Goal: Task Accomplishment & Management: Use online tool/utility

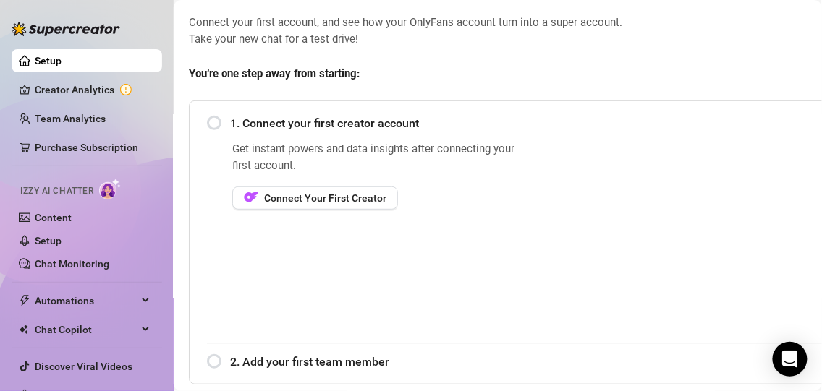
scroll to position [70, 10]
click at [216, 124] on div "1. Connect your first creator account" at bounding box center [529, 123] width 642 height 35
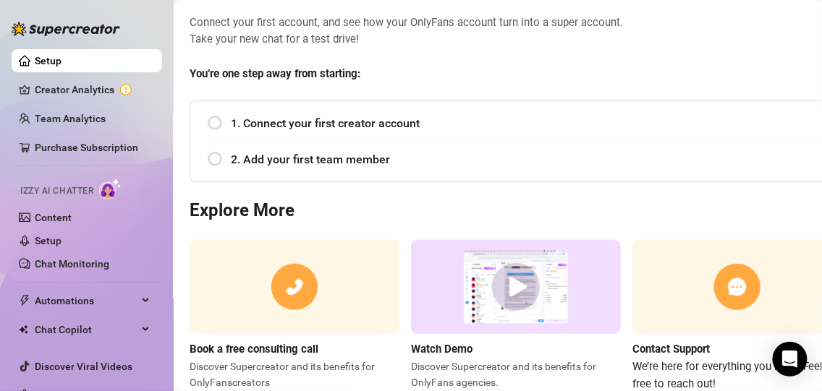
click at [217, 119] on div "1. Connect your first creator account" at bounding box center [529, 123] width 642 height 35
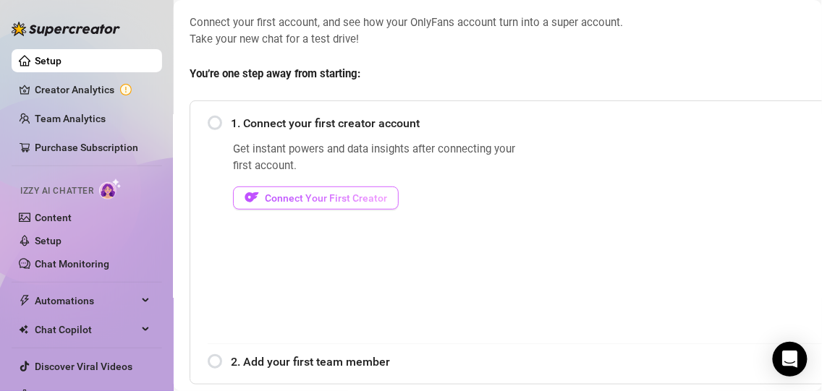
click at [280, 196] on span "Connect Your First Creator" at bounding box center [326, 198] width 122 height 12
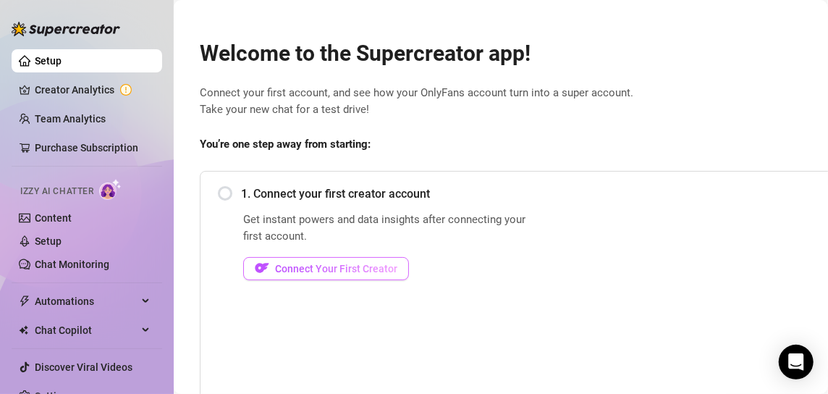
click at [310, 271] on span "Connect Your First Creator" at bounding box center [336, 269] width 122 height 12
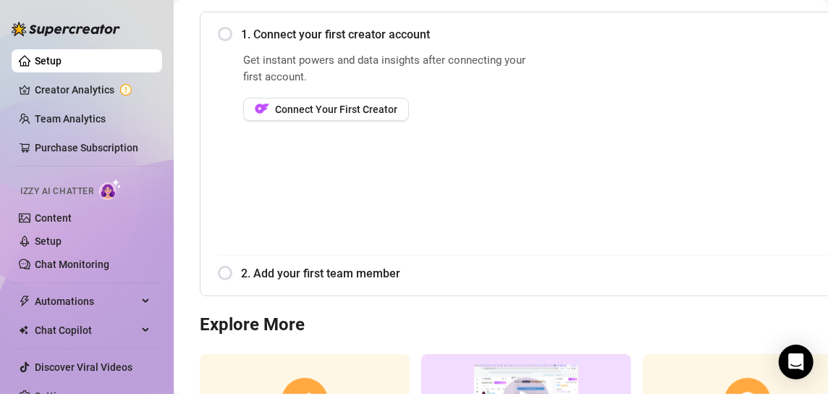
scroll to position [133, 0]
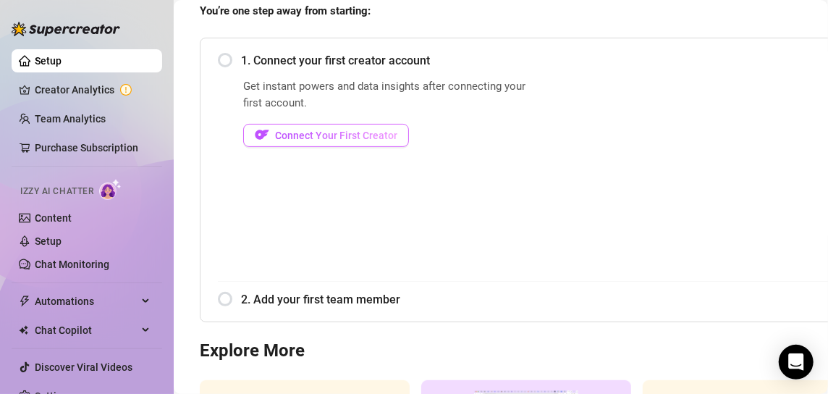
click at [299, 134] on span "Connect Your First Creator" at bounding box center [336, 135] width 122 height 12
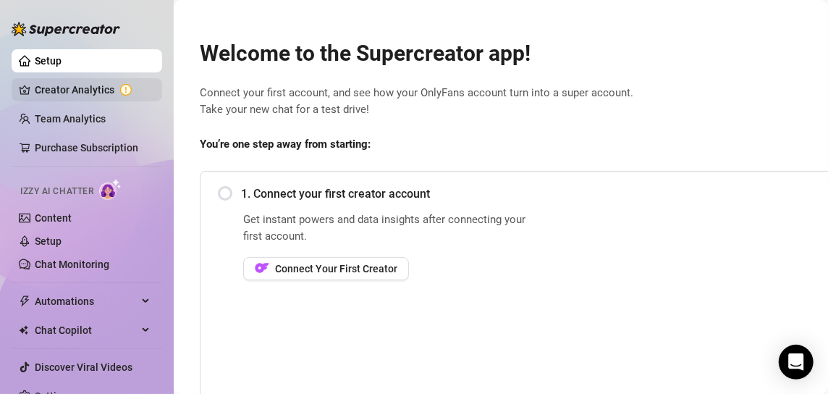
click at [101, 88] on link "Creator Analytics" at bounding box center [93, 89] width 116 height 23
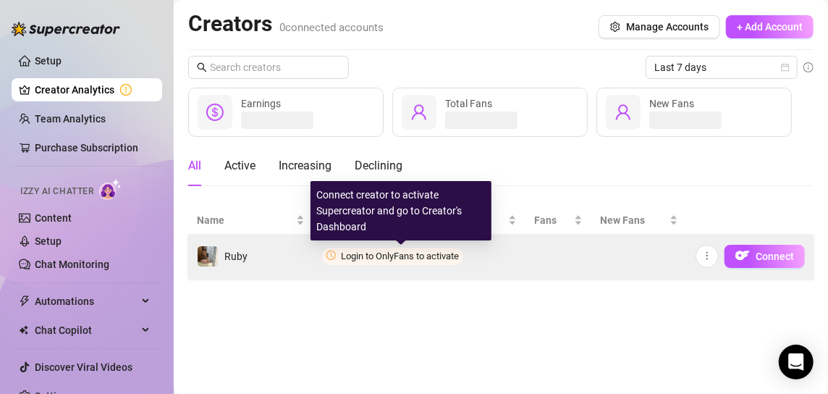
click at [388, 258] on span "Login to OnlyFans to activate" at bounding box center [400, 255] width 118 height 11
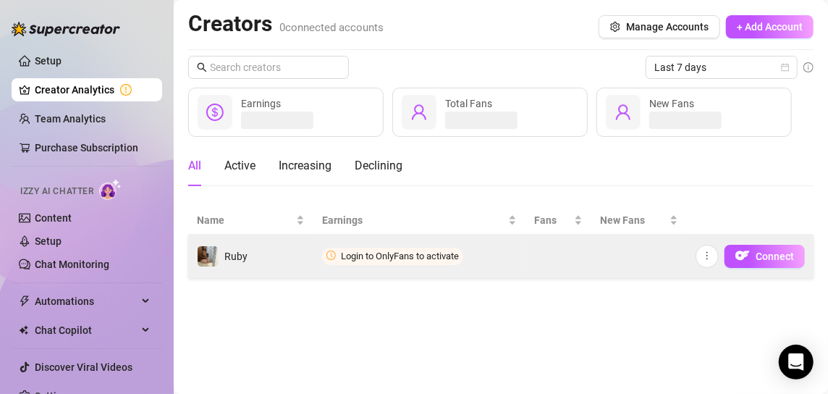
click at [333, 254] on icon "clock-circle" at bounding box center [330, 254] width 9 height 9
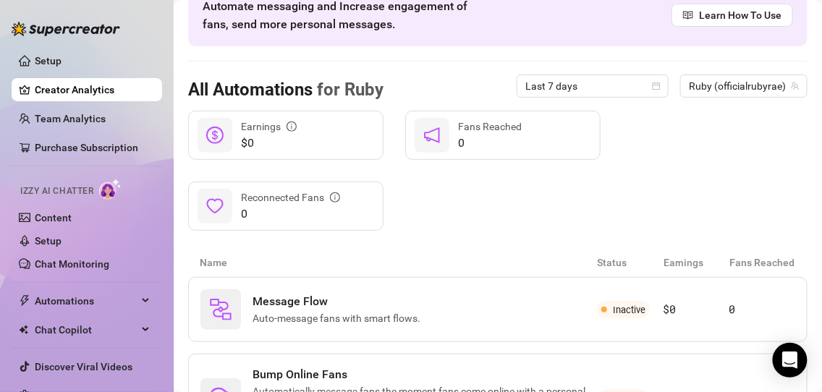
scroll to position [85, 0]
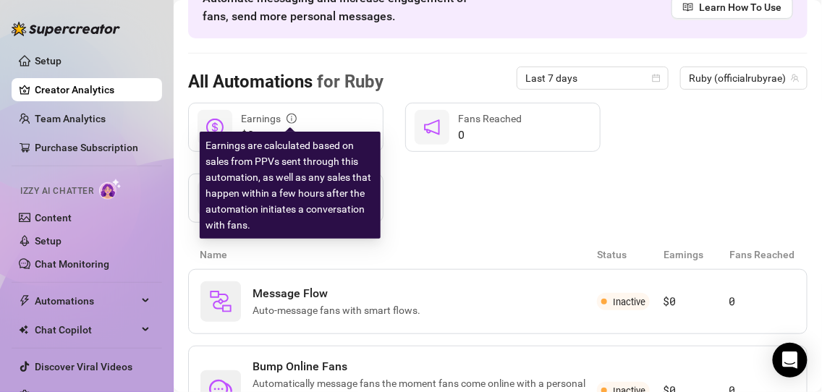
click at [292, 117] on icon "info-circle" at bounding box center [291, 119] width 10 height 10
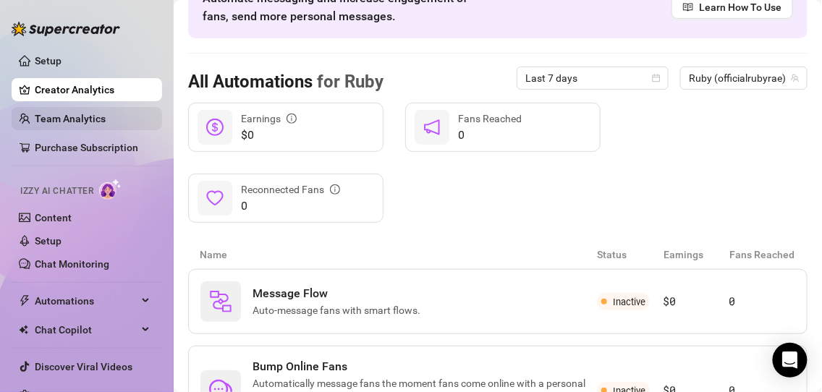
click at [106, 118] on link "Team Analytics" at bounding box center [70, 119] width 71 height 12
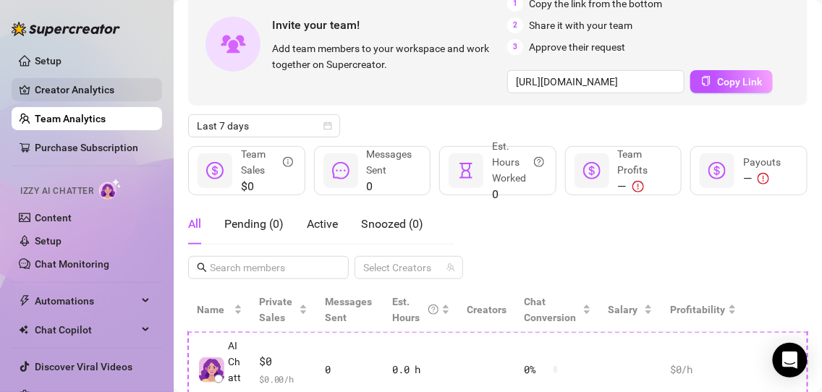
click at [124, 88] on link "Creator Analytics" at bounding box center [93, 89] width 116 height 23
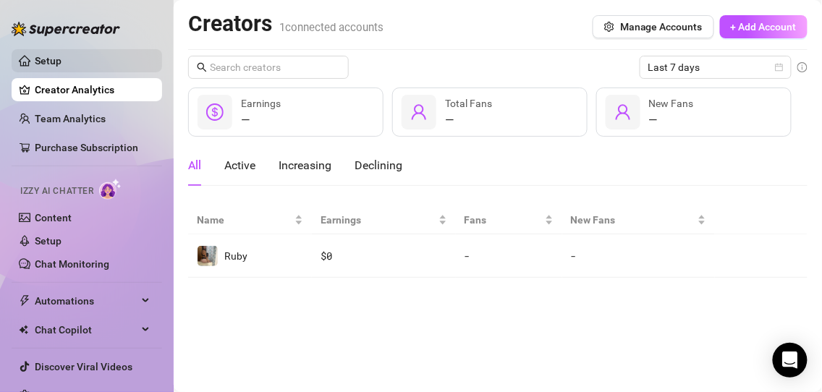
click at [61, 66] on link "Setup" at bounding box center [48, 61] width 27 height 12
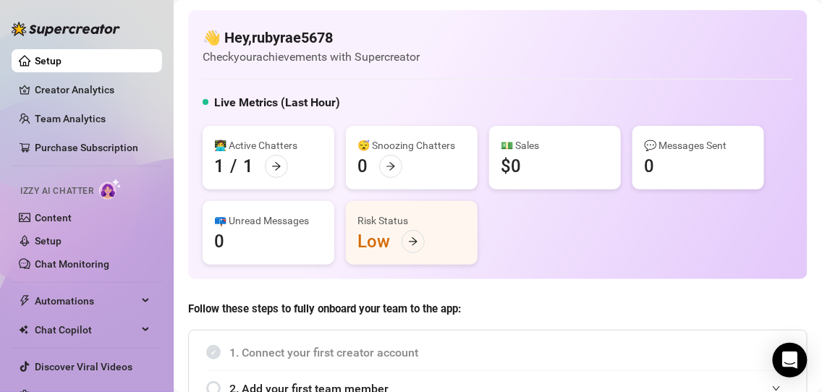
click at [307, 102] on h5 "Live Metrics (Last Hour)" at bounding box center [277, 102] width 126 height 17
click at [305, 102] on h5 "Live Metrics (Last Hour)" at bounding box center [277, 102] width 126 height 17
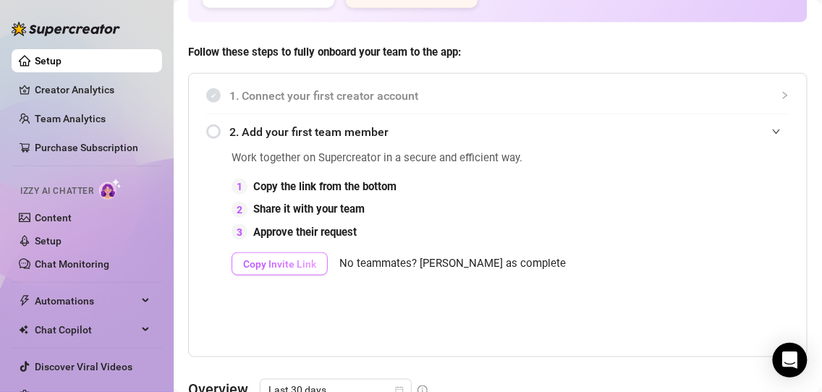
scroll to position [260, 0]
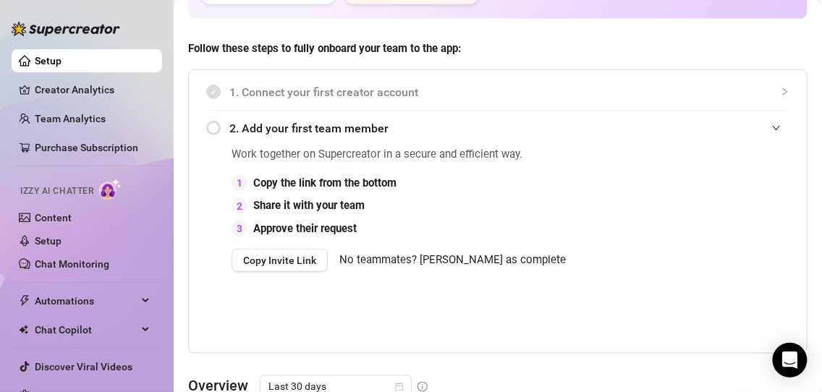
click at [439, 269] on span "No teammates? Mark as complete" at bounding box center [452, 260] width 226 height 17
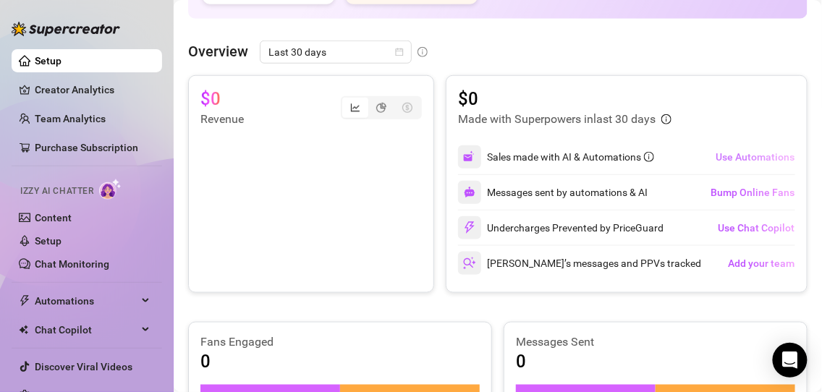
click at [744, 156] on span "Use Automations" at bounding box center [754, 157] width 79 height 12
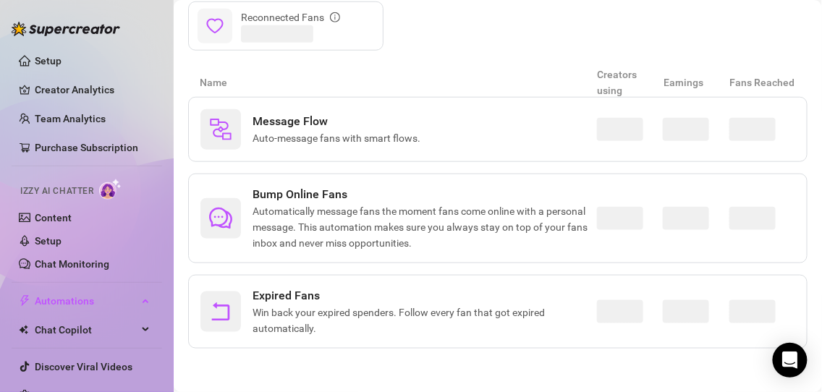
scroll to position [254, 0]
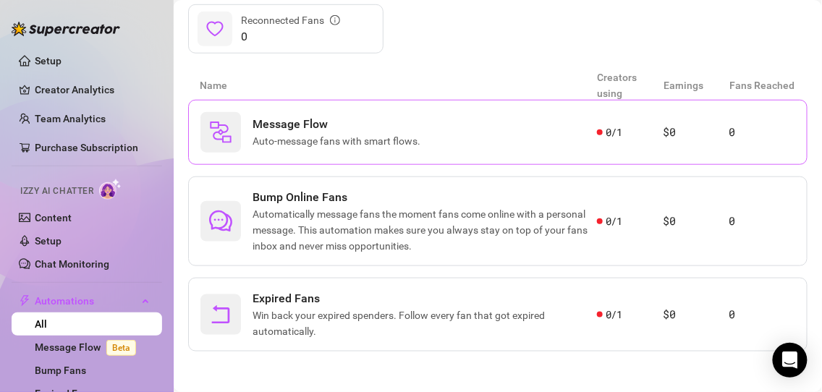
click at [472, 130] on div "Message Flow Auto-message fans with smart flows." at bounding box center [398, 132] width 396 height 41
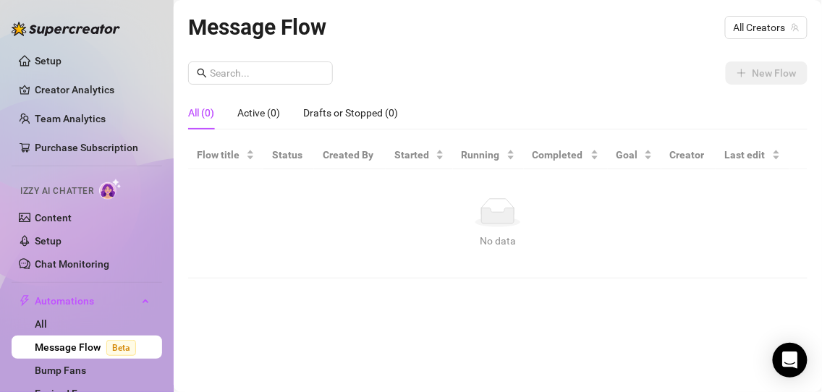
click at [574, 100] on div "All (0) Active (0) Drafts or Stopped (0)" at bounding box center [497, 112] width 619 height 33
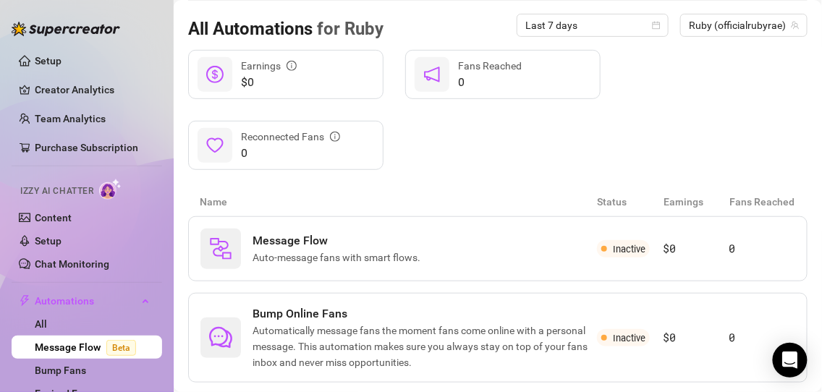
scroll to position [156, 0]
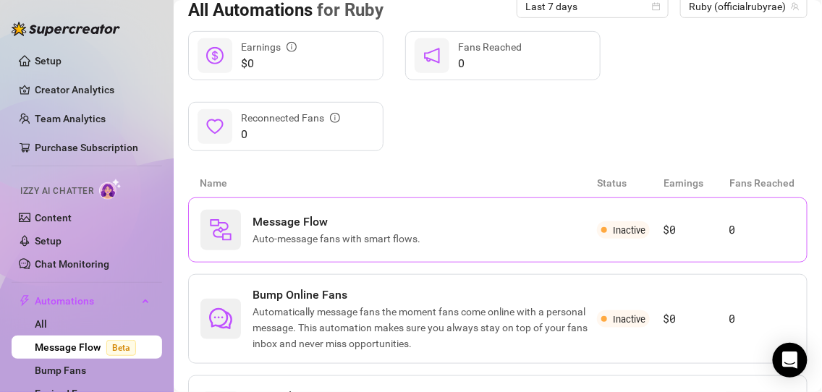
click at [405, 233] on span "Auto-message fans with smart flows." at bounding box center [339, 239] width 174 height 16
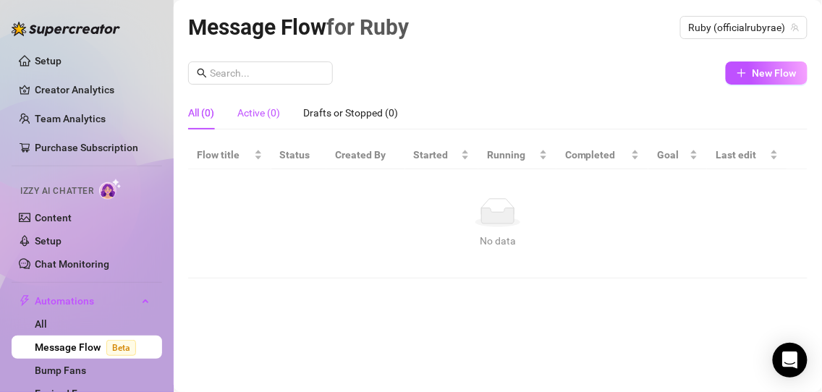
click at [270, 112] on div "Active (0)" at bounding box center [258, 113] width 43 height 16
click at [346, 109] on div "Drafts or Stopped (0)" at bounding box center [350, 113] width 95 height 16
click at [209, 103] on div "All (0)" at bounding box center [201, 112] width 26 height 33
click at [61, 66] on link "Setup" at bounding box center [48, 61] width 27 height 12
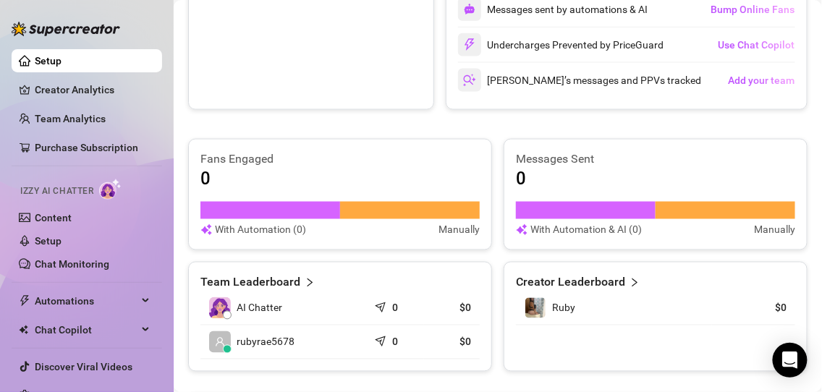
scroll to position [443, 0]
click at [103, 365] on link "Discover Viral Videos" at bounding box center [84, 367] width 98 height 12
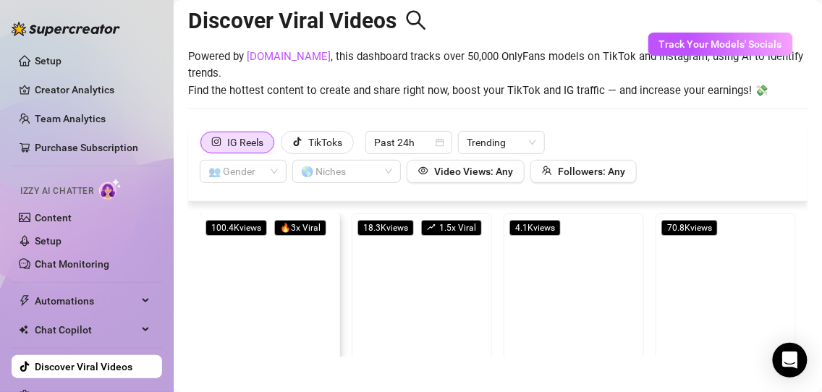
scroll to position [32, 0]
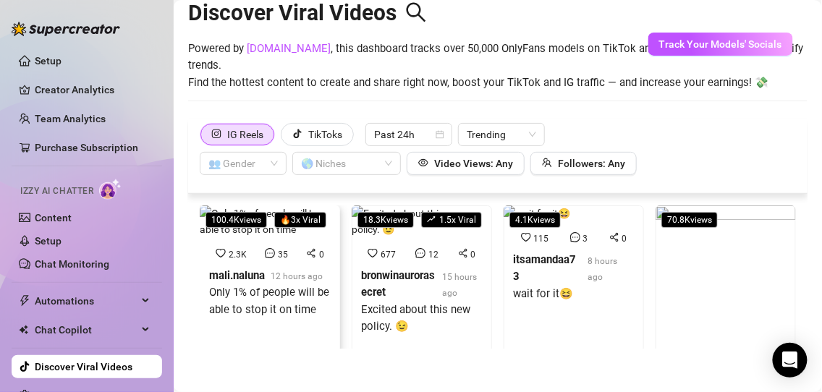
click at [288, 251] on div "2.3K 35 0" at bounding box center [269, 254] width 127 height 16
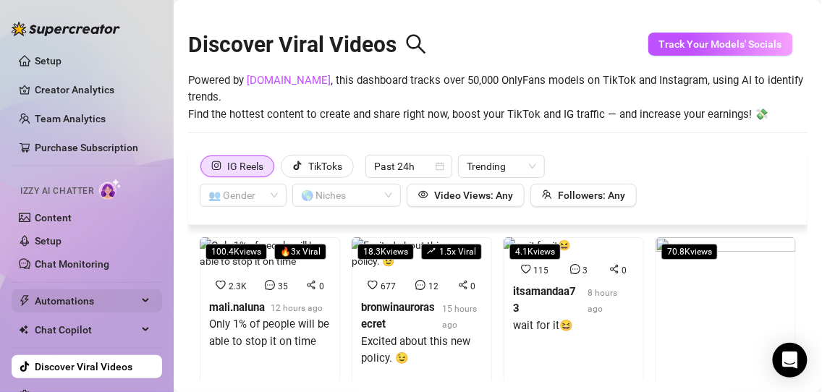
click at [54, 297] on span "Automations" at bounding box center [86, 300] width 103 height 23
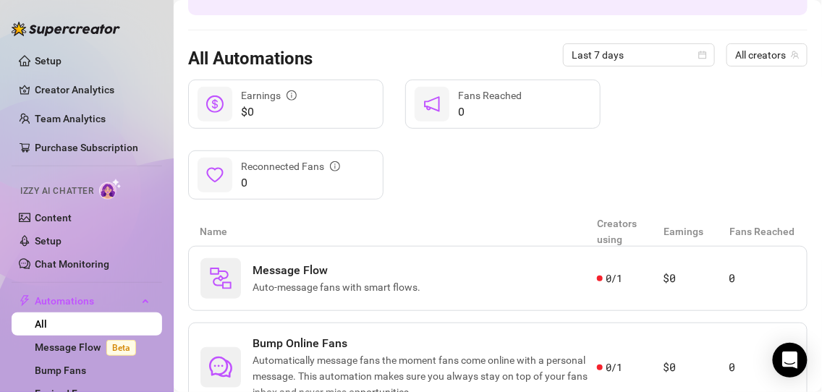
scroll to position [114, 0]
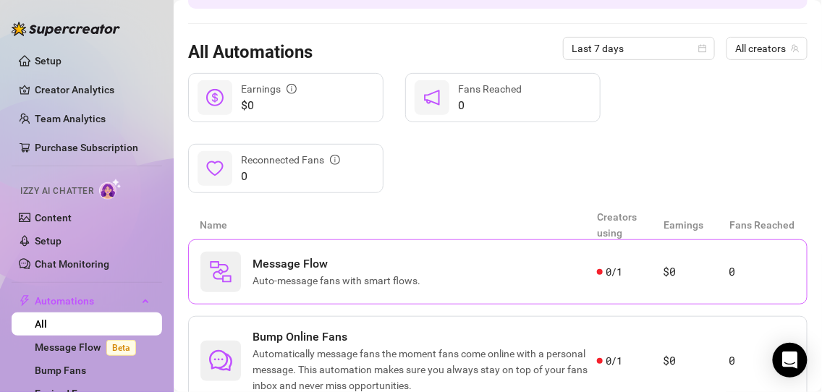
click at [241, 272] on div "Message Flow Auto-message fans with smart flows." at bounding box center [398, 272] width 396 height 41
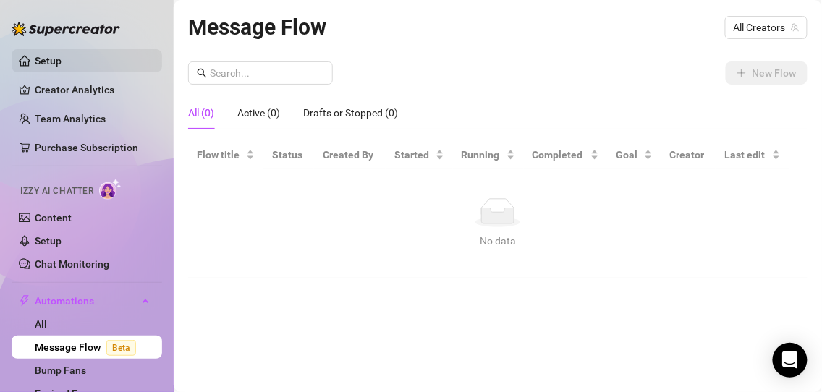
click at [61, 57] on link "Setup" at bounding box center [48, 61] width 27 height 12
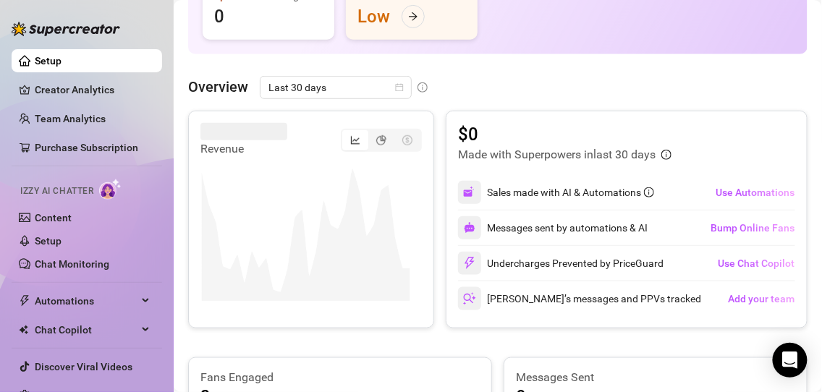
scroll to position [226, 0]
click at [721, 260] on span "Use Chat Copilot" at bounding box center [756, 263] width 77 height 12
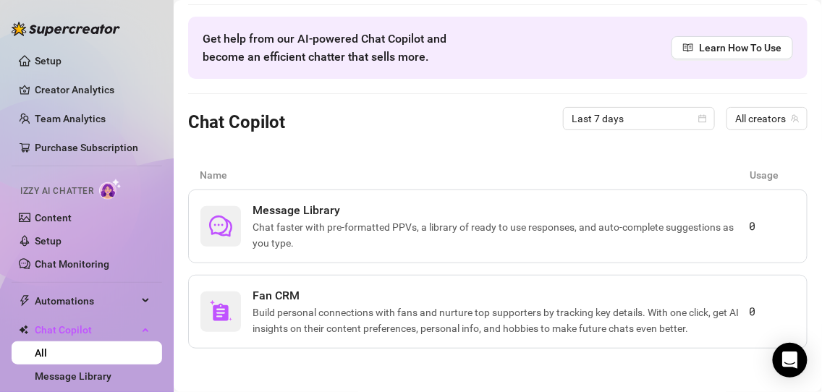
scroll to position [42, 0]
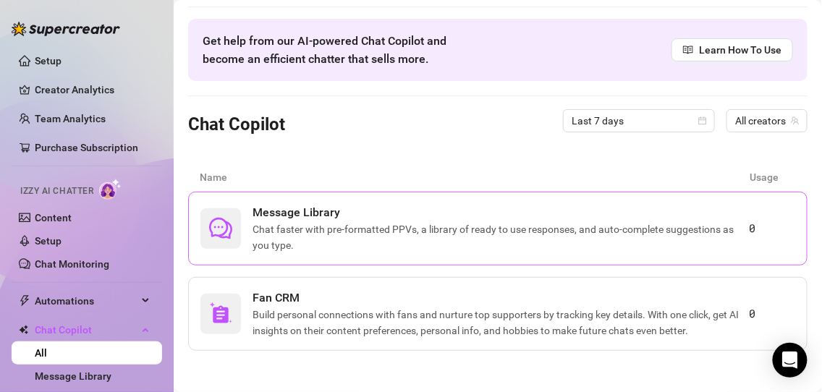
click at [569, 246] on span "Chat faster with pre-formatted PPVs, a library of ready to use responses, and a…" at bounding box center [500, 237] width 497 height 32
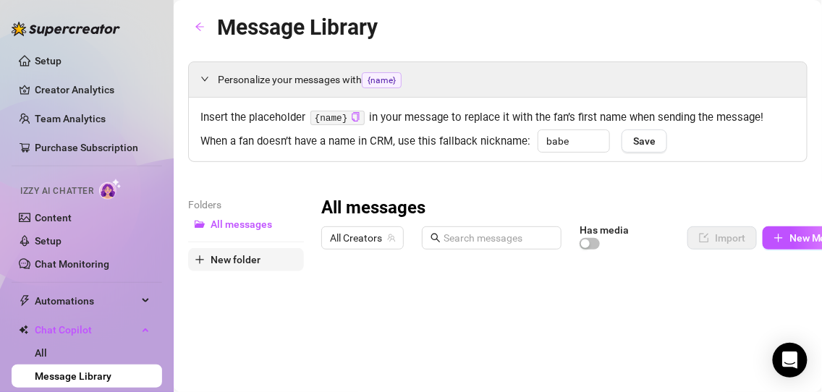
click at [257, 261] on span "New folder" at bounding box center [236, 260] width 50 height 12
drag, startPoint x: 583, startPoint y: 137, endPoint x: 509, endPoint y: 145, distance: 74.3
click at [509, 145] on div "When a fan doesn’t have a name in CRM, use this fallback nickname: babe Save" at bounding box center [497, 139] width 595 height 21
type input "Daddy"
click at [652, 140] on span "Save" at bounding box center [644, 141] width 22 height 12
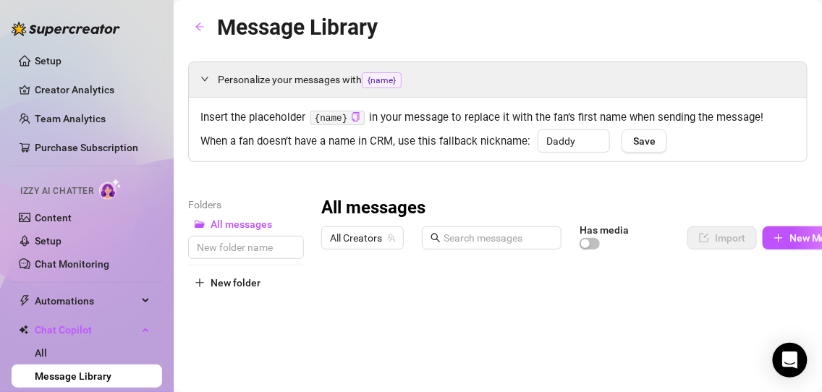
click at [331, 115] on code "{name}" at bounding box center [337, 118] width 54 height 15
click at [381, 79] on span "{name}" at bounding box center [382, 80] width 40 height 16
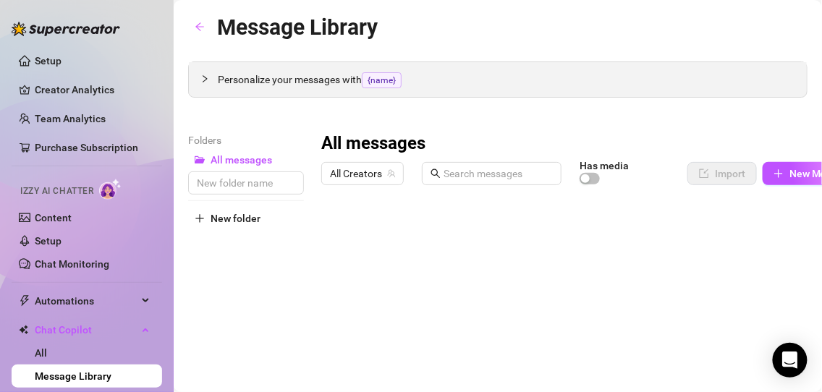
click at [381, 79] on span "{name}" at bounding box center [382, 80] width 40 height 16
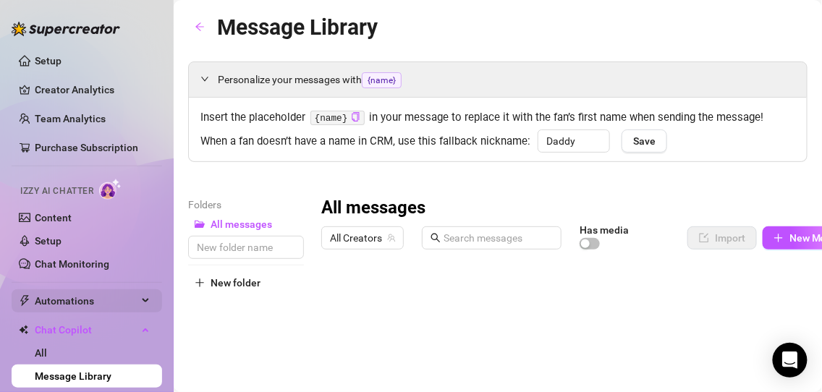
click at [91, 300] on span "Automations" at bounding box center [86, 300] width 103 height 23
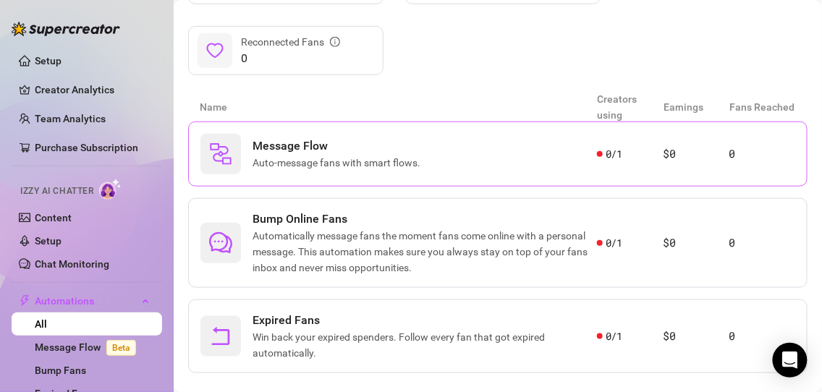
scroll to position [232, 0]
click at [330, 244] on span "Automatically message fans the moment fans come online with a personal message.…" at bounding box center [424, 252] width 344 height 48
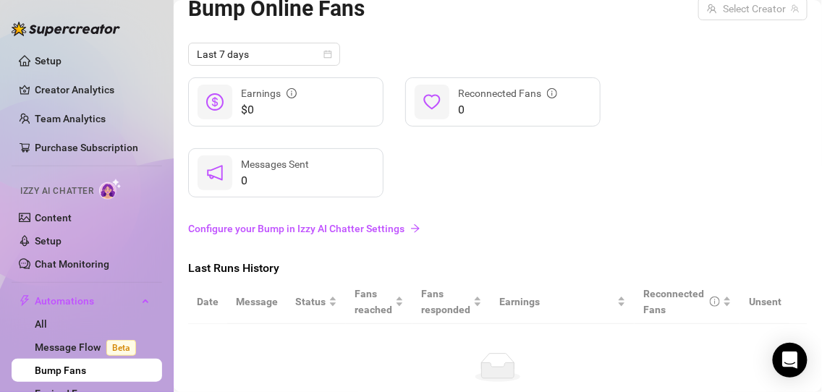
scroll to position [14, 0]
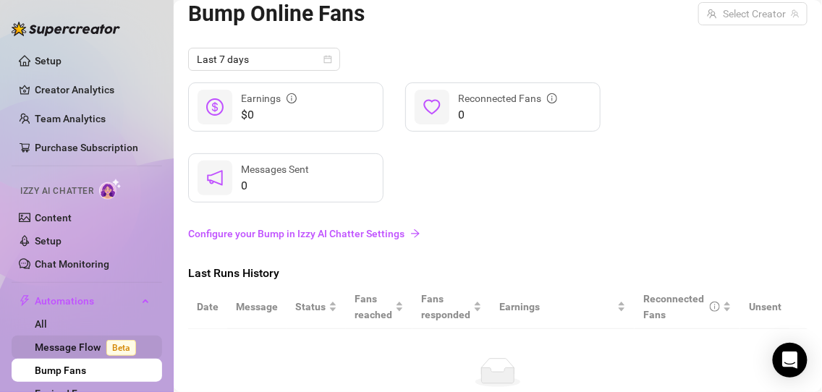
click at [80, 341] on link "Message Flow Beta" at bounding box center [88, 347] width 107 height 12
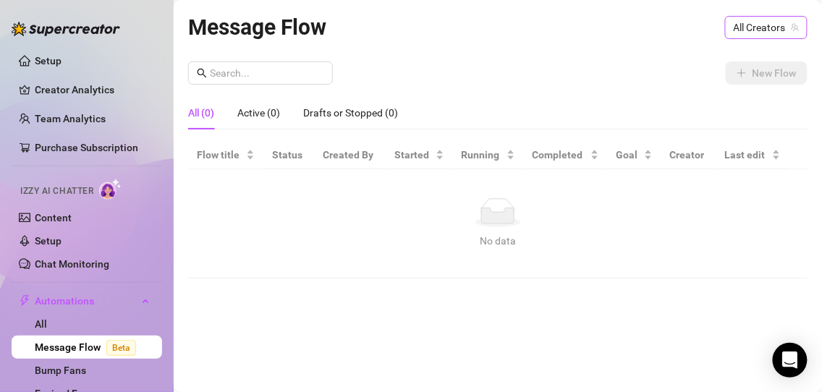
click at [750, 32] on span "All Creators" at bounding box center [766, 28] width 65 height 22
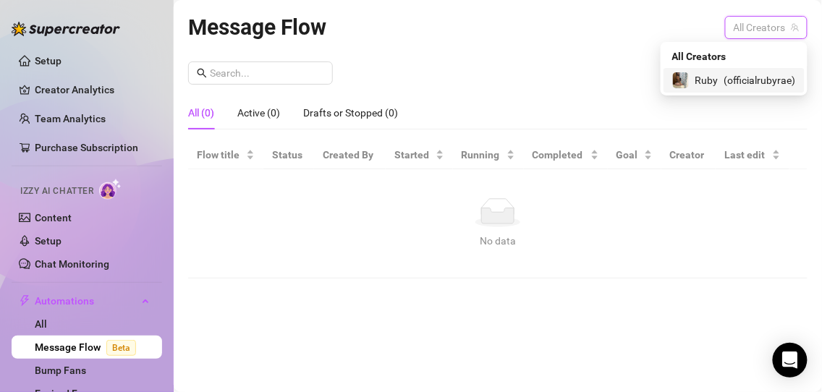
click at [731, 80] on span "( officialrubyrae )" at bounding box center [760, 80] width 72 height 16
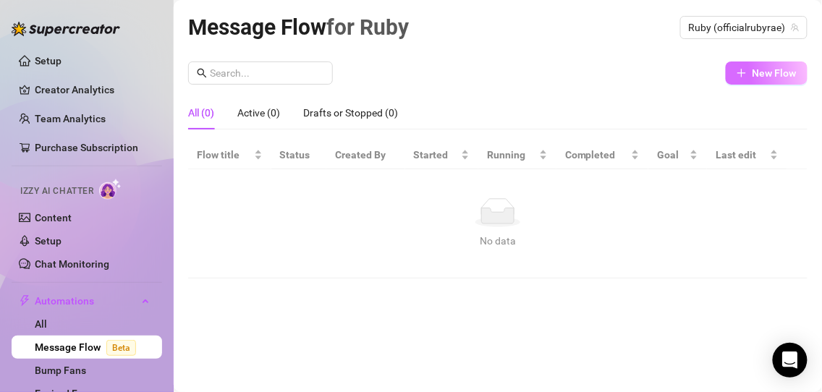
click at [747, 75] on button "New Flow" at bounding box center [767, 72] width 82 height 23
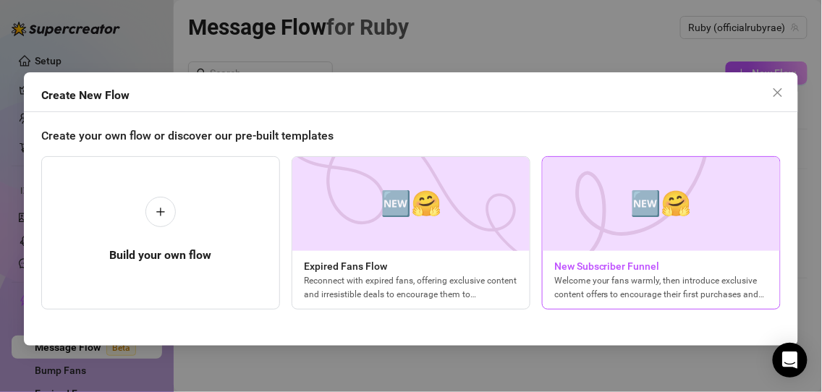
click at [689, 279] on div "Welcome your fans warmly, then introduce exclusive content offers to encourage …" at bounding box center [661, 287] width 237 height 26
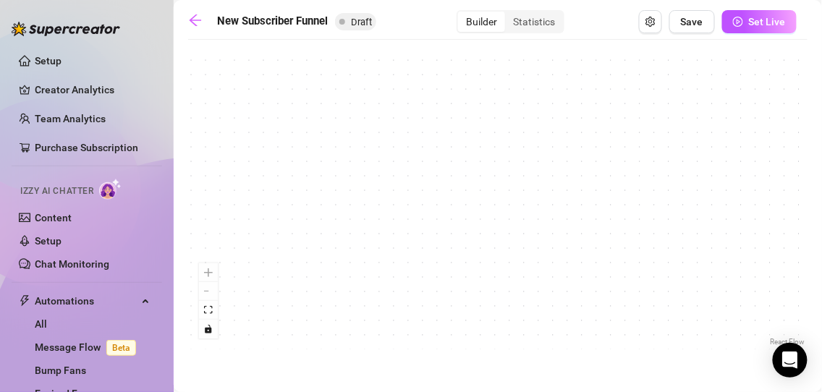
drag, startPoint x: 605, startPoint y: 226, endPoint x: 592, endPoint y: 414, distance: 188.5
click at [592, 391] on html "Setup Creator Analytics Team Analytics Purchase Subscription Izzy AI Chatter Co…" at bounding box center [411, 196] width 822 height 392
drag, startPoint x: 567, startPoint y: 141, endPoint x: 571, endPoint y: 295, distance: 154.1
click at [571, 295] on div "If True If True If True If False If False If False If True If False Merge Merge…" at bounding box center [497, 198] width 619 height 302
drag, startPoint x: 558, startPoint y: 103, endPoint x: 562, endPoint y: 309, distance: 205.5
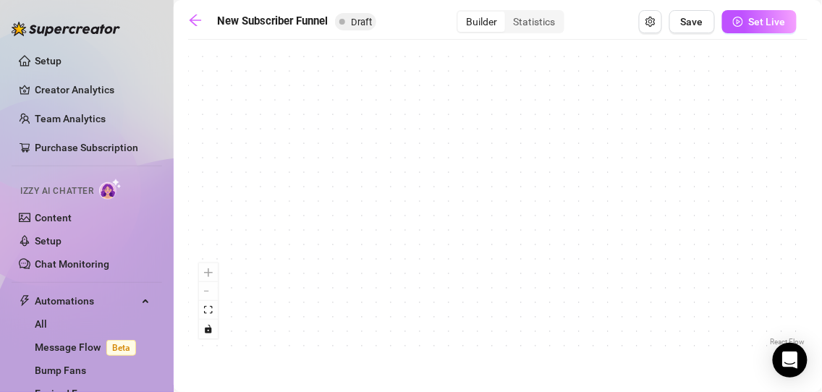
click at [562, 309] on div "If True If True If True If False If False If False If True If False Merge Merge…" at bounding box center [497, 198] width 619 height 302
drag, startPoint x: 570, startPoint y: 130, endPoint x: 583, endPoint y: 425, distance: 295.4
click at [583, 391] on html "Setup Creator Analytics Team Analytics Purchase Subscription Izzy AI Chatter Co…" at bounding box center [411, 196] width 822 height 392
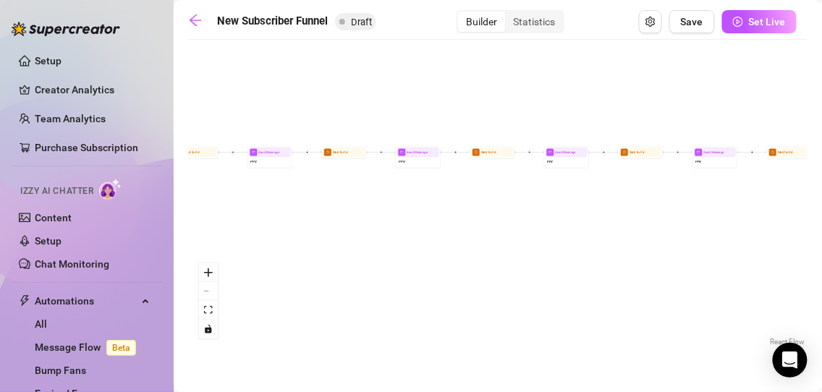
drag, startPoint x: 333, startPoint y: 184, endPoint x: 346, endPoint y: 357, distance: 172.7
click at [346, 357] on main "New Subscriber Funnel Draft Builder Statistics Save Set Live If True If True If…" at bounding box center [498, 196] width 648 height 392
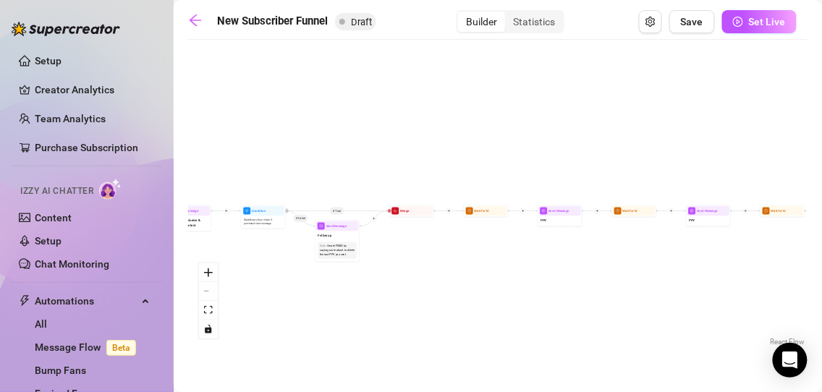
drag, startPoint x: 301, startPoint y: 292, endPoint x: 604, endPoint y: 289, distance: 303.1
click at [604, 289] on div "If True If True If True If False If False If False If True If False Merge Merge…" at bounding box center [497, 198] width 619 height 302
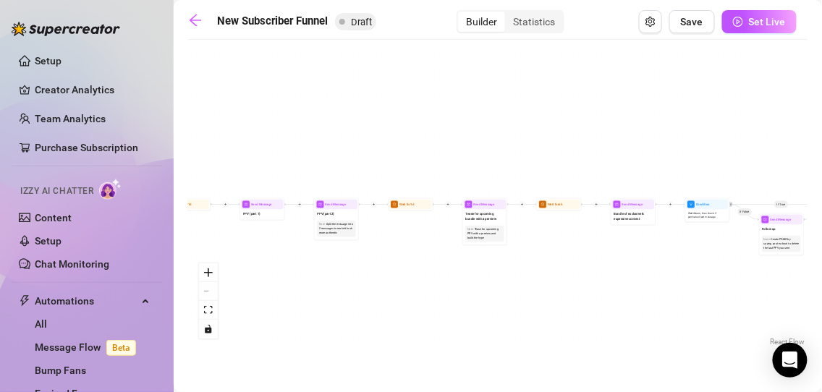
drag, startPoint x: 429, startPoint y: 302, endPoint x: 836, endPoint y: 309, distance: 406.6
click at [821, 309] on html "Setup Creator Analytics Team Analytics Purchase Subscription Izzy AI Chatter Co…" at bounding box center [411, 196] width 822 height 392
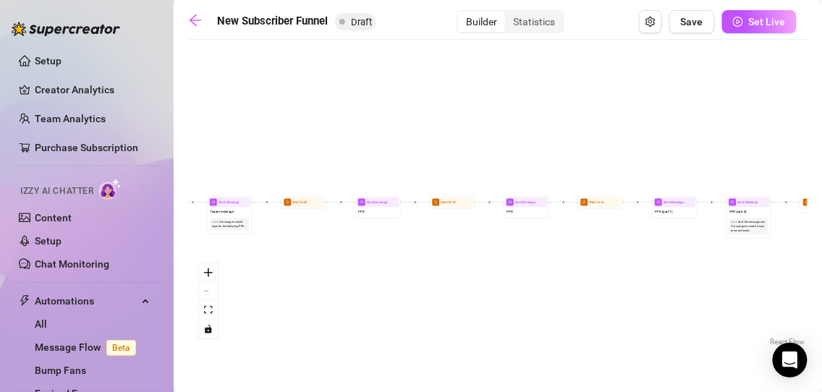
drag, startPoint x: 425, startPoint y: 253, endPoint x: 836, endPoint y: 251, distance: 410.2
click at [821, 251] on html "Setup Creator Analytics Team Analytics Purchase Subscription Izzy AI Chatter Co…" at bounding box center [411, 196] width 822 height 392
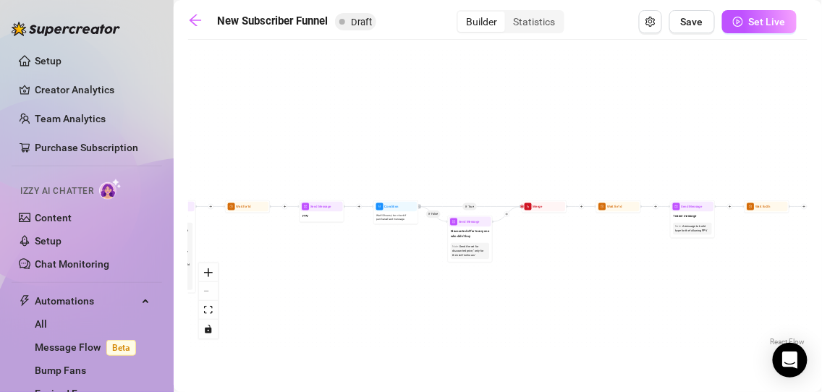
drag, startPoint x: 279, startPoint y: 239, endPoint x: 780, endPoint y: 233, distance: 501.3
click at [780, 233] on div "If True If True If True If False If False If False If True If False Merge Merge…" at bounding box center [497, 198] width 619 height 302
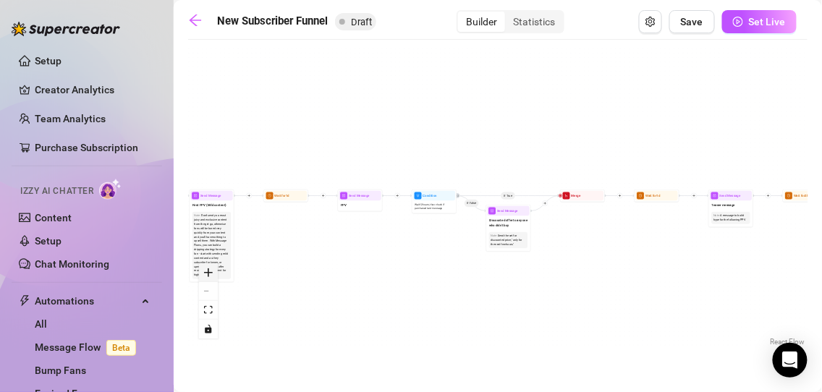
click at [210, 273] on icon "zoom in" at bounding box center [208, 272] width 9 height 9
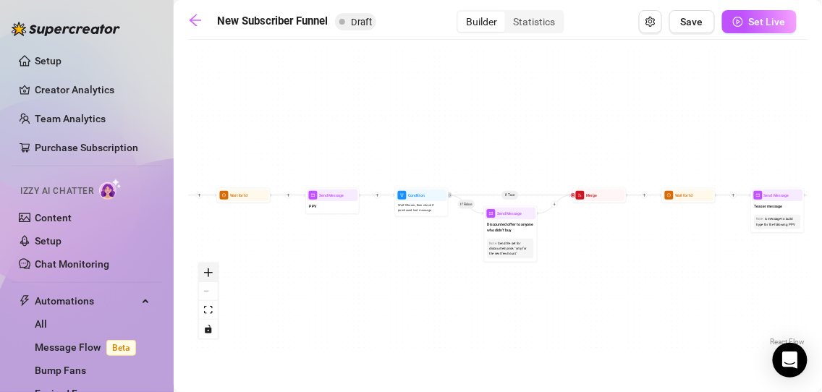
click at [210, 273] on icon "zoom in" at bounding box center [208, 272] width 9 height 9
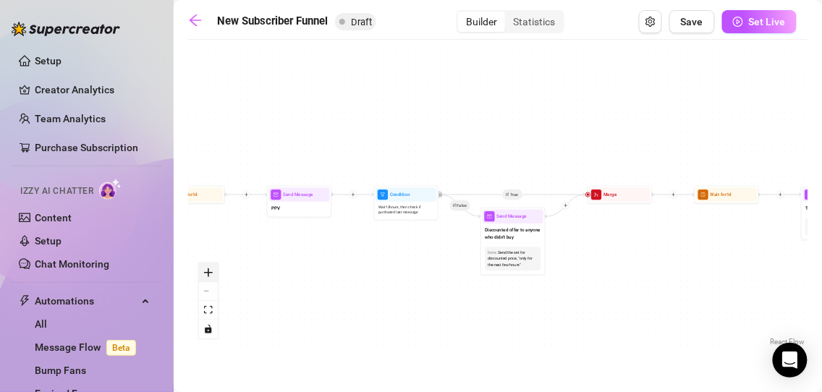
click at [210, 273] on icon "zoom in" at bounding box center [208, 272] width 9 height 9
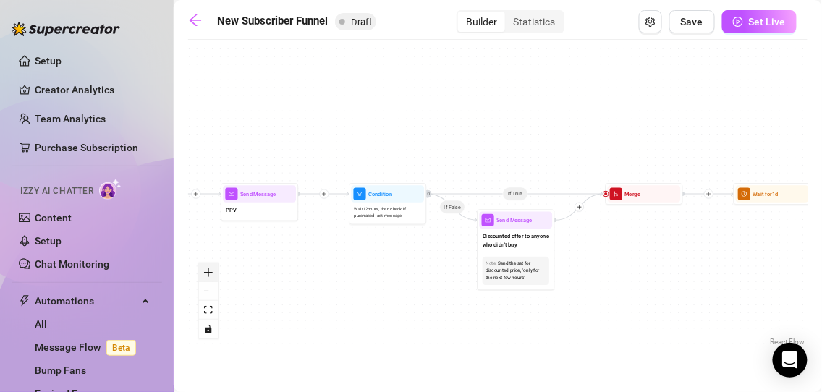
click at [210, 273] on icon "zoom in" at bounding box center [208, 272] width 9 height 9
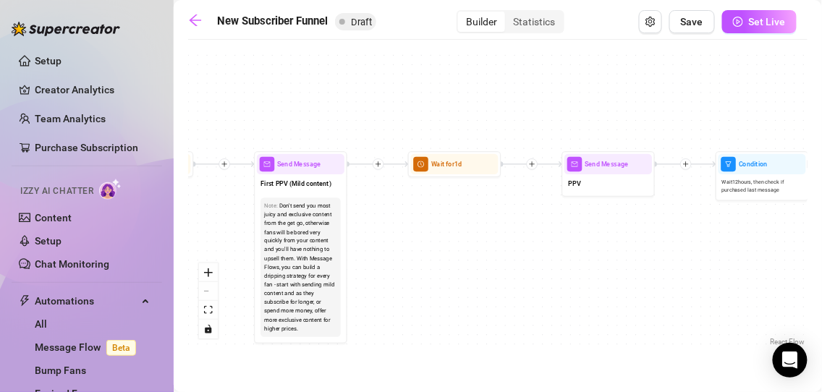
drag, startPoint x: 310, startPoint y: 269, endPoint x: 712, endPoint y: 236, distance: 402.9
click at [712, 236] on div "If True If True If True If False If False If False If True If False Merge Merge…" at bounding box center [497, 198] width 619 height 302
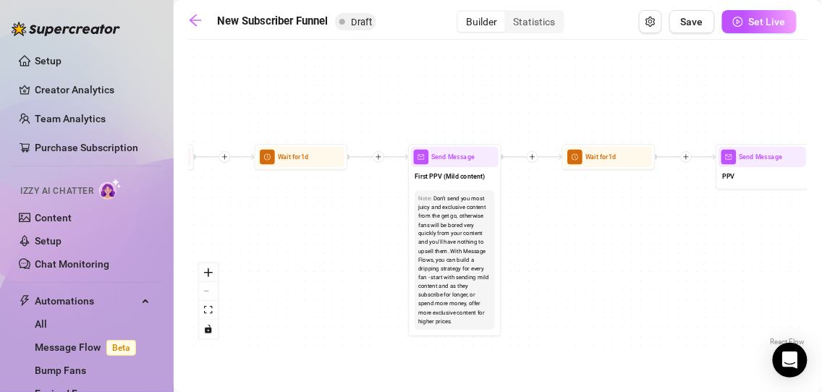
drag, startPoint x: 564, startPoint y: 221, endPoint x: 836, endPoint y: 175, distance: 275.2
click at [821, 175] on html "Setup Creator Analytics Team Analytics Purchase Subscription Izzy AI Chatter Co…" at bounding box center [411, 196] width 822 height 392
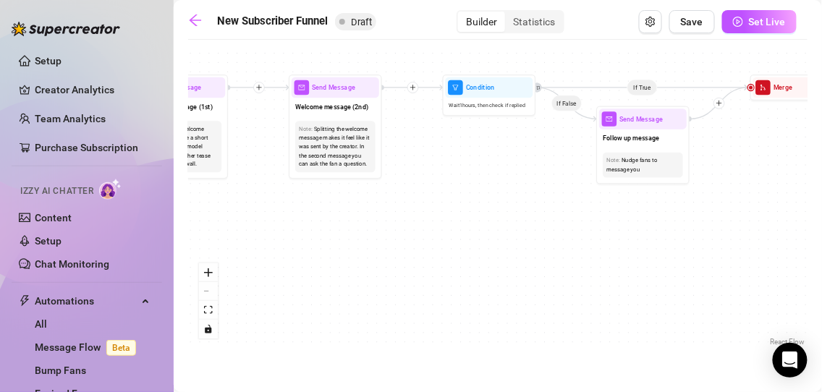
drag, startPoint x: 465, startPoint y: 197, endPoint x: 836, endPoint y: 172, distance: 371.2
click at [821, 172] on html "Setup Creator Analytics Team Analytics Purchase Subscription Izzy AI Chatter Co…" at bounding box center [411, 196] width 822 height 392
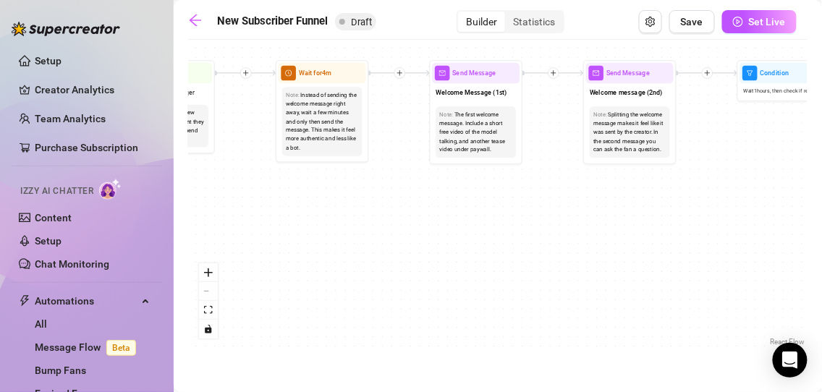
drag, startPoint x: 541, startPoint y: 187, endPoint x: 836, endPoint y: 174, distance: 294.7
click at [821, 174] on html "Setup Creator Analytics Team Analytics Purchase Subscription Izzy AI Chatter Co…" at bounding box center [411, 196] width 822 height 392
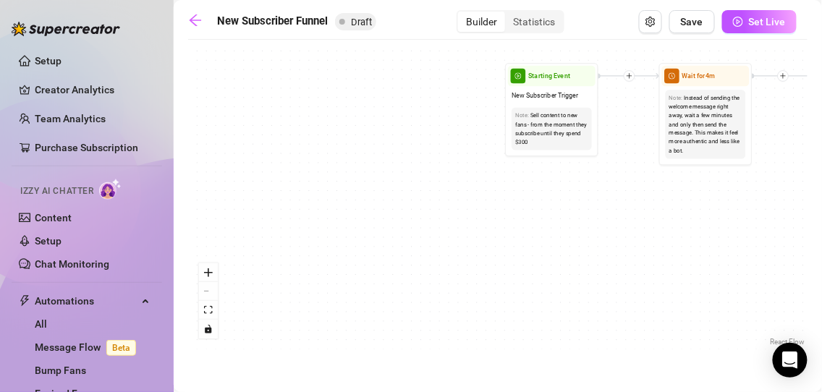
drag, startPoint x: 462, startPoint y: 169, endPoint x: 836, endPoint y: 174, distance: 373.3
click at [821, 174] on html "Setup Creator Analytics Team Analytics Purchase Subscription Izzy AI Chatter Co…" at bounding box center [411, 196] width 822 height 392
drag, startPoint x: 821, startPoint y: 241, endPoint x: 686, endPoint y: 237, distance: 134.6
click at [686, 237] on main "New Subscriber Funnel Draft Builder Statistics Save Set Live If True If True If…" at bounding box center [498, 196] width 648 height 392
click at [213, 271] on button "zoom in" at bounding box center [208, 272] width 19 height 19
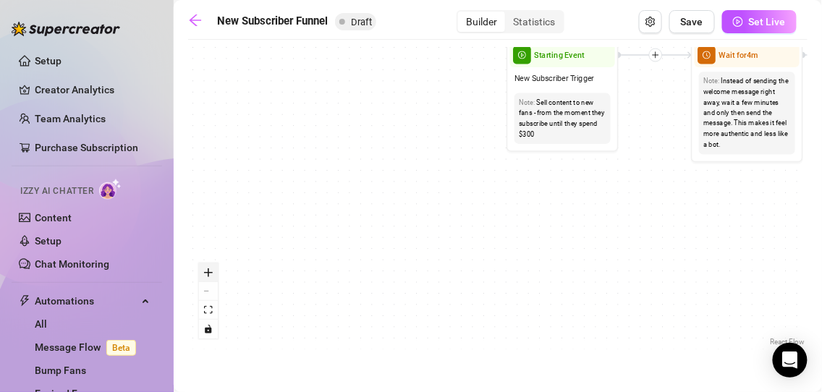
click at [213, 271] on button "zoom in" at bounding box center [208, 272] width 19 height 19
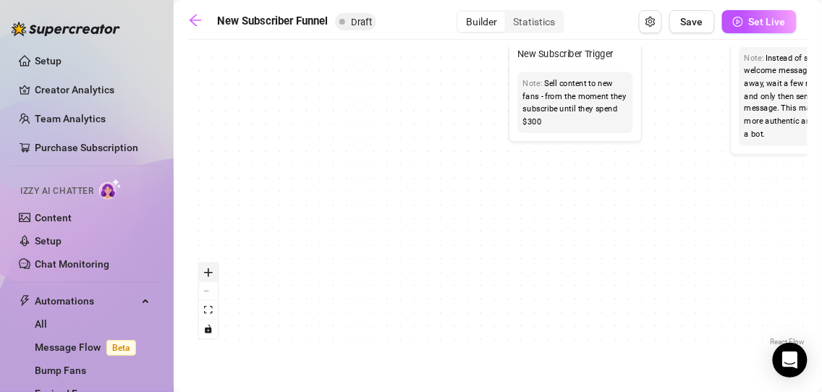
click at [213, 271] on button "zoom in" at bounding box center [208, 272] width 19 height 19
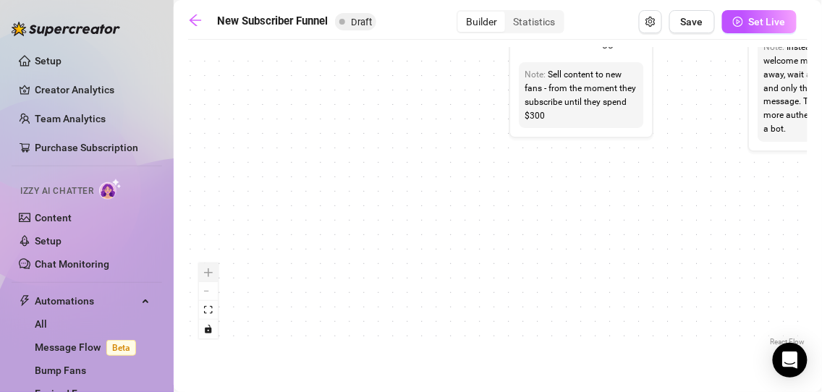
click at [213, 271] on div "React Flow controls" at bounding box center [208, 300] width 19 height 75
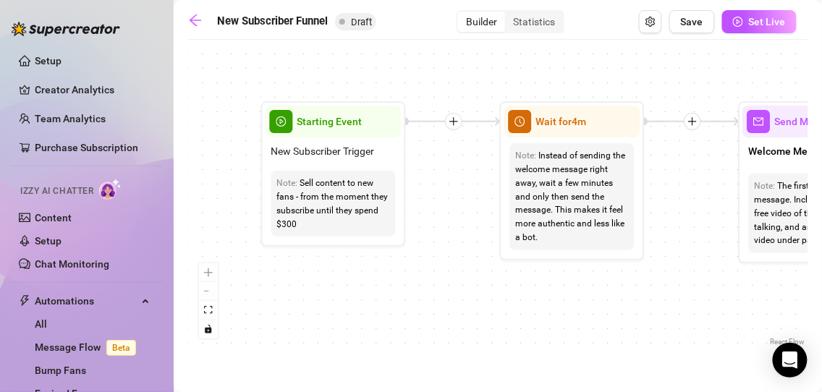
drag, startPoint x: 503, startPoint y: 140, endPoint x: 254, endPoint y: 248, distance: 271.8
click at [254, 248] on div "If True If True If True If False If False If False If True If False Merge Merge…" at bounding box center [497, 198] width 619 height 302
drag, startPoint x: 626, startPoint y: 227, endPoint x: 462, endPoint y: 234, distance: 163.6
click at [462, 234] on div "If True If True If True If False If False If False If True If False Merge Merge…" at bounding box center [497, 198] width 619 height 302
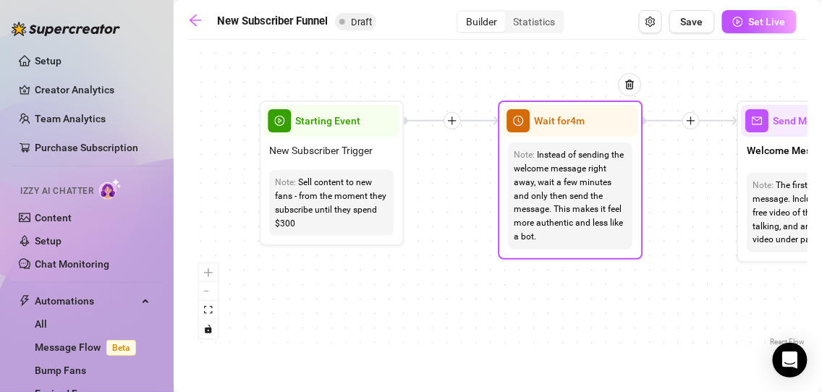
click at [561, 216] on div "Instead of sending the welcome message right away, wait a few minutes and only …" at bounding box center [570, 195] width 113 height 95
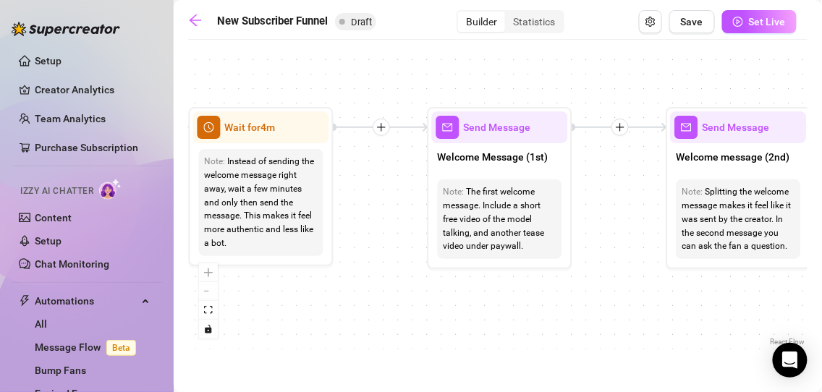
drag, startPoint x: 694, startPoint y: 196, endPoint x: 365, endPoint y: 198, distance: 329.1
click at [365, 198] on div "If True If True If True If False If False If False If True If False Merge Merge…" at bounding box center [497, 198] width 619 height 302
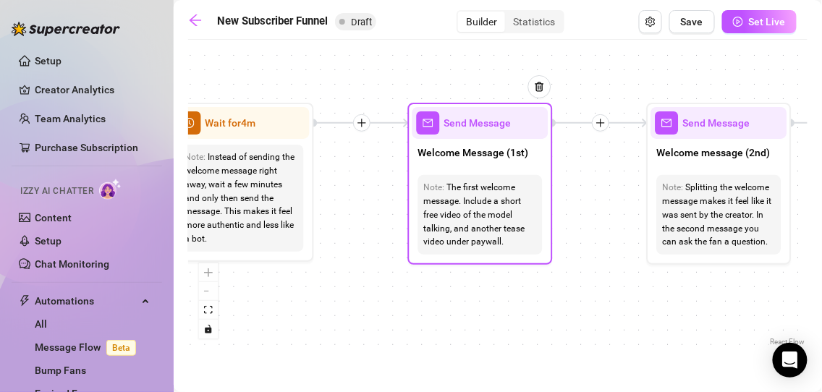
click at [472, 128] on span "Send Message" at bounding box center [477, 123] width 67 height 16
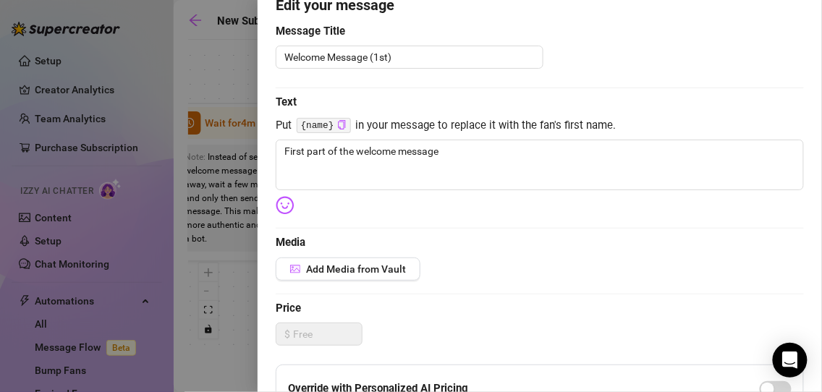
scroll to position [138, 0]
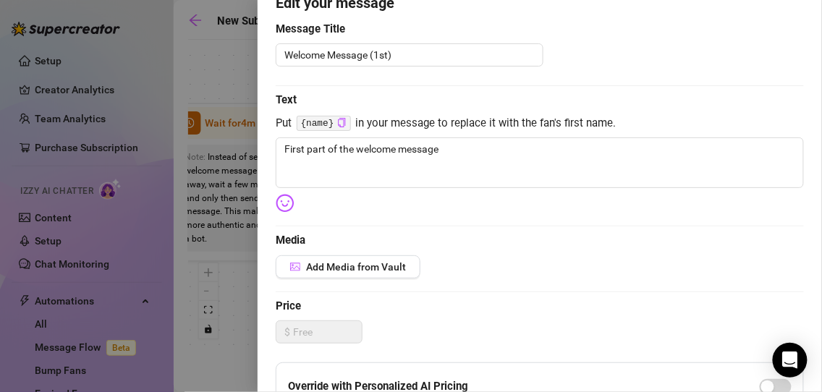
click at [318, 125] on code "{name}" at bounding box center [324, 123] width 54 height 15
click at [339, 122] on icon "copy" at bounding box center [341, 122] width 9 height 9
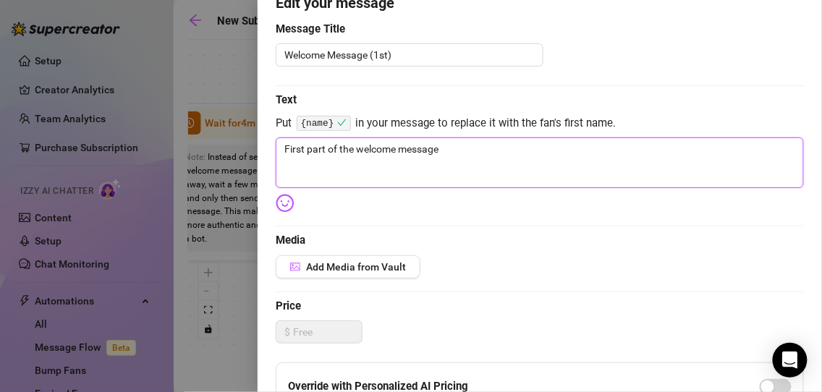
click at [441, 150] on textarea "First part of the welcome message" at bounding box center [540, 162] width 528 height 51
click at [475, 153] on textarea "First part of the welcome message" at bounding box center [540, 162] width 528 height 51
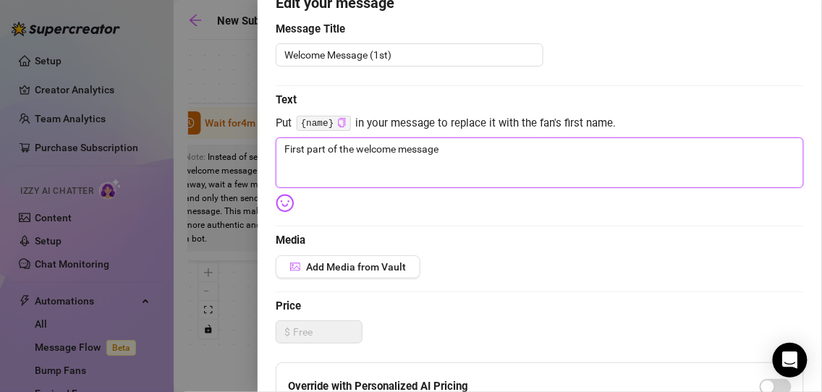
click at [475, 153] on textarea "First part of the welcome message" at bounding box center [540, 162] width 528 height 51
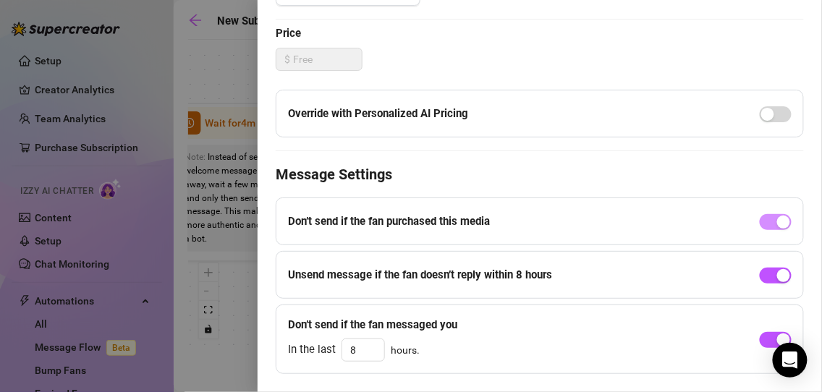
scroll to position [424, 0]
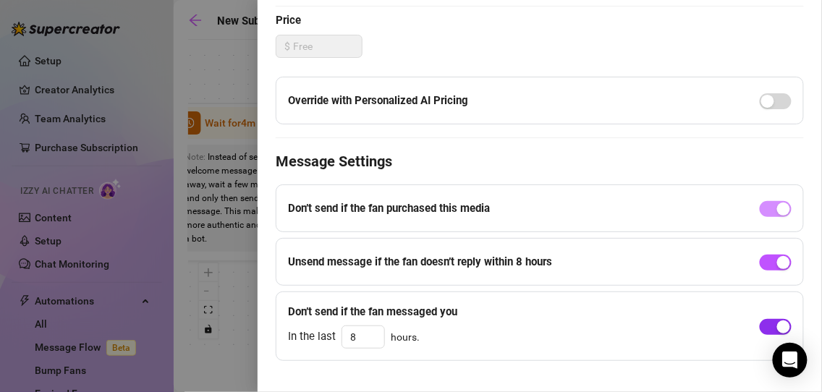
click at [777, 322] on div "button" at bounding box center [783, 326] width 13 height 13
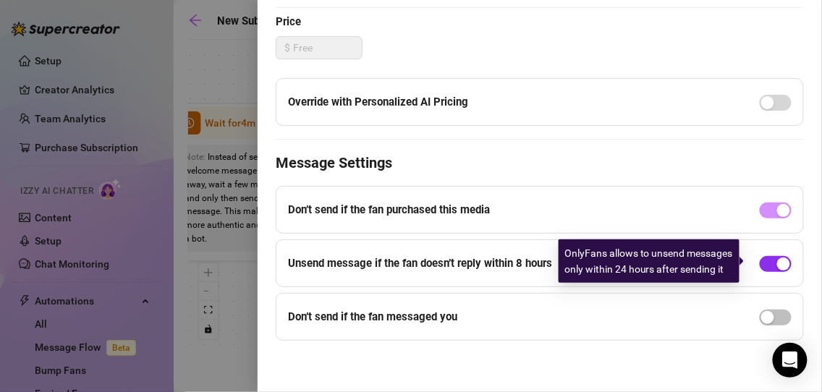
click at [777, 262] on div "button" at bounding box center [783, 264] width 13 height 13
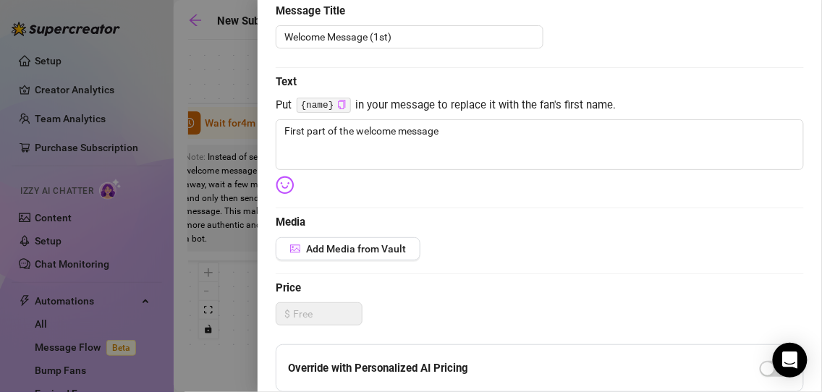
scroll to position [169, 0]
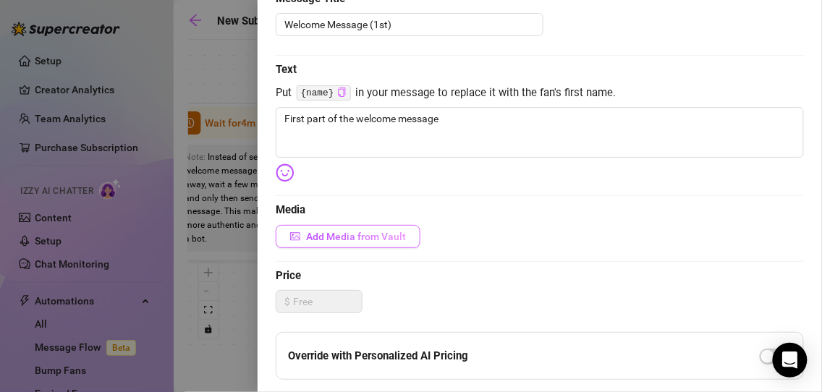
click at [370, 233] on span "Add Media from Vault" at bounding box center [356, 237] width 100 height 12
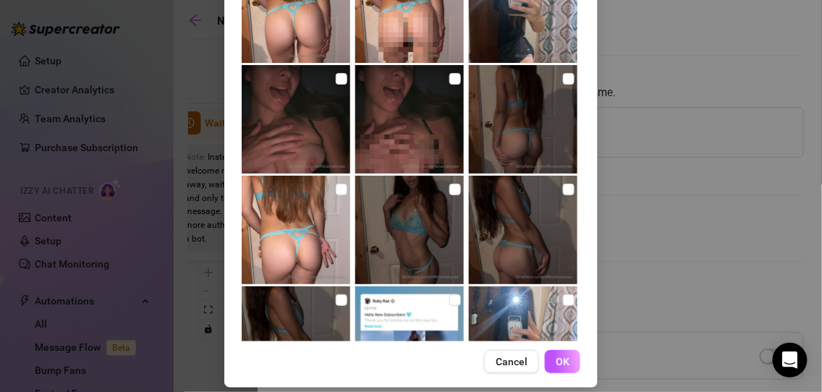
scroll to position [1804, 0]
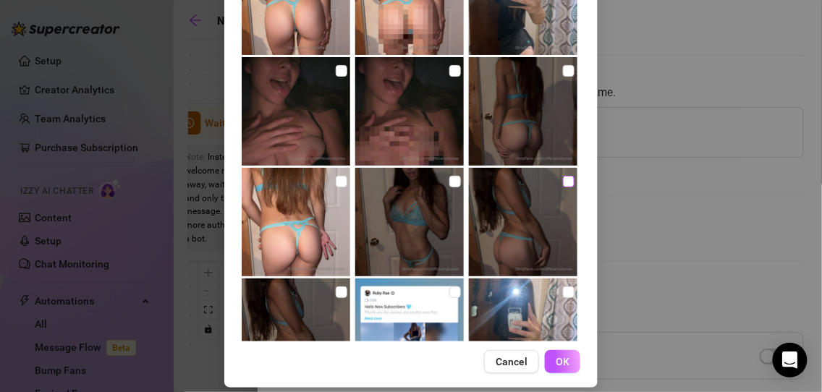
click at [563, 185] on input "checkbox" at bounding box center [569, 182] width 12 height 12
checkbox input "true"
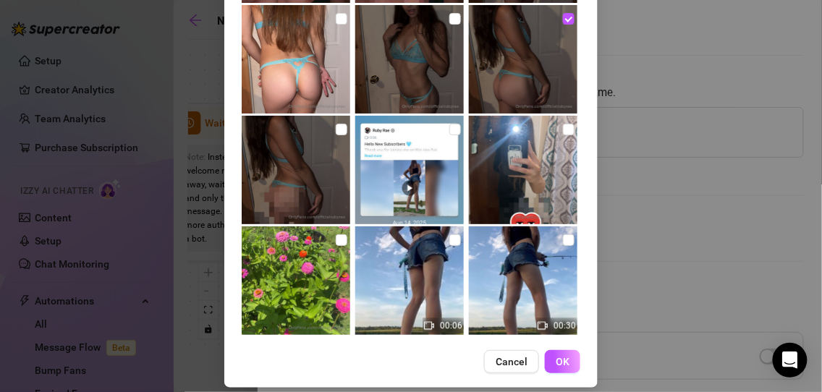
scroll to position [1968, 0]
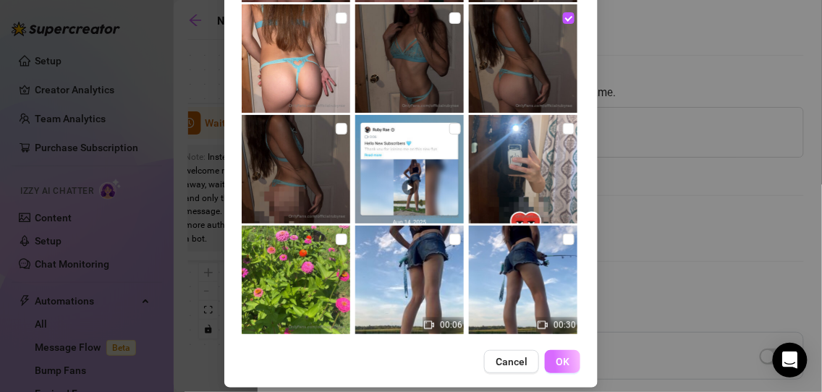
click at [561, 365] on span "OK" at bounding box center [563, 362] width 14 height 12
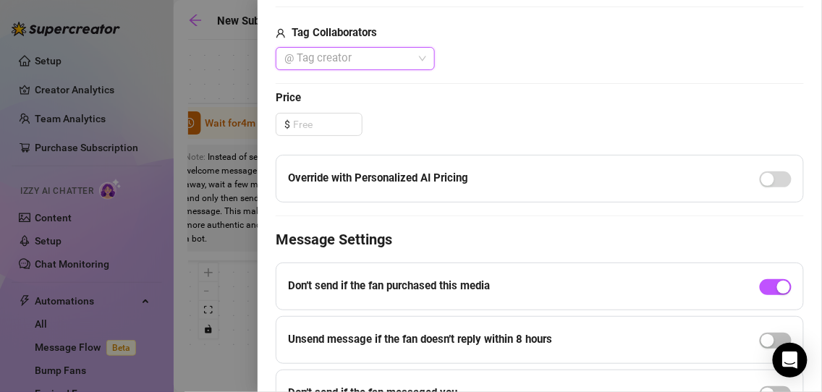
scroll to position [553, 0]
click at [316, 119] on input at bounding box center [327, 125] width 69 height 22
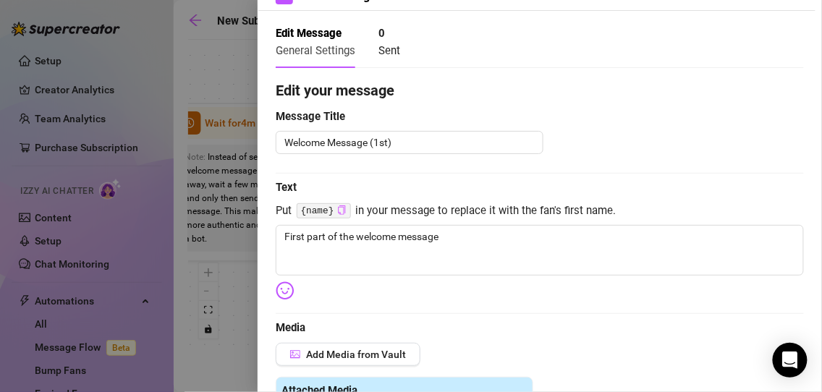
scroll to position [51, 0]
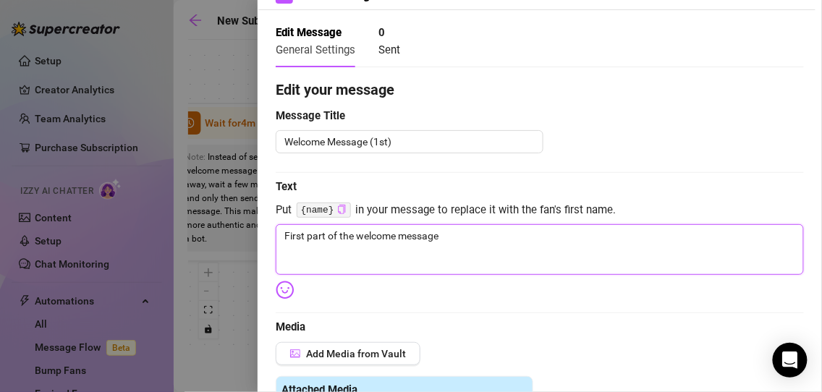
click at [420, 230] on textarea "First part of the welcome message" at bounding box center [540, 249] width 528 height 51
type textarea "H"
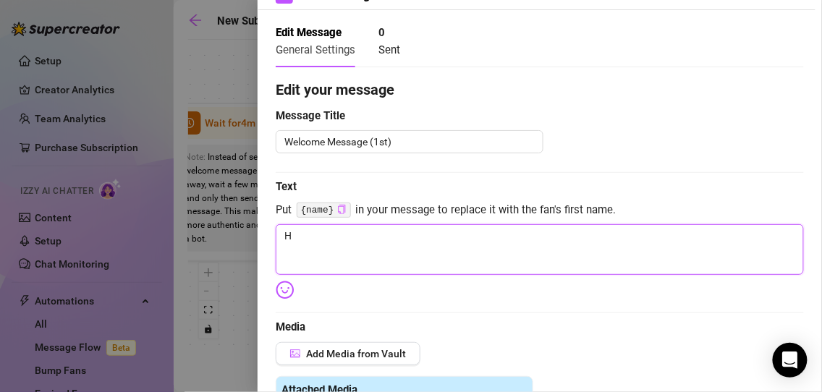
type textarea "HE"
type textarea "HEy"
type textarea "HE"
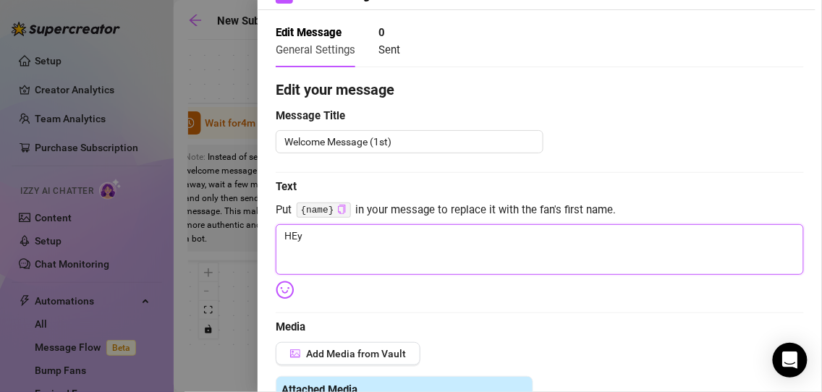
type textarea "HE"
type textarea "H"
type textarea "He"
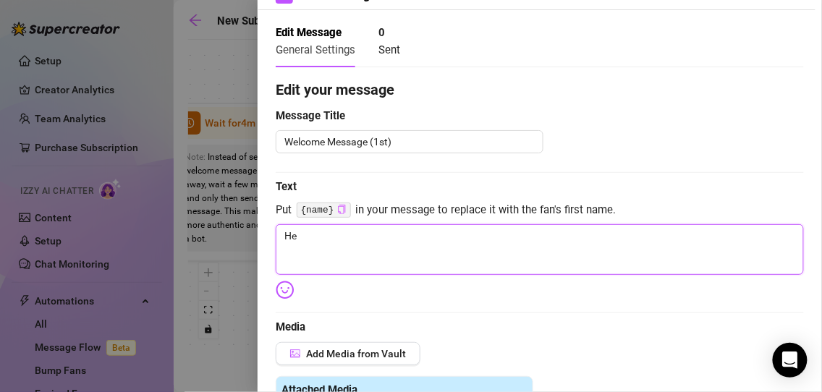
type textarea "Hey"
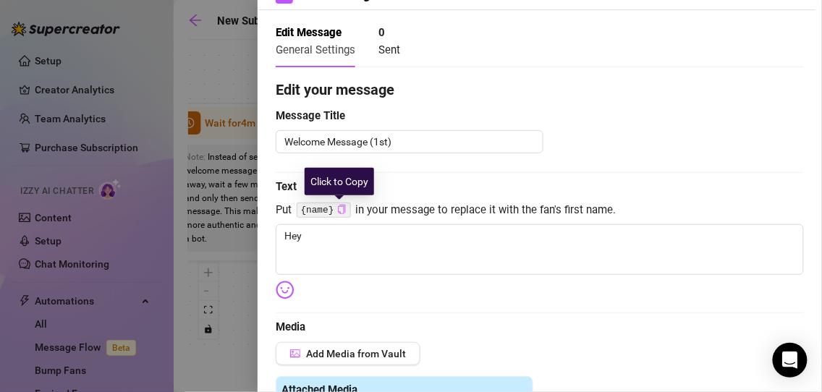
click at [338, 205] on icon "copy" at bounding box center [341, 209] width 7 height 9
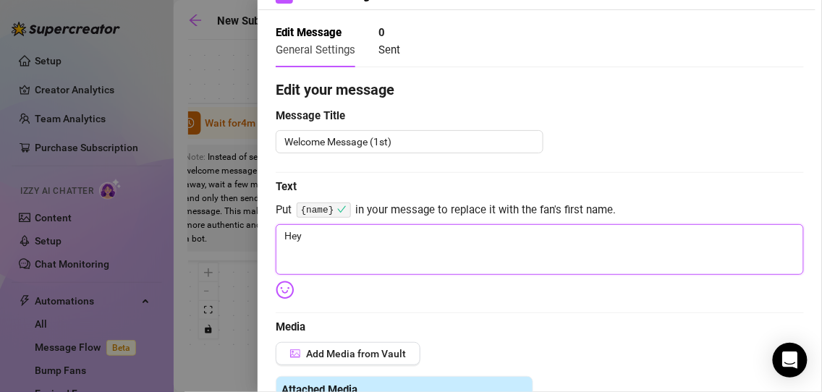
click at [317, 229] on textarea "Hey" at bounding box center [540, 249] width 528 height 51
paste textarea "{name}"
type textarea "Hey {name}"
type textarea "Hey {name},"
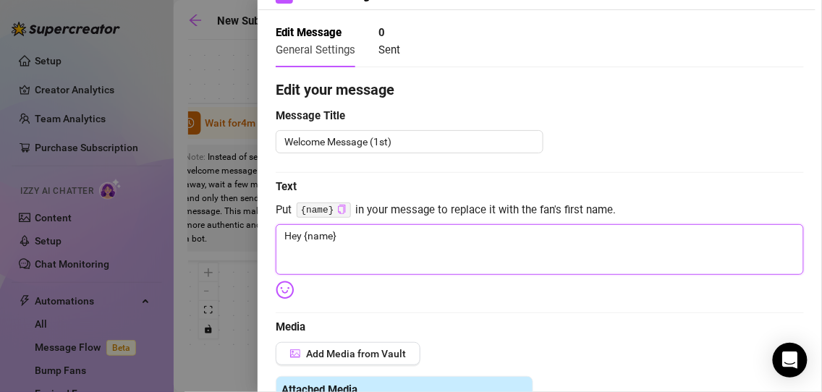
type textarea "Hey {name},"
type textarea "Hey {name}, I"
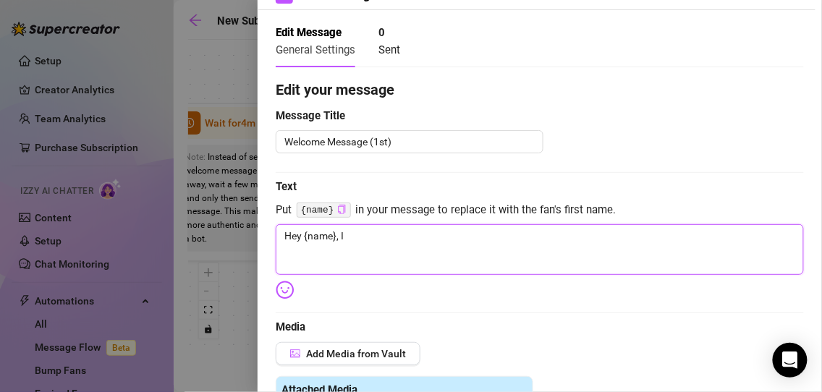
type textarea "Hey {name}, Im"
type textarea "Hey {name}, Im R"
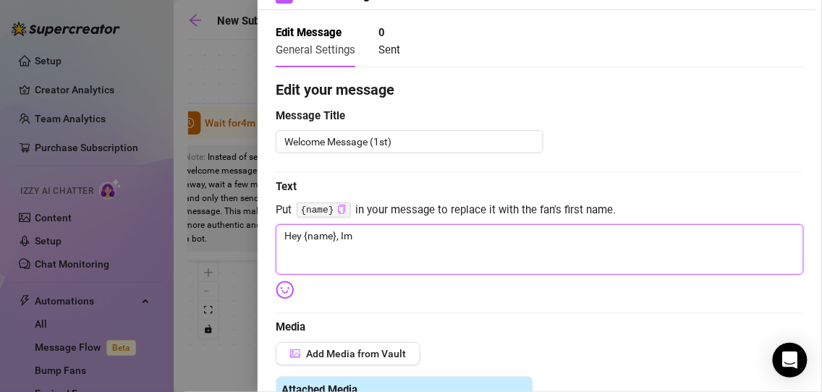
type textarea "Hey {name}, Im R"
type textarea "Hey {name}, Im Ru"
type textarea "Hey {name}, Im Rub"
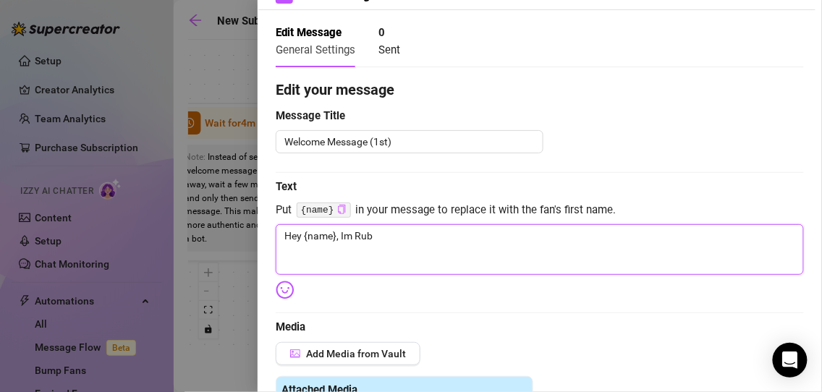
type textarea "Hey {name}, Im Ruby"
type textarea "Hey {name}, Im Ruby R"
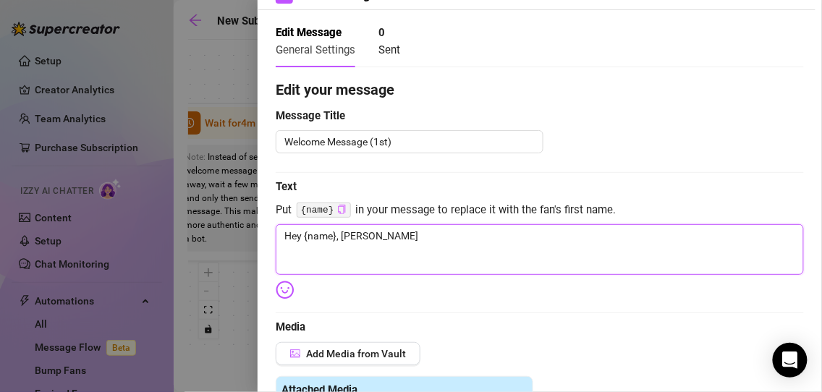
type textarea "Hey {name}, Im Ruby R"
type textarea "Hey {name}, Im Ruby Ra"
type textarea "Hey {name}, Im Ruby Rae"
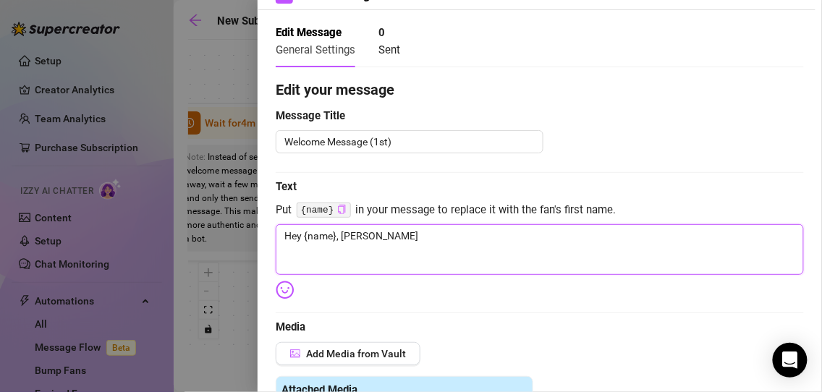
type textarea "Hey {name}, I'm Ruby Rae"
type textarea "Hey {name}, I'm Ruby Rae."
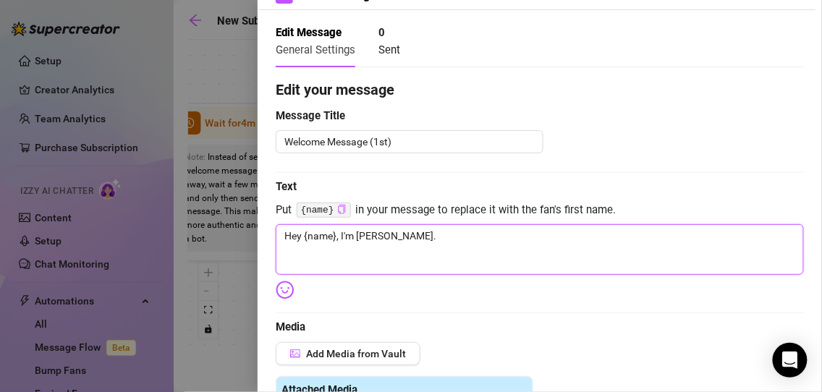
type textarea "Hey {name}, I'm Ruby Rae."
type textarea "Hey {name}, I'm Ruby Rae. G"
type textarea "Hey {name}, I'm Ruby Rae. Go"
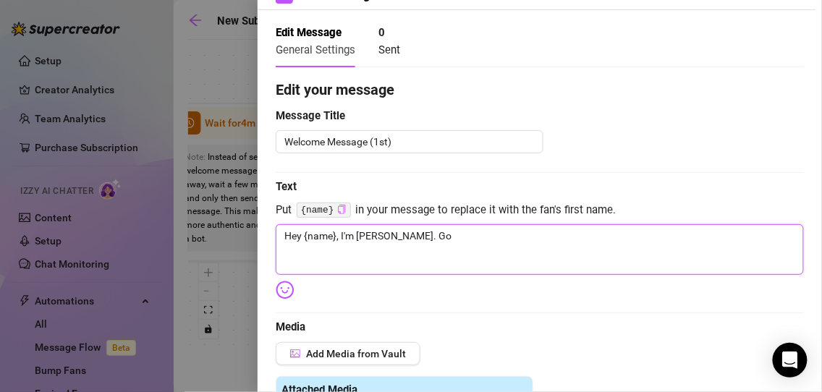
type textarea "Hey {name}, I'm Ruby Rae. Goo"
type textarea "Hey {name}, I'm Ruby Rae. Good"
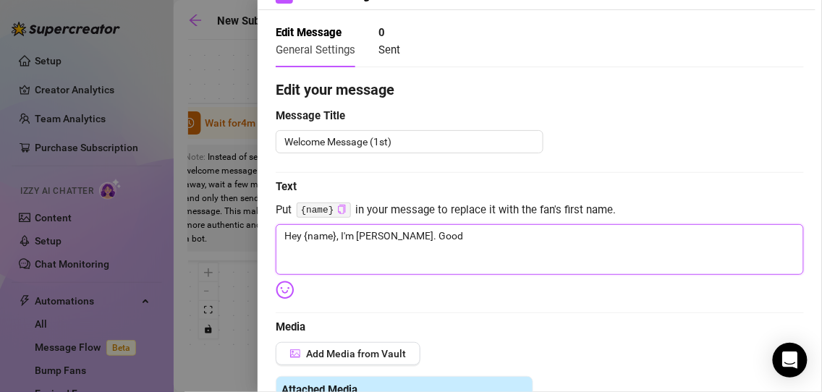
type textarea "Hey {name}, I'm Ruby Rae. Good"
type textarea "Hey {name}, I'm Ruby Rae. Good g"
type textarea "Hey {name}, I'm Ruby Rae. Good gi"
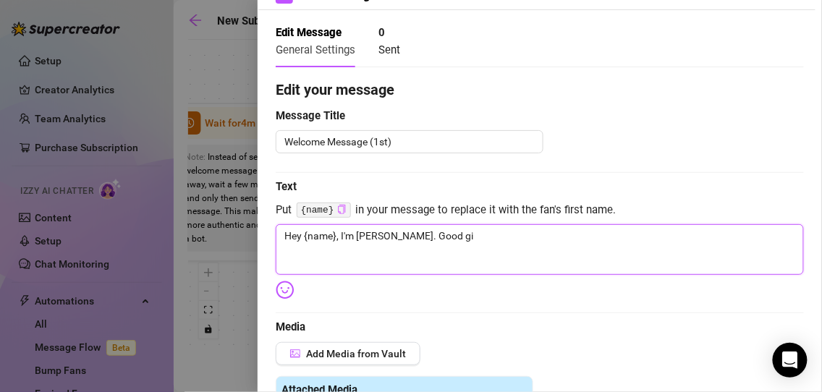
type textarea "Hey {name}, I'm Ruby Rae. Good gir"
type textarea "Hey {name}, I'm Ruby Rae. Good girl"
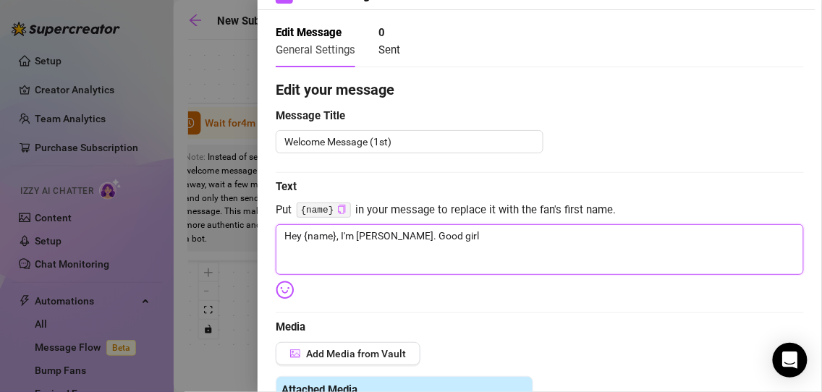
type textarea "Hey {name}, I'm Ruby Rae. Good girl"
type textarea "Hey {name}, I'm Ruby Rae. Good girl l"
type textarea "Hey {name}, I'm Ruby Rae. Good girl le"
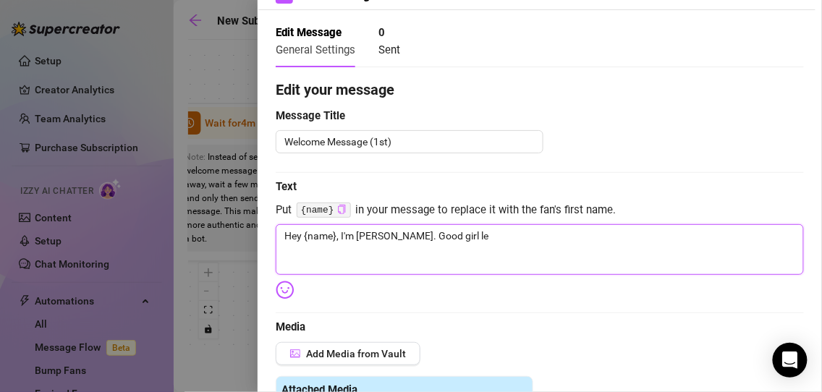
type textarea "Hey {name}, I'm Ruby Rae. Good girl lea"
type textarea "Hey {name}, I'm Ruby Rae. Good girl lear"
type textarea "Hey {name}, I'm Ruby Rae. Good girl learn"
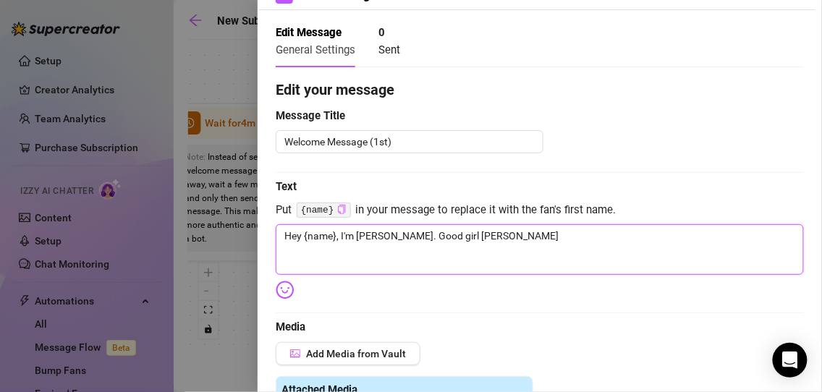
type textarea "Hey {name}, I'm Ruby Rae. Good girl learn"
type textarea "Hey {name}, I'm Ruby Rae. Good girl learni"
type textarea "Hey {name}, I'm Ruby Rae. Good girl learnin"
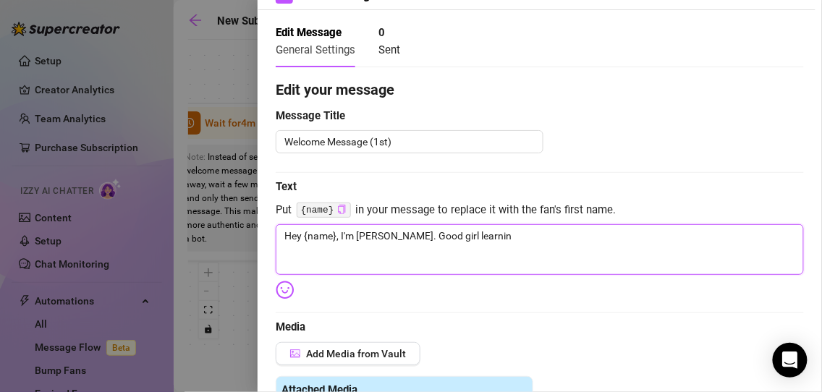
type textarea "Hey {name}, I'm Ruby Rae. Good girl learning"
type textarea "Hey {name}, I'm Ruby Rae. Good girl learning h"
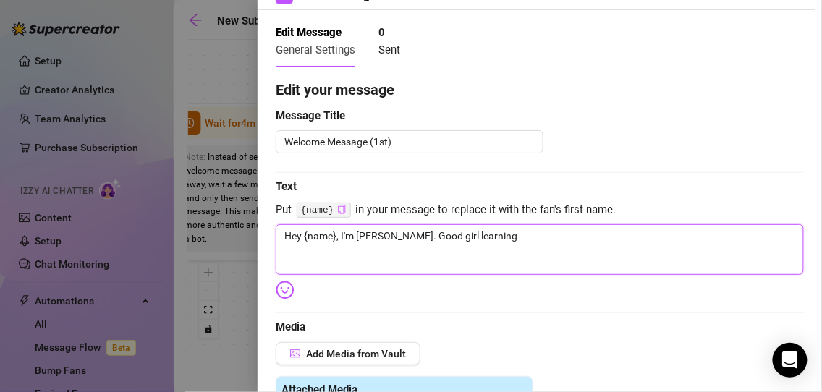
type textarea "Hey {name}, I'm Ruby Rae. Good girl learning h"
type textarea "Hey {name}, I'm Ruby Rae. Good girl learning ho"
type textarea "Hey {name}, I'm Ruby Rae. Good girl learning how"
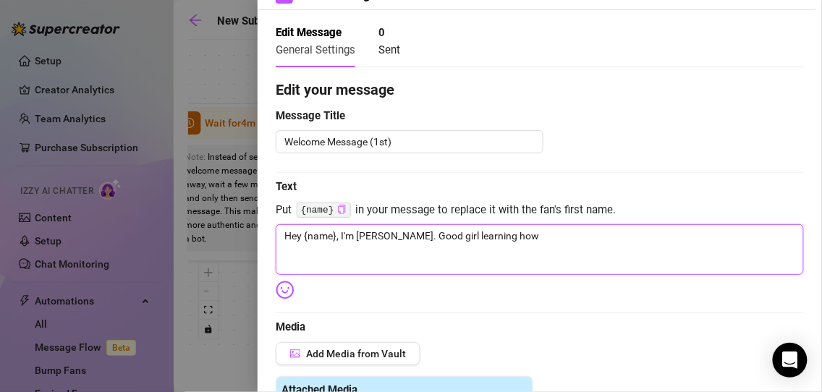
type textarea "Hey {name}, I'm Ruby Rae. Good girl learning how"
type textarea "Hey {name}, I'm Ruby Rae. Good girl learning how t"
type textarea "Hey {name}, I'm Ruby Rae. Good girl learning how to"
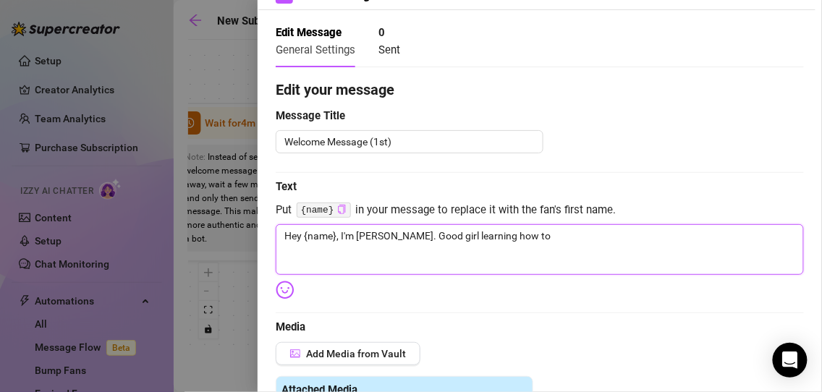
type textarea "Hey {name}, I'm Ruby Rae. Good girl learning how to"
type textarea "Hey {name}, I'm Ruby Rae. Good girl learning how to m"
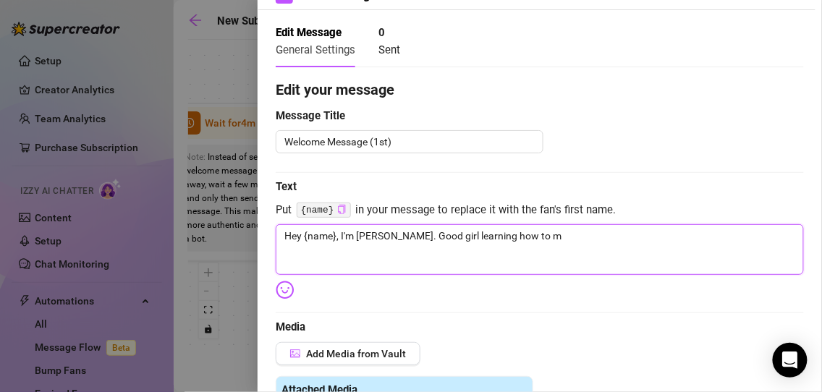
type textarea "Hey {name}, I'm Ruby Rae. Good girl learning how to mi"
type textarea "Hey {name}, I'm Ruby Rae. Good girl learning how to mis"
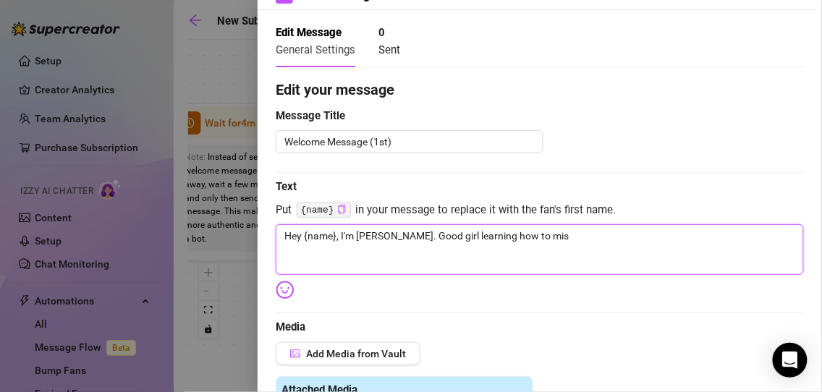
type textarea "Hey {name}, I'm Ruby Rae. Good girl learning how to mis"
type textarea "Hey {name}, I'm Ruby Rae. Good girl learning how to mis b"
type textarea "Hey {name}, I'm Ruby Rae. Good girl learning how to mis be"
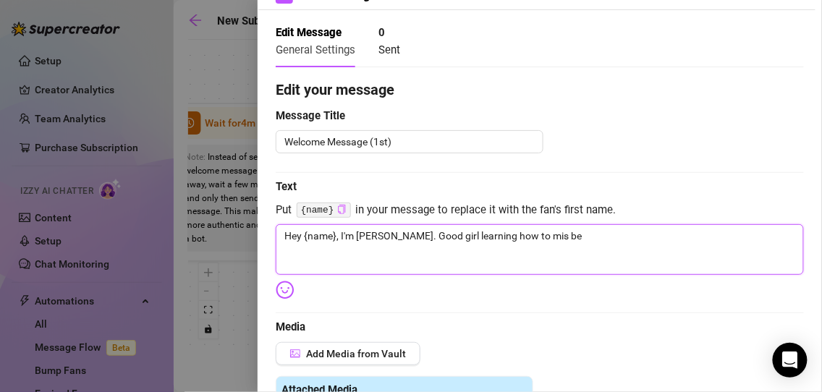
type textarea "Hey {name}, I'm Ruby Rae. Good girl learning how to mis beh"
type textarea "Hey {name}, I'm Ruby Rae. Good girl learning how to mis beha"
type textarea "Hey {name}, I'm Ruby Rae. Good girl learning how to mis behav"
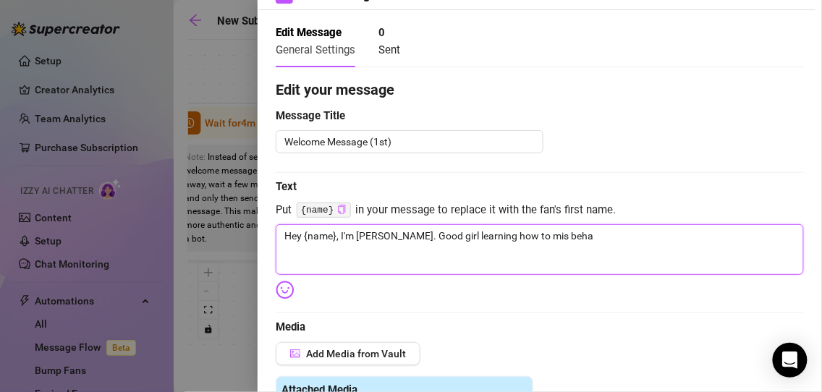
type textarea "Hey {name}, I'm Ruby Rae. Good girl learning how to mis behav"
type textarea "Hey {name}, I'm Ruby Rae. Good girl learning how to mis behave"
click at [405, 233] on textarea "Hey {name}, I'm Ruby Rae. Good girl learning how to mis behave" at bounding box center [540, 249] width 528 height 51
type textarea "Hey {name}, I'm Ruby Rae.Good girl learning how to mis behave"
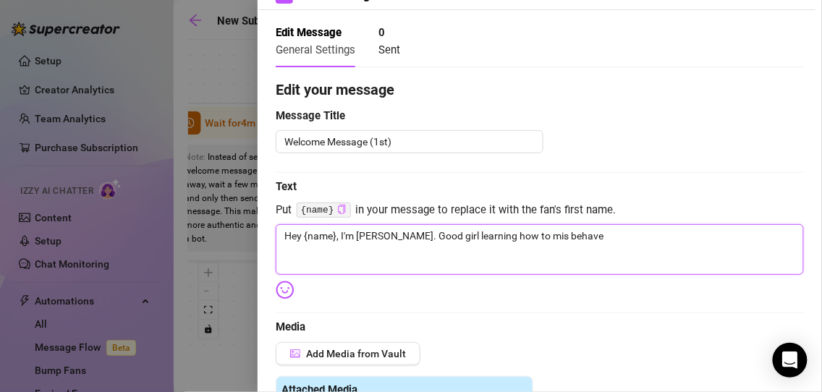
type textarea "Hey {name}, I'm Ruby Rae.Good girl learning how to mis behave"
type textarea "Hey {name}, I'm Ruby RaeGood girl learning how to mis behave"
type textarea "Hey {name}, I'm Ruby Rae-Good girl learning how to mis behave"
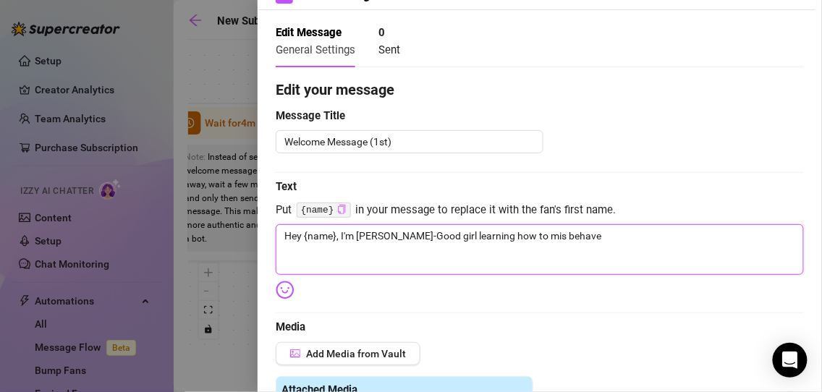
type textarea "Hey {name}, I'm Ruby RaeGood girl learning how to mis behave"
type textarea "Hey {name}, I'm Ruby Rae.Good girl learning how to mis behave"
type textarea "Hey {name}, I'm Ruby Rae. Good girl learning how to mis behave"
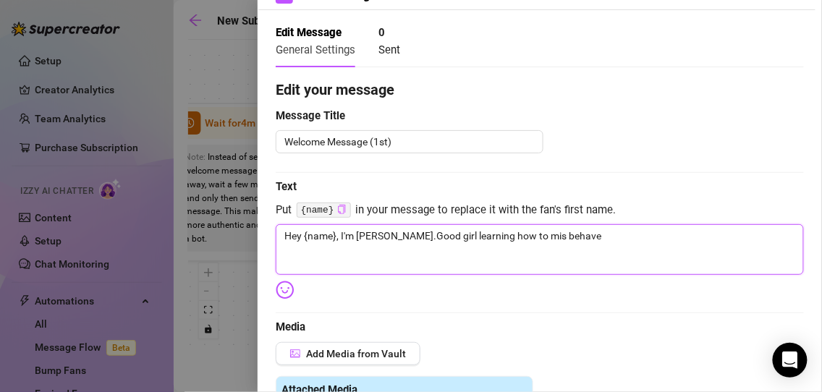
type textarea "Hey {name}, I'm Ruby Rae. Good girl learning how to mis behave"
click at [538, 237] on textarea "Hey {name}, I'm Ruby Rae. Good girl learning how to mis behave" at bounding box center [540, 249] width 528 height 51
type textarea "Hey {name}, I'm Ruby Rae. Good girl learning how to misbehave"
click at [603, 234] on textarea "Hey {name}, I'm Ruby Rae. Good girl learning how to misbehave" at bounding box center [540, 249] width 528 height 51
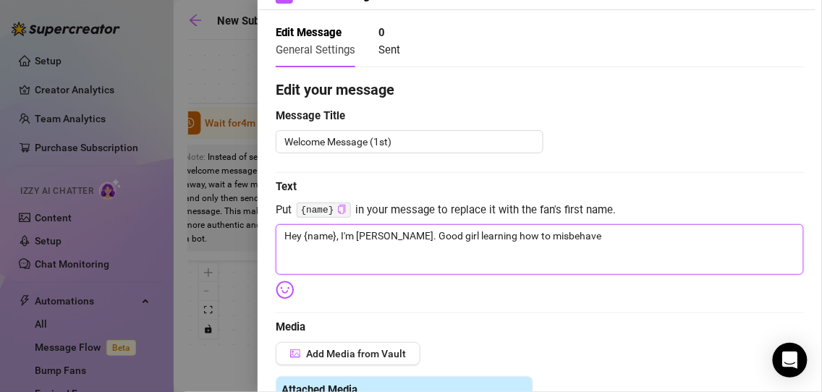
type textarea "Hey {name}, I'm Ruby Rae. Good girl learning how to misbehave"
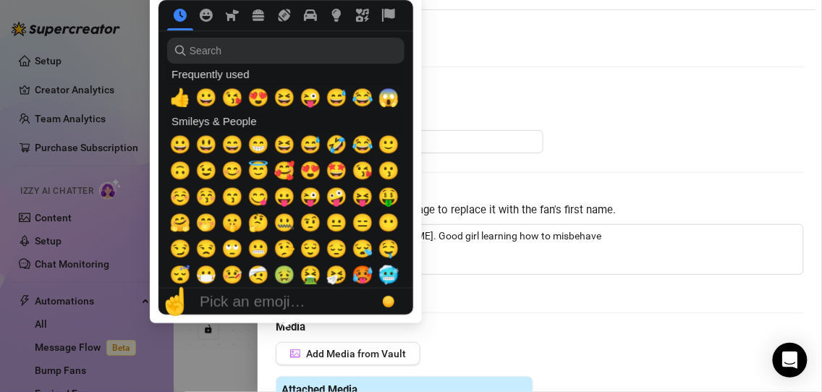
click at [280, 293] on div "Pick an emoji…" at bounding box center [253, 301] width 106 height 17
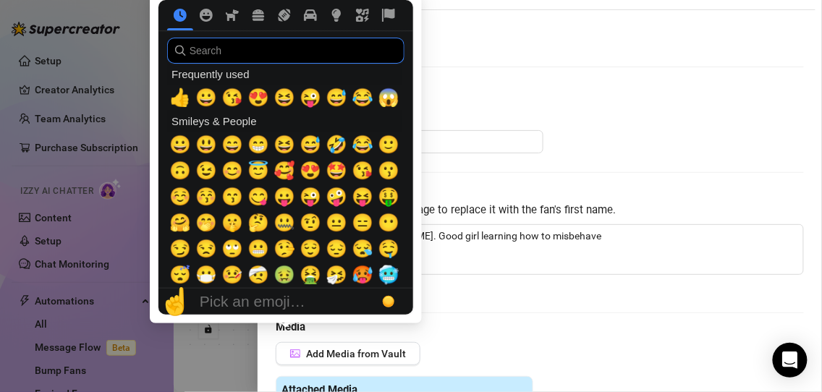
click at [264, 53] on input "search" at bounding box center [285, 51] width 237 height 26
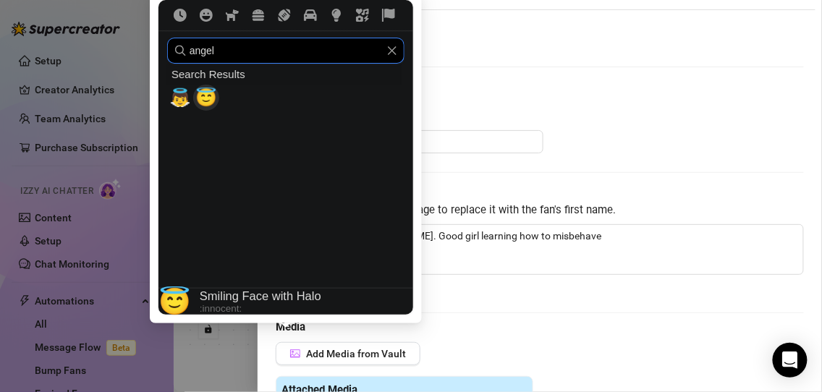
type input "angel"
click at [212, 98] on span "😇" at bounding box center [206, 98] width 22 height 20
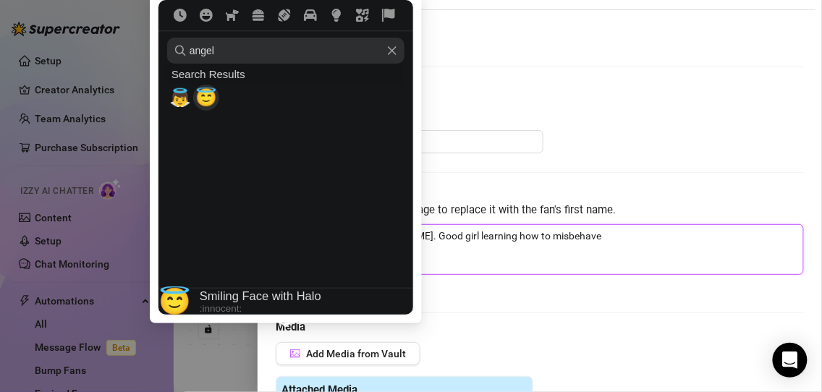
type textarea "Hey {name}, I'm Ruby Rae. Good girl learning how to misbehave 😇"
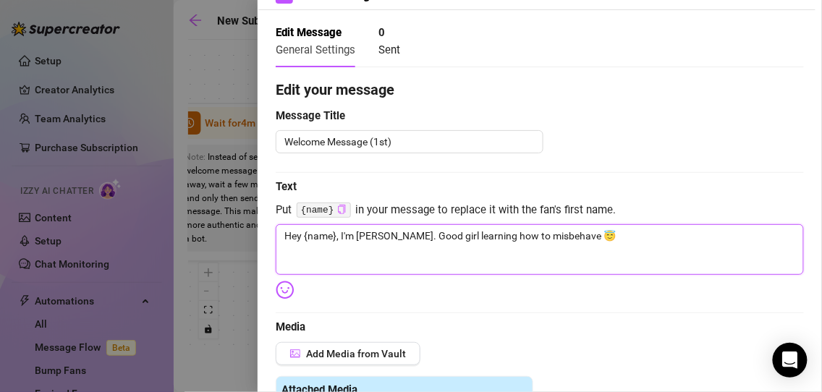
click at [613, 242] on textarea "Hey {name}, I'm Ruby Rae. Good girl learning how to misbehave 😇" at bounding box center [540, 249] width 528 height 51
type textarea "Hey {name}, I'm Ruby Rae. Good girl learning how to misbehave 😇"
type textarea "Hey {name}, I'm Ruby Rae. Good girl learning how to misbehave 😇 I"
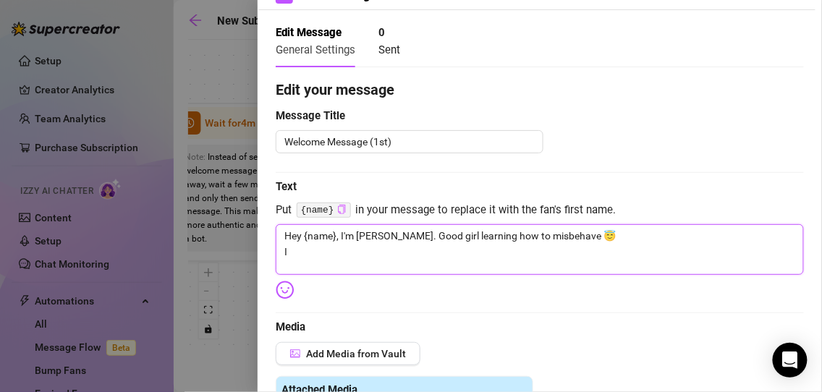
type textarea "Hey {name}, I'm Ruby Rae. Good girl learning how to misbehave 😇 Im"
type textarea "Hey {name}, I'm Ruby Rae. Good girl learning how to misbehave 😇 Im s"
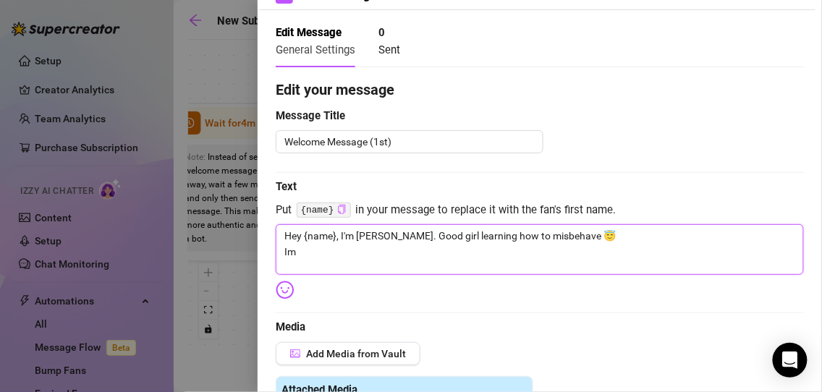
type textarea "Hey {name}, I'm Ruby Rae. Good girl learning how to misbehave 😇 Im s"
type textarea "Hey {name}, I'm Ruby Rae. Good girl learning how to misbehave 😇 Im st"
type textarea "Hey {name}, I'm Ruby Rae. Good girl learning how to misbehave 😇 Im sta"
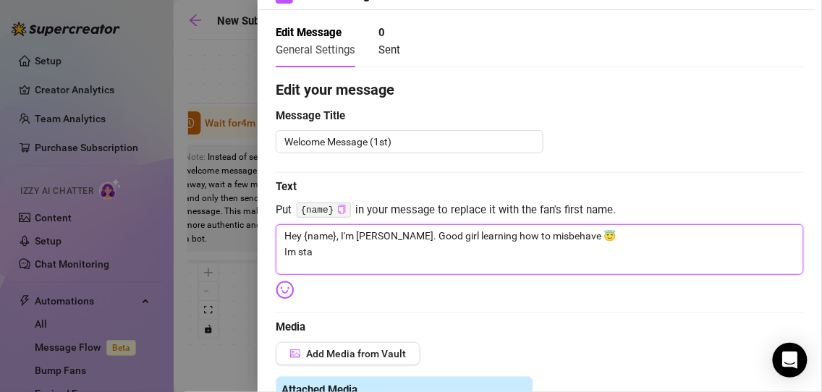
type textarea "Hey {name}, I'm Ruby Rae. Good girl learning how to misbehave 😇 Im star"
type textarea "Hey {name}, I'm Ruby Rae. Good girl learning how to misbehave 😇 Im start"
type textarea "Hey {name}, I'm Ruby Rae. Good girl learning how to misbehave 😇 Im starti"
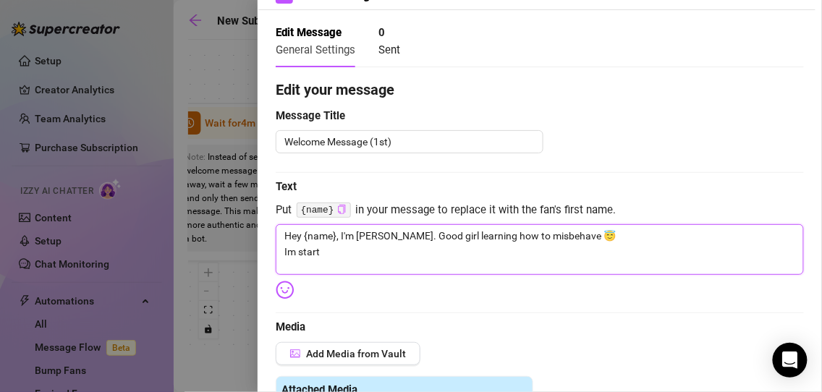
type textarea "Hey {name}, I'm Ruby Rae. Good girl learning how to misbehave 😇 Im starti"
type textarea "Hey {name}, I'm Ruby Rae. Good girl learning how to misbehave 😇 Im startin"
type textarea "Hey {name}, I'm Ruby Rae. Good girl learning how to misbehave 😇 Im starting"
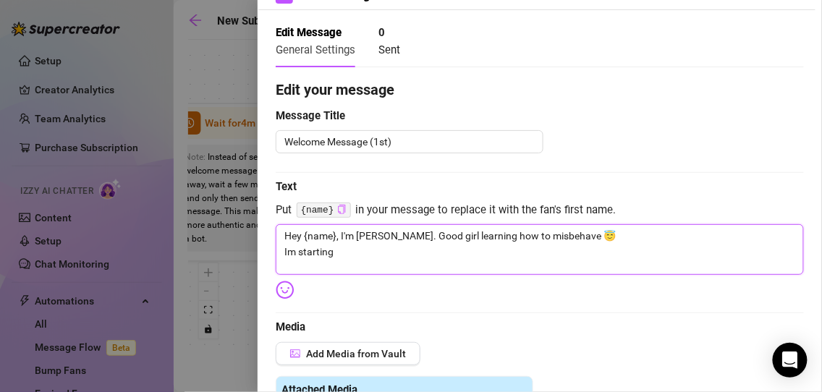
type textarea "Hey {name}, I'm Ruby Rae. Good girl learning how to misbehave 😇 Im starting"
type textarea "Hey {name}, I'm Ruby Rae. Good girl learning how to misbehave 😇 Im starting s"
type textarea "Hey {name}, I'm Ruby Rae. Good girl learning how to misbehave 😇 Im starting so"
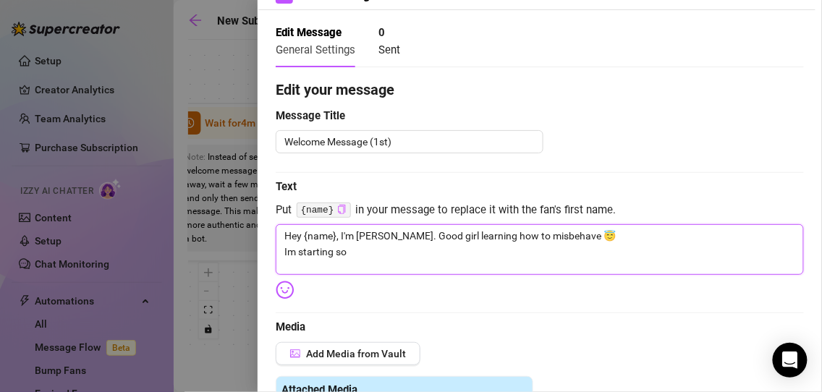
type textarea "Hey {name}, I'm Ruby Rae. Good girl learning how to misbehave 😇 Im starting so"
type textarea "Hey {name}, I'm Ruby Rae. Good girl learning how to misbehave 😇 Im starting sof"
type textarea "Hey {name}, I'm Ruby Rae. Good girl learning how to misbehave 😇 Im starting soft"
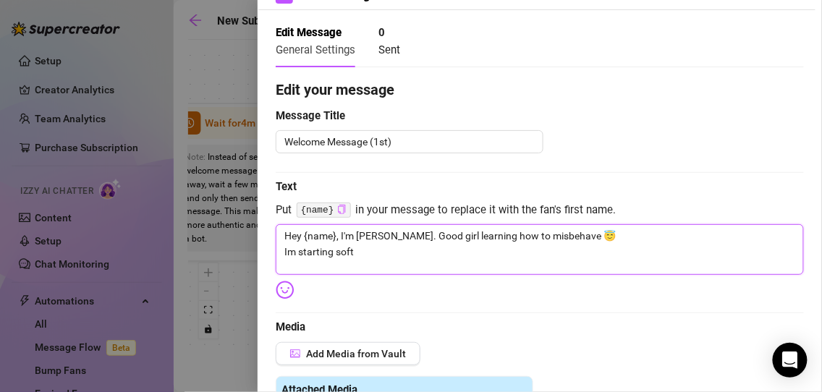
type textarea "Hey {name}, I'm Ruby Rae. Good girl learning how to misbehave 😇 Im starting soft"
type textarea "Hey {name}, I'm Ruby Rae. Good girl learning how to misbehave 😇 Im starting sof…"
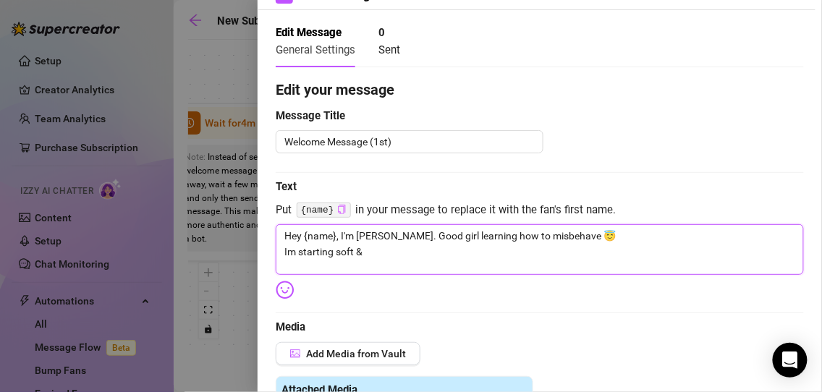
type textarea "Hey {name}, I'm Ruby Rae. Good girl learning how to misbehave 😇 Im starting sof…"
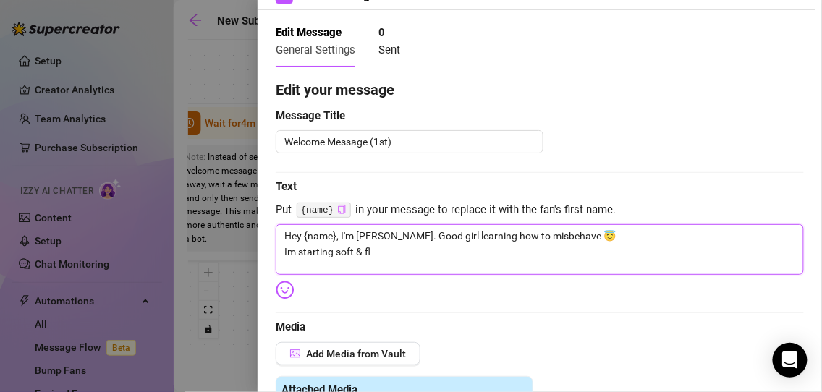
type textarea "Hey {name}, I'm Ruby Rae. Good girl learning how to misbehave 😇 Im starting sof…"
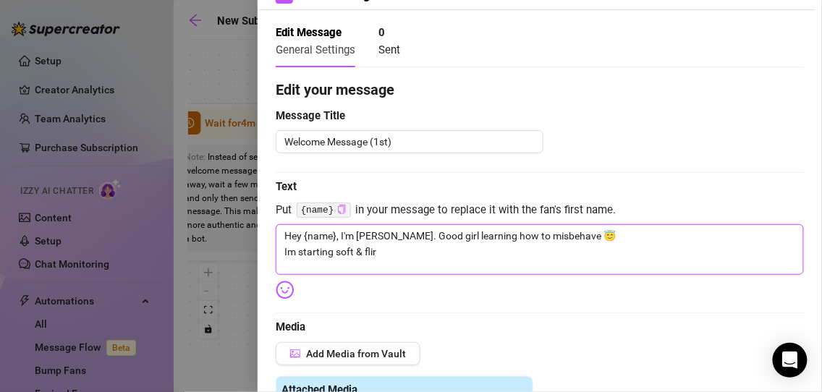
type textarea "Hey {name}, I'm Ruby Rae. Good girl learning how to misbehave 😇 Im starting sof…"
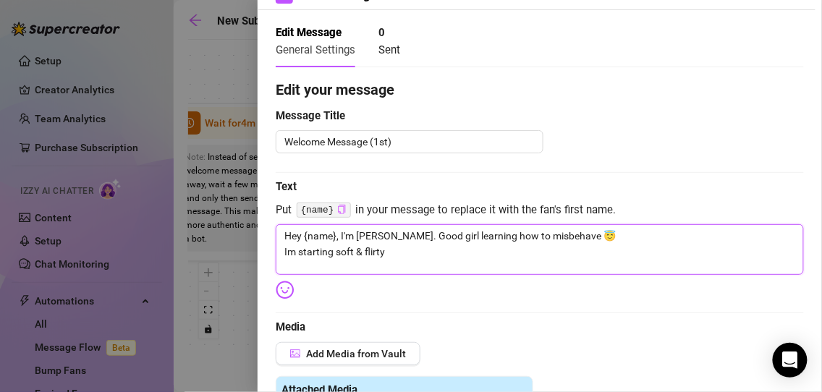
type textarea "Hey {name}, I'm Ruby Rae. Good girl learning how to misbehave 😇 Im starting sof…"
click at [287, 251] on textarea "Hey {name}, I'm Ruby Rae. Good girl learning how to misbehave 😇 Im starting sof…" at bounding box center [540, 249] width 528 height 51
click at [404, 250] on textarea "Hey {name}, I'm Ruby Rae. Good girl learning how to misbehave 😇 I'm starting so…" at bounding box center [540, 249] width 528 height 51
click at [490, 247] on textarea "Hey {name}, I'm Ruby Rae. Good girl learning how to misbehave 😇 I'm starting so…" at bounding box center [540, 249] width 528 height 51
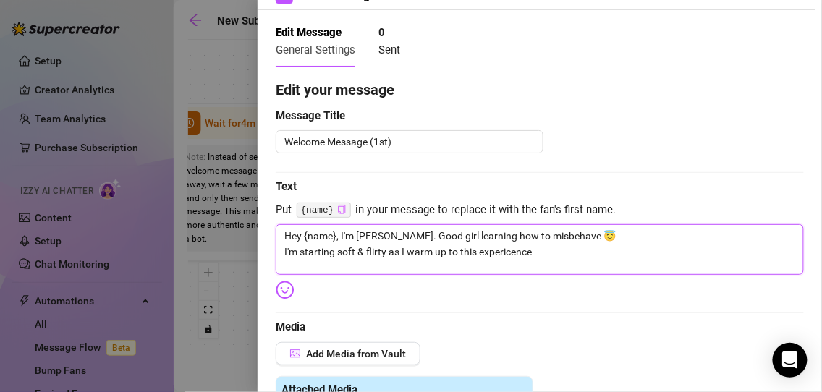
click at [490, 247] on textarea "Hey {name}, I'm Ruby Rae. Good girl learning how to misbehave 😇 I'm starting so…" at bounding box center [540, 249] width 528 height 51
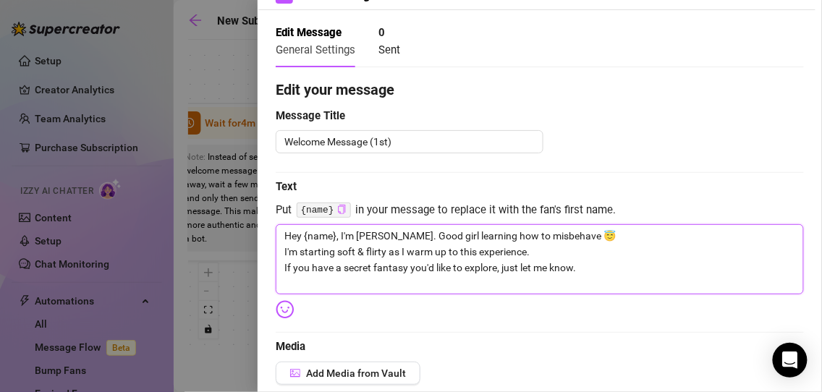
scroll to position [0, 0]
click at [594, 267] on textarea "Hey {name}, I'm Ruby Rae. Good girl learning how to misbehave 😇 I'm starting so…" at bounding box center [540, 259] width 528 height 70
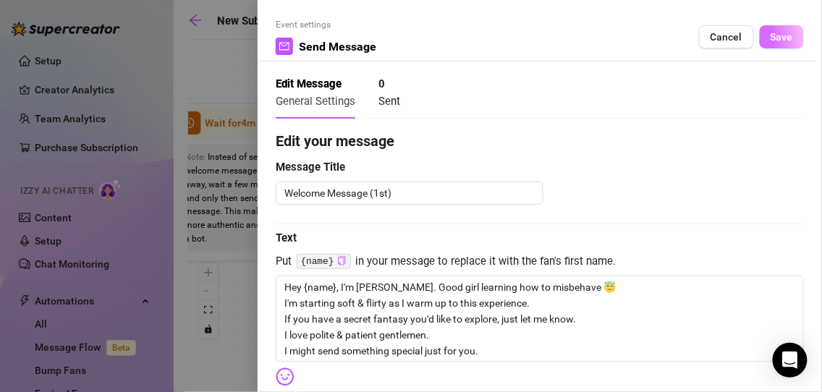
click at [773, 38] on span "Save" at bounding box center [781, 37] width 22 height 12
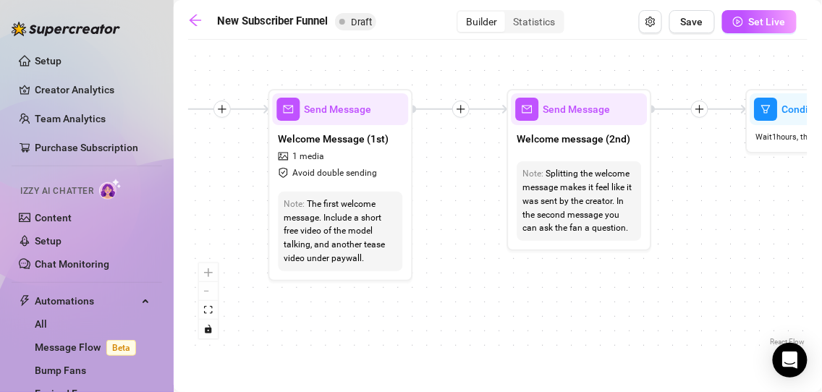
drag, startPoint x: 616, startPoint y: 260, endPoint x: 445, endPoint y: 249, distance: 171.1
click at [445, 249] on div "If True If True If True If False If False If False If True If False Merge Merge…" at bounding box center [497, 198] width 619 height 302
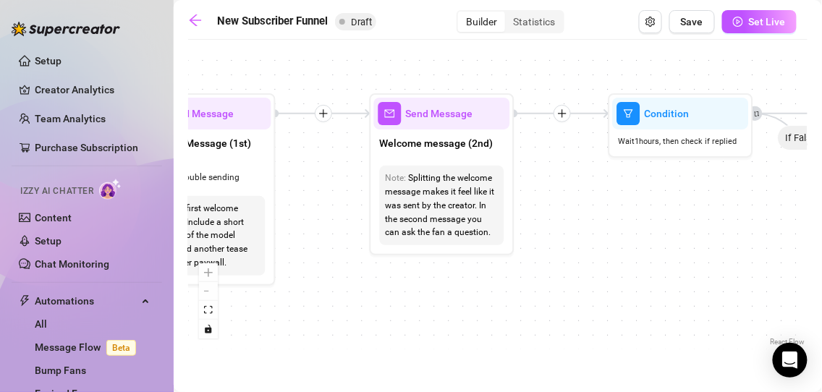
drag, startPoint x: 750, startPoint y: 236, endPoint x: 644, endPoint y: 238, distance: 106.4
click at [644, 238] on div "If True If True If True If False If False If False If True If False Merge Merge…" at bounding box center [497, 198] width 619 height 302
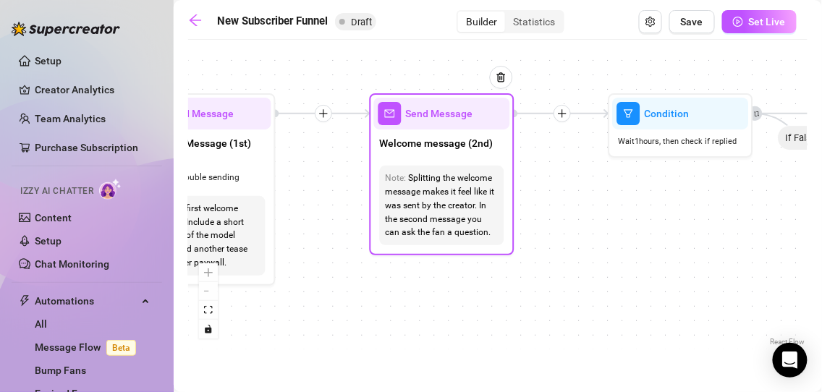
click at [459, 205] on div "Splitting the welcome message makes it feel like it was sent by the creator. In…" at bounding box center [442, 205] width 113 height 68
click at [461, 113] on span "Send Message" at bounding box center [439, 114] width 67 height 16
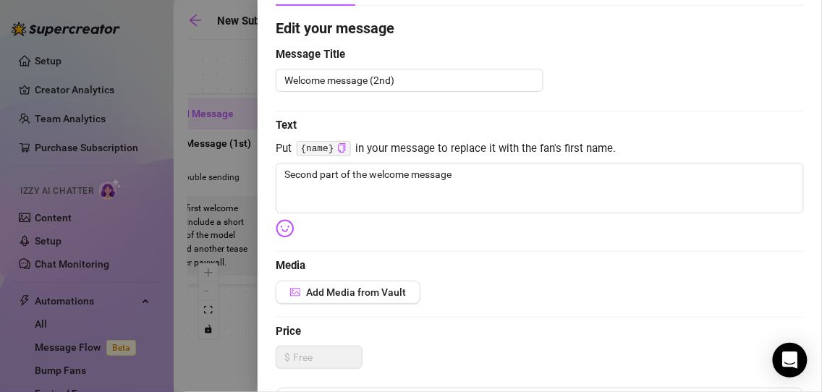
scroll to position [113, 0]
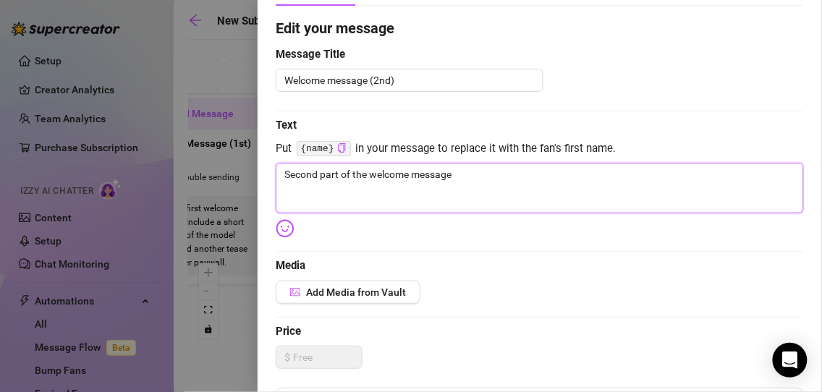
click at [380, 174] on textarea "Second part of the welcome message" at bounding box center [540, 188] width 528 height 51
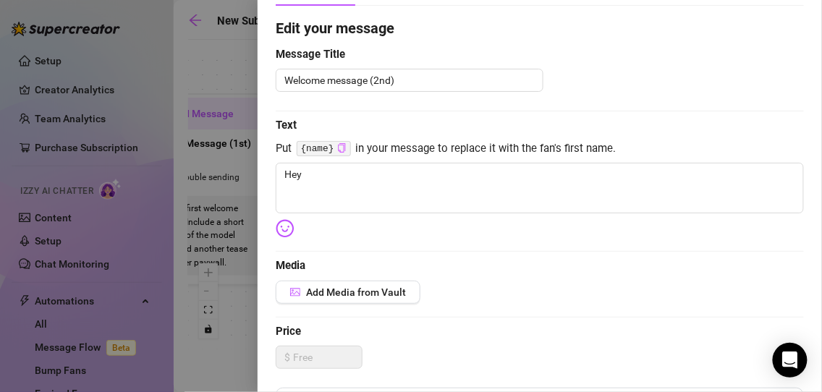
click at [338, 145] on icon "copy" at bounding box center [341, 147] width 9 height 9
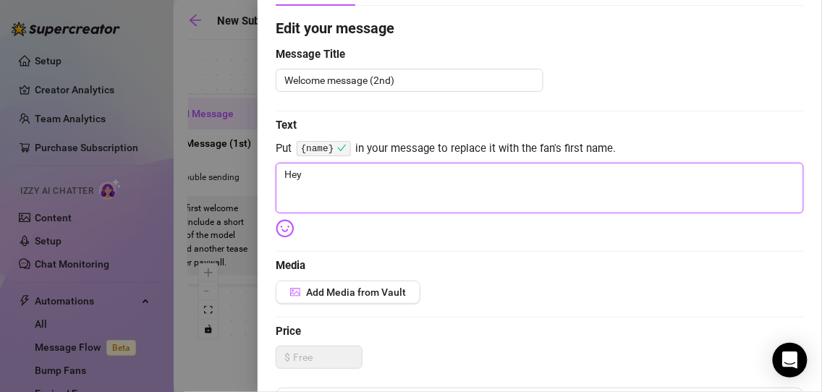
click at [317, 173] on textarea "Hey" at bounding box center [540, 188] width 528 height 51
paste textarea "{name}"
click at [287, 192] on textarea "Hey {name}, one last thing. I was just wondering what your favorite color is???" at bounding box center [540, 188] width 528 height 51
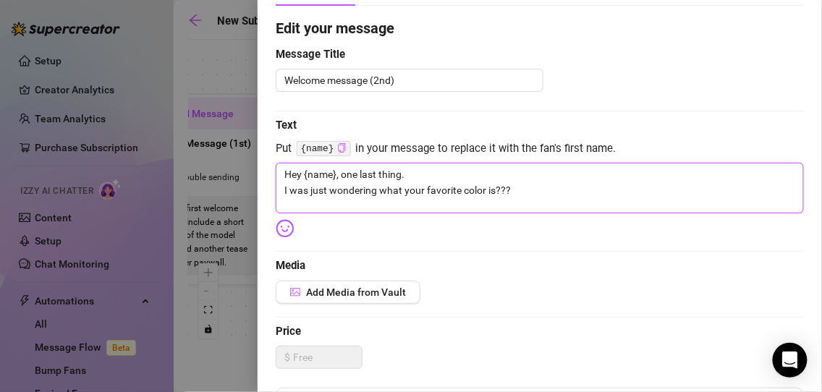
click at [287, 192] on textarea "Hey {name}, one last thing. I was just wondering what your favorite color is???" at bounding box center [540, 188] width 528 height 51
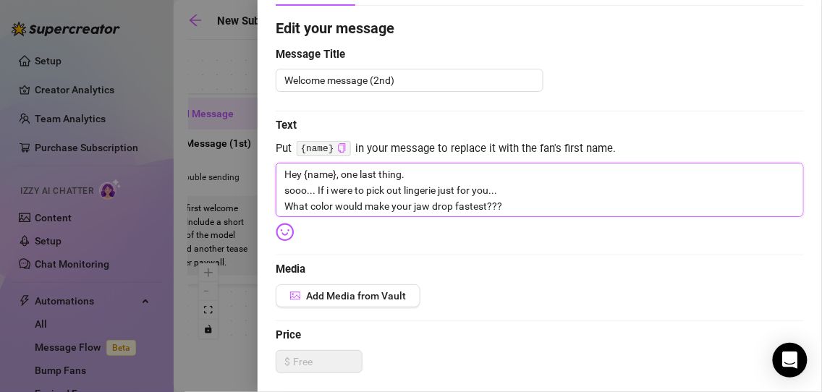
click at [330, 194] on textarea "Hey {name}, one last thing. sooo... If i were to pick out lingerie just for you…" at bounding box center [540, 190] width 528 height 54
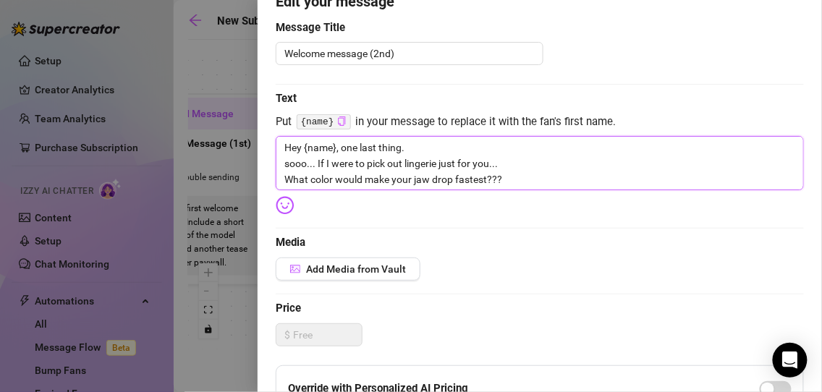
scroll to position [141, 0]
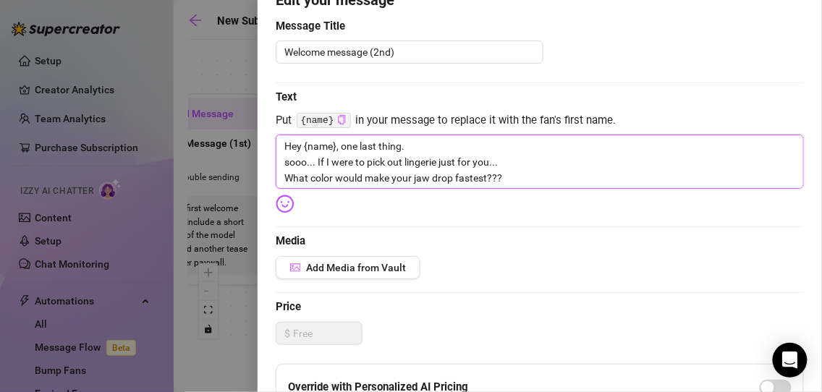
click at [515, 182] on textarea "Hey {name}, one last thing. sooo... If I were to pick out lingerie just for you…" at bounding box center [540, 162] width 528 height 54
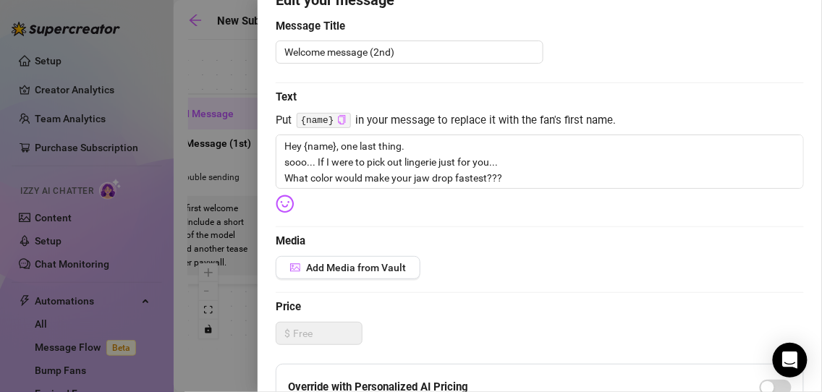
click at [281, 203] on img at bounding box center [285, 204] width 19 height 19
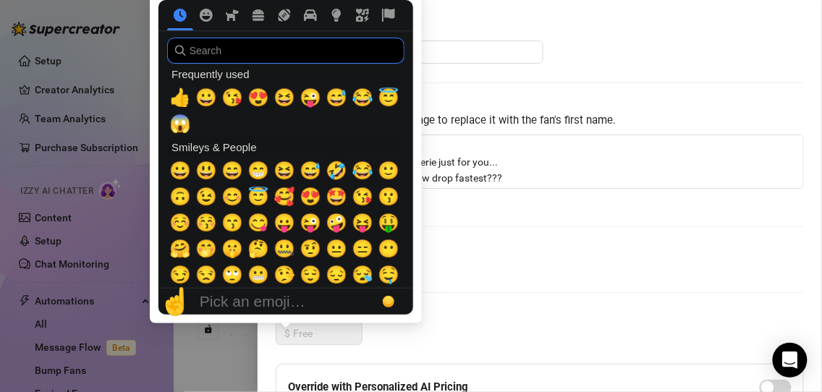
click at [281, 51] on input "search" at bounding box center [285, 51] width 237 height 26
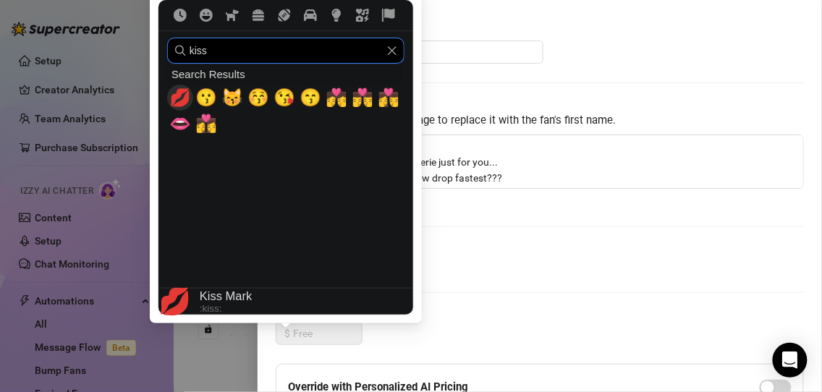
click at [178, 98] on span "💋" at bounding box center [180, 98] width 22 height 20
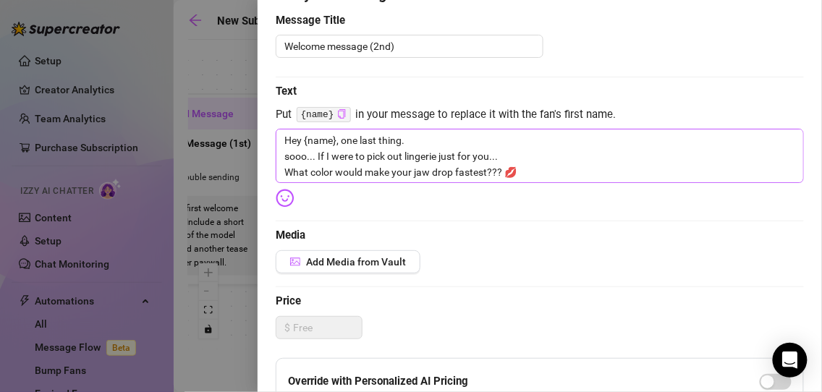
scroll to position [144, 0]
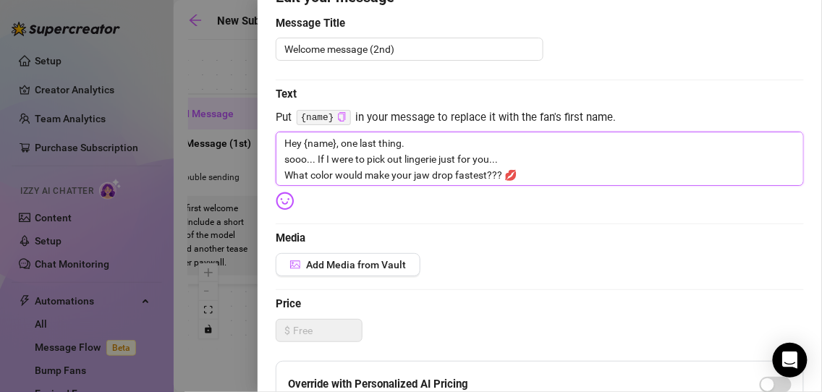
drag, startPoint x: 415, startPoint y: 140, endPoint x: 278, endPoint y: 145, distance: 137.5
click at [278, 145] on textarea "Hey {name}, one last thing. sooo... If I were to pick out lingerie just for you…" at bounding box center [540, 159] width 528 height 54
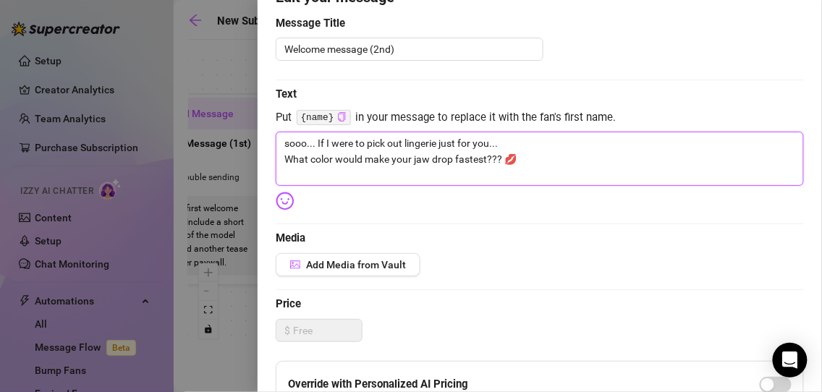
click at [288, 158] on textarea "sooo... If I were to pick out lingerie just for you... What color would make yo…" at bounding box center [540, 159] width 528 height 54
click at [297, 148] on textarea "Sooo... If I were to pick out lingerie just for you... What color would make yo…" at bounding box center [540, 159] width 528 height 54
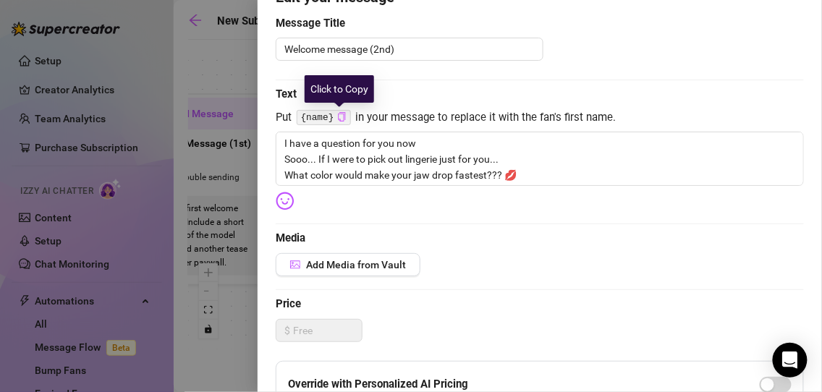
click at [337, 114] on icon "copy" at bounding box center [341, 116] width 9 height 9
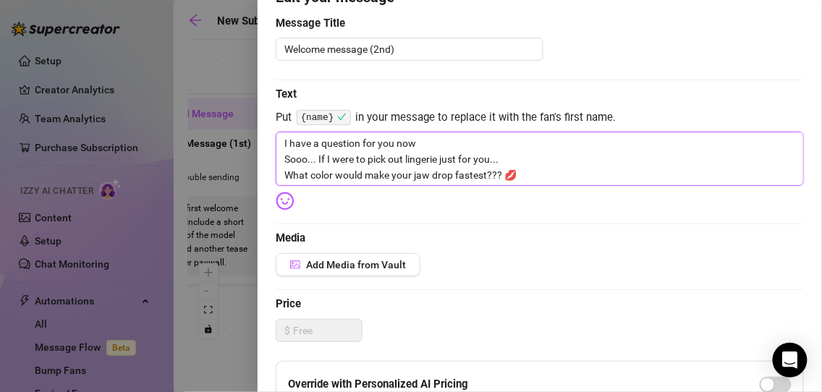
click at [444, 147] on textarea "I have a question for you now Sooo... If I were to pick out lingerie just for y…" at bounding box center [540, 159] width 528 height 54
paste textarea "{name}"
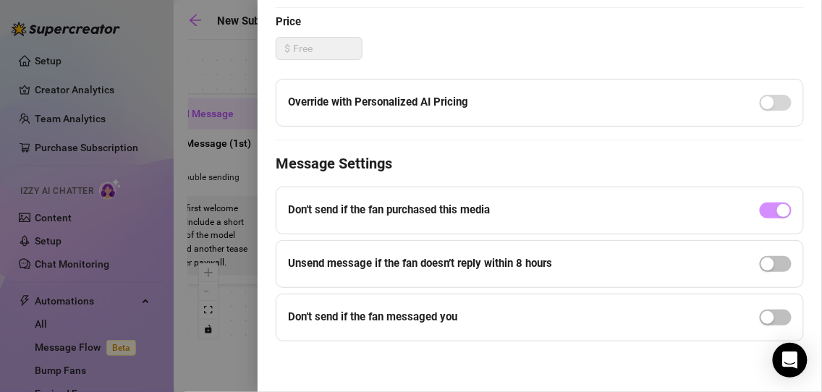
scroll to position [0, 0]
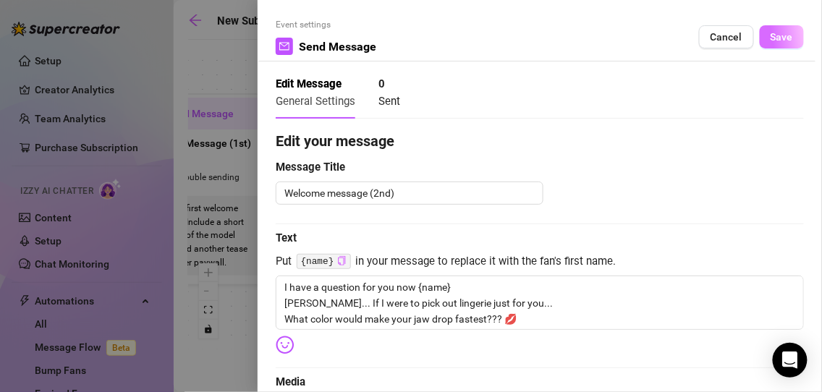
click at [764, 43] on button "Save" at bounding box center [782, 36] width 44 height 23
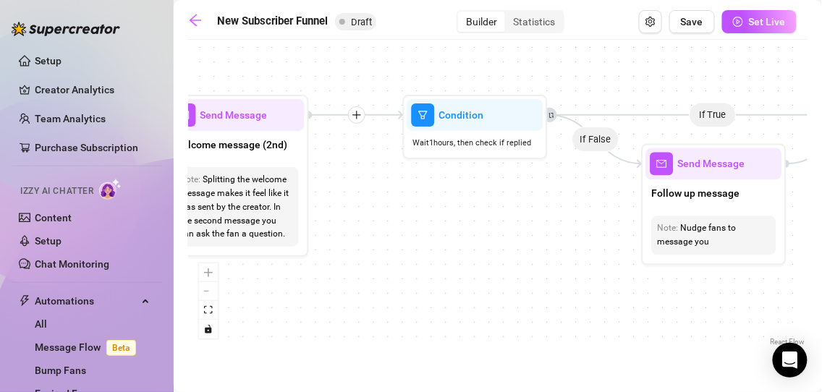
drag, startPoint x: 642, startPoint y: 252, endPoint x: 404, endPoint y: 250, distance: 238.7
click at [404, 250] on div "If True If True If True If False If False If False If True If False Merge Merge…" at bounding box center [497, 198] width 619 height 302
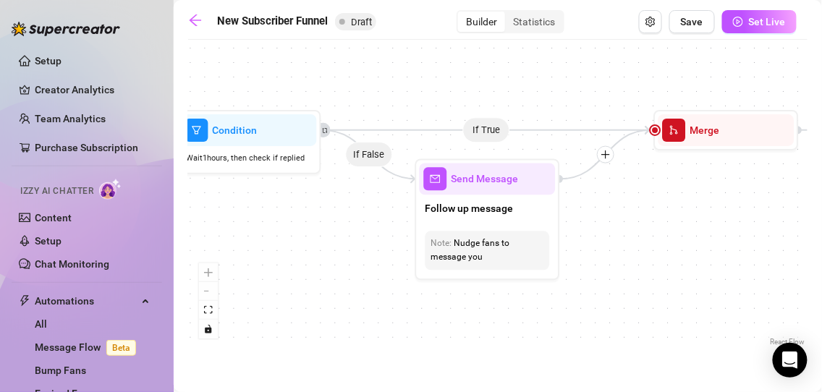
drag, startPoint x: 512, startPoint y: 198, endPoint x: 318, endPoint y: 218, distance: 194.8
click at [318, 218] on div "If True If True If True If False If False If False If True If False Merge Merge…" at bounding box center [497, 198] width 619 height 302
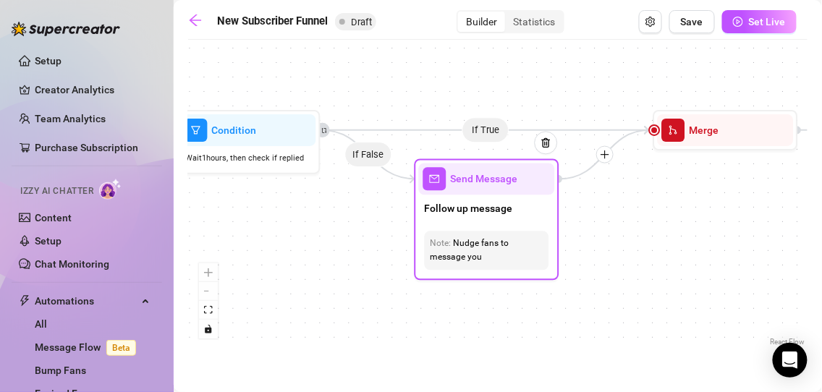
click at [509, 185] on span "Send Message" at bounding box center [484, 179] width 67 height 16
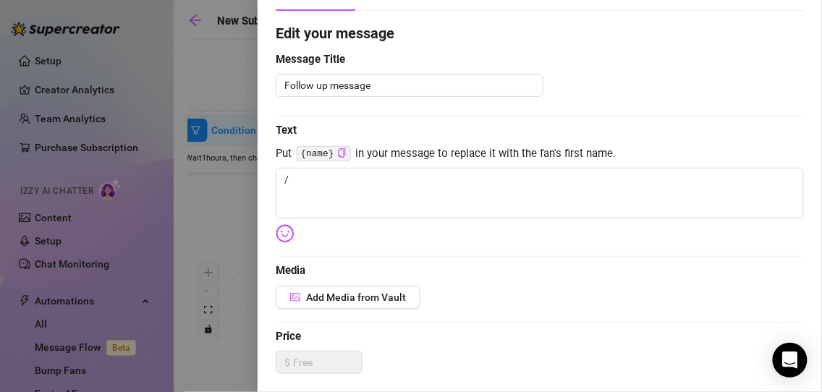
scroll to position [109, 0]
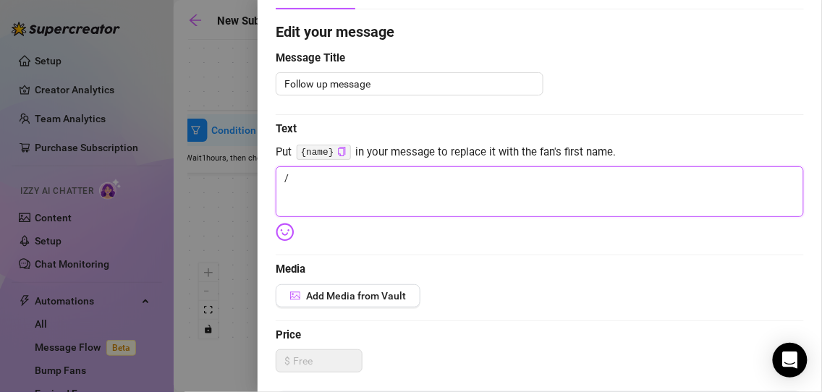
click at [375, 186] on textarea "/" at bounding box center [540, 191] width 528 height 51
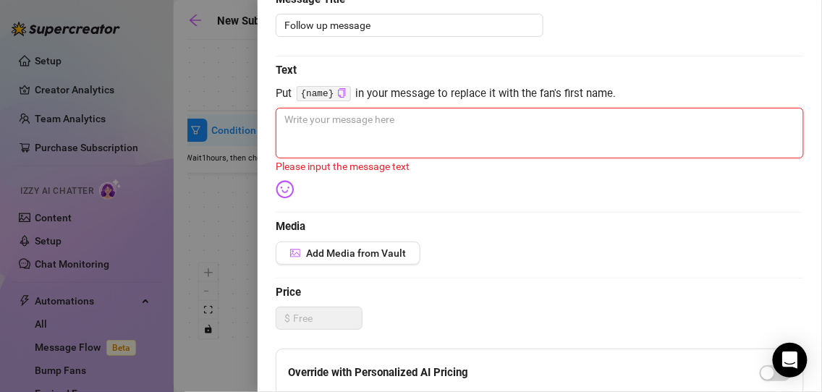
scroll to position [103, 0]
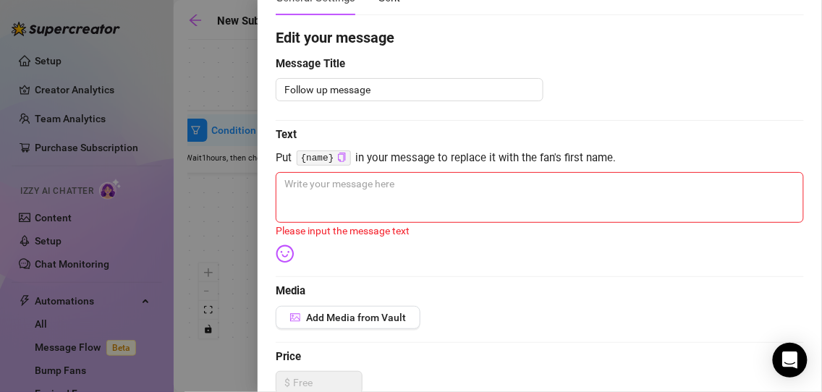
click at [225, 211] on div at bounding box center [411, 196] width 822 height 392
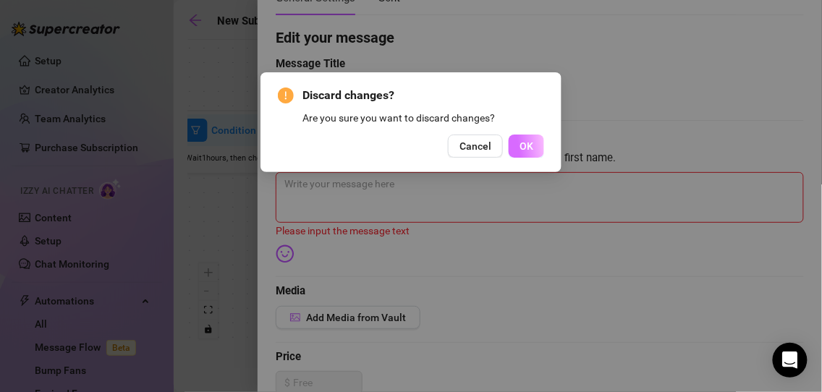
click at [530, 148] on span "OK" at bounding box center [526, 146] width 14 height 12
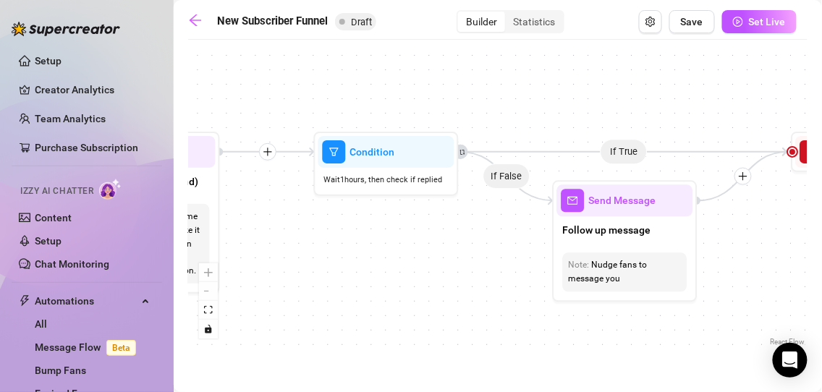
drag, startPoint x: 325, startPoint y: 290, endPoint x: 463, endPoint y: 312, distance: 139.9
click at [463, 312] on div "If True If True If True If False If False If False If True If False Merge Merge…" at bounding box center [497, 198] width 619 height 302
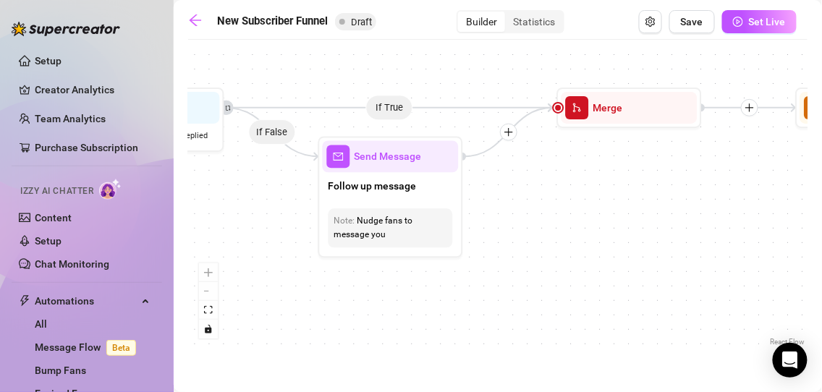
drag, startPoint x: 608, startPoint y: 335, endPoint x: 346, endPoint y: 291, distance: 265.6
click at [346, 291] on div "If True If True If True If False If False If False If True If False Merge Merge…" at bounding box center [497, 198] width 619 height 302
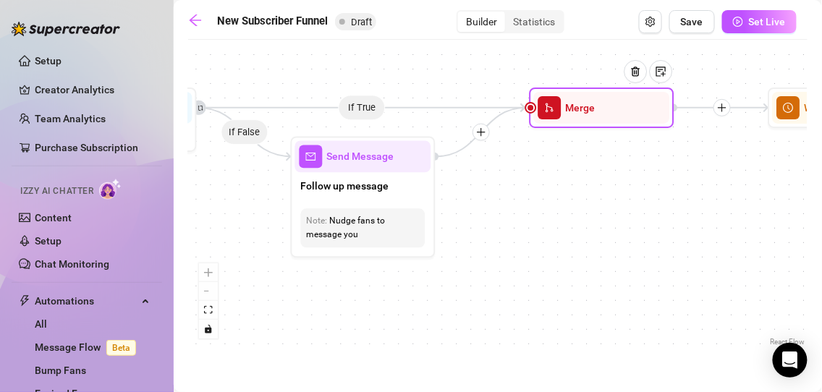
drag, startPoint x: 560, startPoint y: 122, endPoint x: 550, endPoint y: 104, distance: 20.7
click at [550, 104] on icon "merge" at bounding box center [550, 108] width 10 height 10
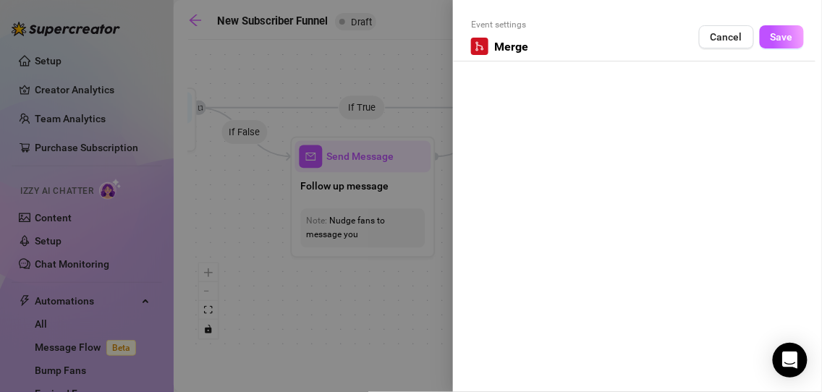
click at [568, 54] on div "Event settings Merge Cancel Save" at bounding box center [637, 39] width 333 height 43
click at [794, 39] on button "Save" at bounding box center [782, 36] width 44 height 23
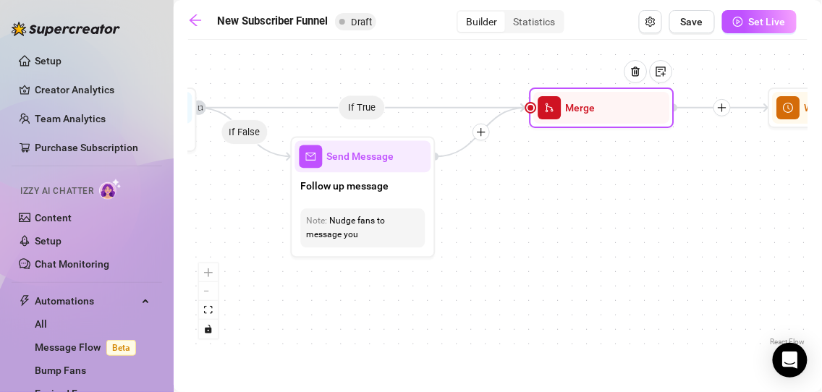
click at [631, 101] on div at bounding box center [641, 83] width 63 height 74
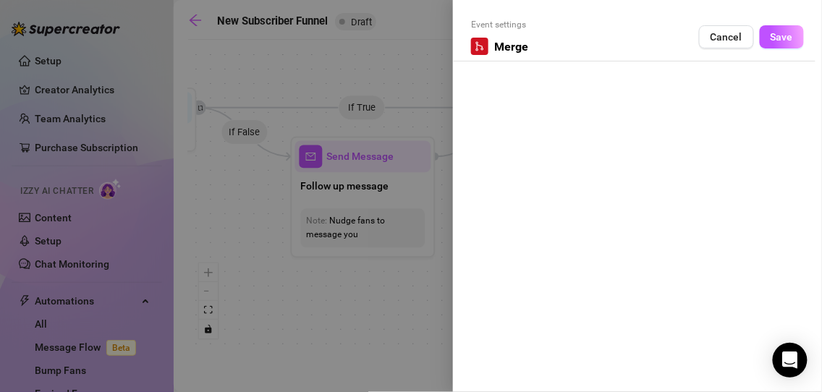
click at [421, 93] on div at bounding box center [411, 196] width 822 height 392
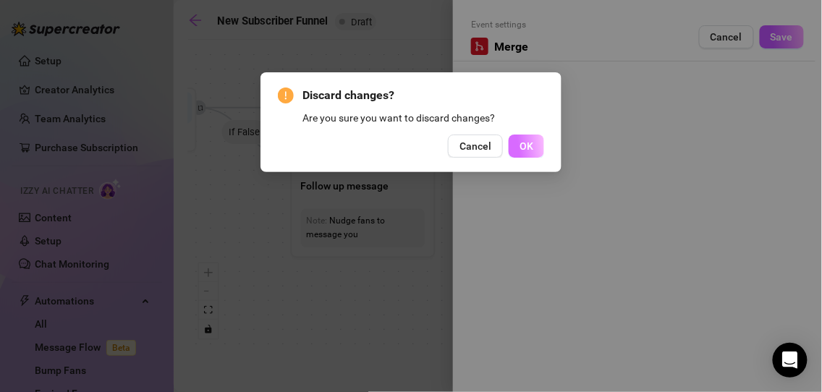
click at [528, 145] on span "OK" at bounding box center [526, 146] width 14 height 12
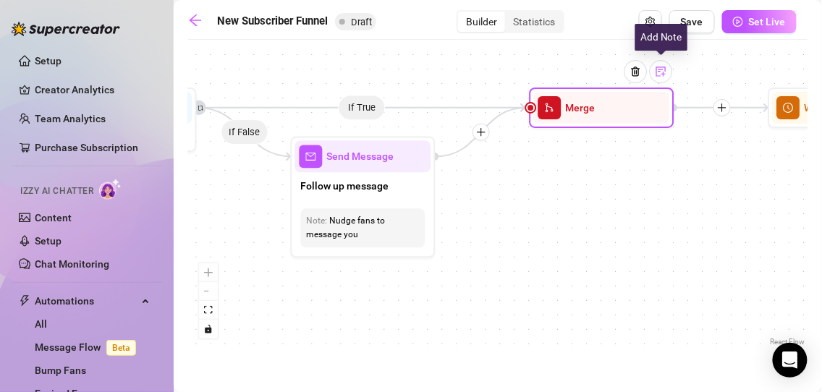
click at [664, 75] on img at bounding box center [661, 72] width 12 height 12
drag, startPoint x: 566, startPoint y: 110, endPoint x: 549, endPoint y: 193, distance: 85.0
click at [549, 193] on div "If True If True If True If False If False If False If True If False Merge Merge…" at bounding box center [497, 198] width 619 height 302
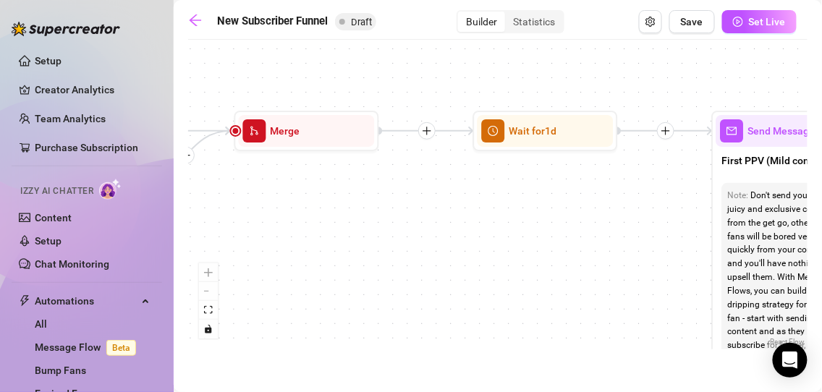
drag, startPoint x: 805, startPoint y: 216, endPoint x: 506, endPoint y: 237, distance: 299.5
click at [506, 237] on div "If True If True If True If False If False If False If True If False Merge Merge…" at bounding box center [497, 198] width 619 height 302
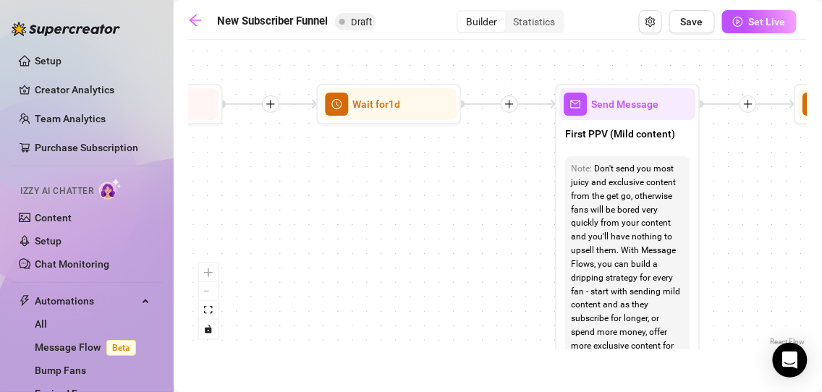
drag, startPoint x: 674, startPoint y: 237, endPoint x: 503, endPoint y: 210, distance: 172.8
click at [503, 210] on div "If True If True If True If False If False If False If True If False Merge Merge…" at bounding box center [497, 198] width 619 height 302
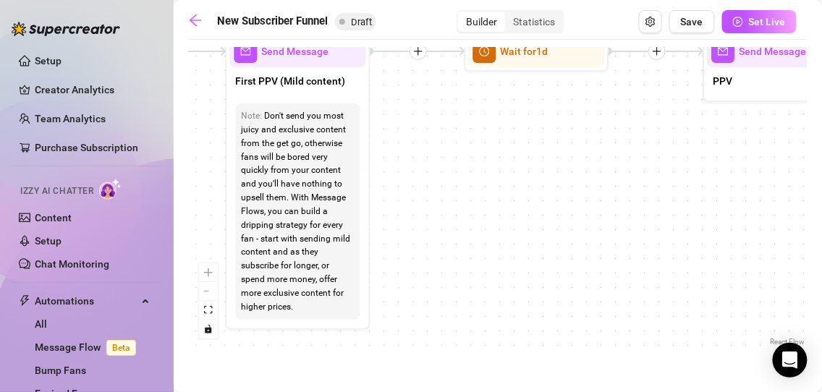
drag, startPoint x: 723, startPoint y: 227, endPoint x: 375, endPoint y: 205, distance: 348.6
click at [375, 205] on div "If True If True If True If False If False If False If True If False Merge Merge…" at bounding box center [497, 198] width 619 height 302
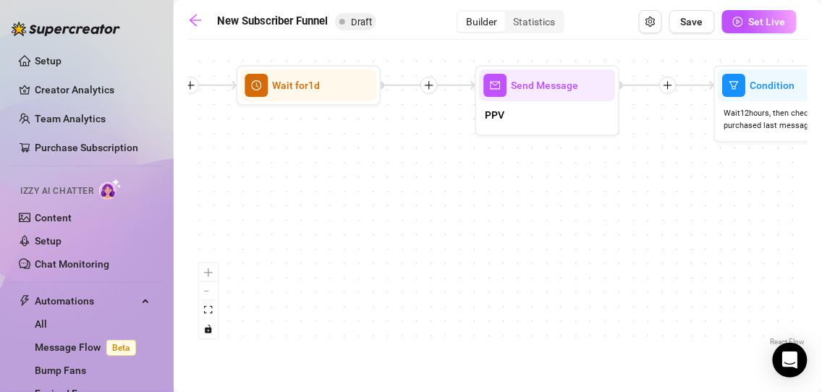
drag, startPoint x: 720, startPoint y: 195, endPoint x: 508, endPoint y: 198, distance: 212.0
click at [508, 198] on div "If True If True If True If False If False If False If True If False Merge Merge…" at bounding box center [497, 198] width 619 height 302
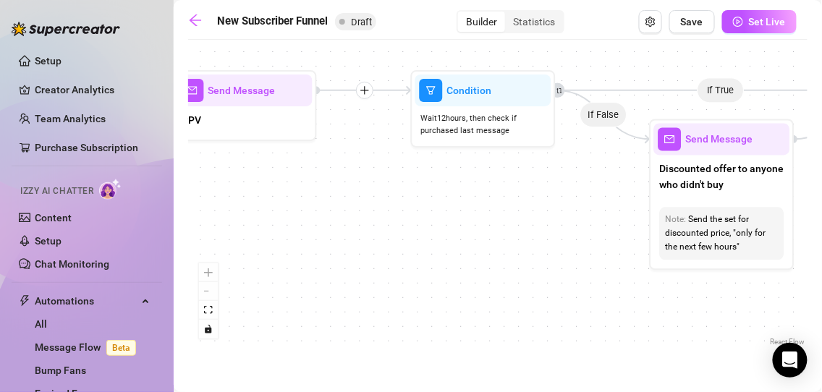
drag, startPoint x: 773, startPoint y: 206, endPoint x: 531, endPoint y: 209, distance: 242.3
click at [531, 209] on div "If True If True If True If False If False If False If True If False Merge Merge…" at bounding box center [497, 198] width 619 height 302
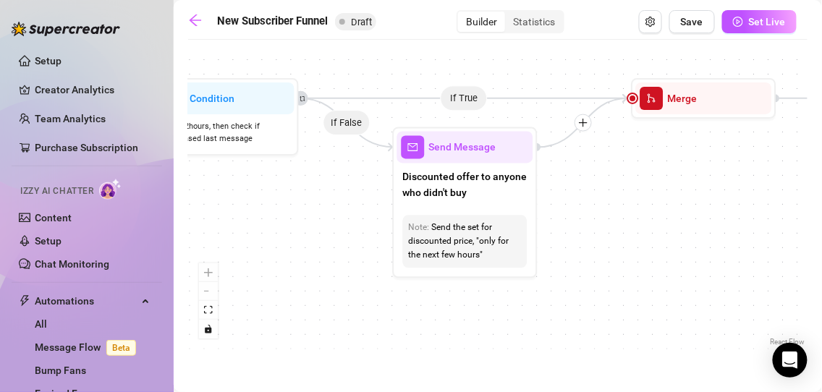
drag, startPoint x: 798, startPoint y: 216, endPoint x: 542, endPoint y: 224, distance: 256.2
click at [542, 224] on div "If True If True If True If False If False If False If True If False Merge Merge…" at bounding box center [497, 198] width 619 height 302
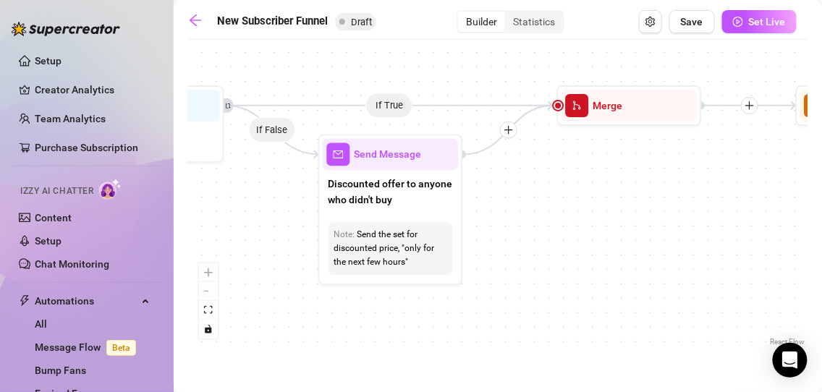
drag, startPoint x: 684, startPoint y: 234, endPoint x: 632, endPoint y: 233, distance: 52.1
click at [632, 233] on div "If True If True If True If False If False If False If True If False Merge Merge…" at bounding box center [497, 198] width 619 height 302
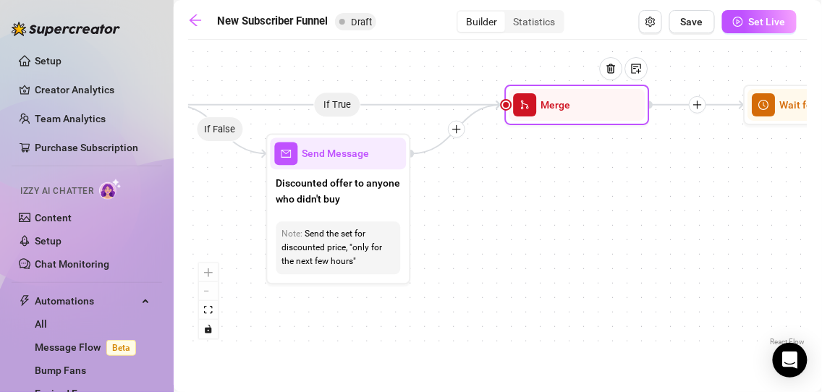
click at [573, 115] on div "Merge" at bounding box center [577, 105] width 136 height 32
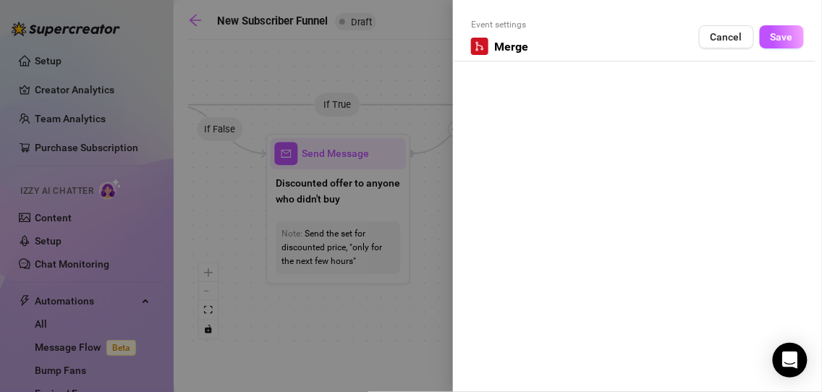
click at [553, 52] on div "Event settings Merge Cancel Save" at bounding box center [637, 39] width 333 height 43
click at [505, 49] on span "Merge" at bounding box center [511, 47] width 34 height 18
drag, startPoint x: 548, startPoint y: 43, endPoint x: 494, endPoint y: 51, distance: 54.0
click at [494, 51] on div "Event settings Merge Cancel Save" at bounding box center [637, 39] width 333 height 43
click at [532, 62] on div "Event settings Merge Cancel Save" at bounding box center [637, 196] width 369 height 392
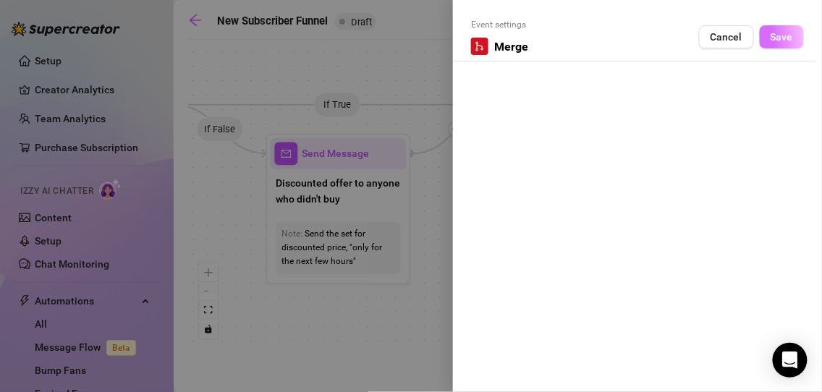
click at [773, 46] on button "Save" at bounding box center [782, 36] width 44 height 23
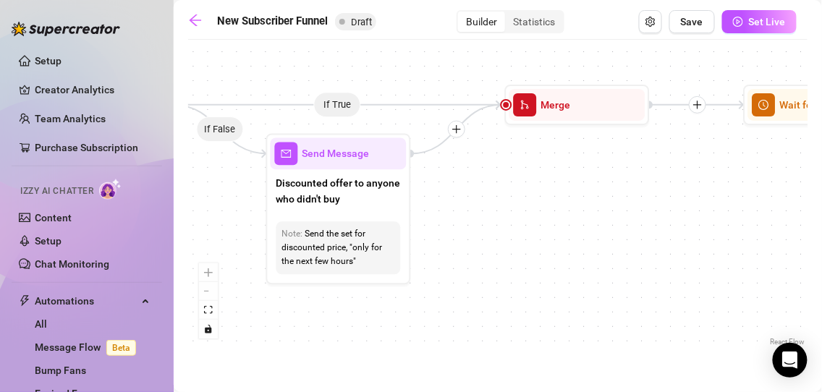
drag, startPoint x: 590, startPoint y: 128, endPoint x: 553, endPoint y: 191, distance: 72.6
click at [553, 191] on div "If True If True If True If False If False If False If True If False Merge Merge…" at bounding box center [497, 198] width 619 height 302
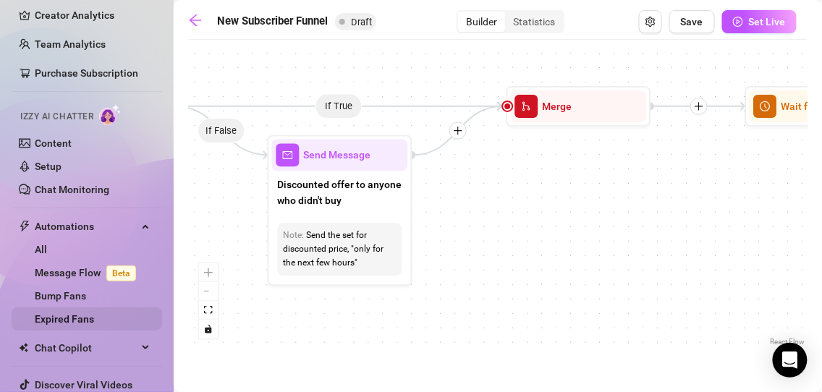
scroll to position [113, 0]
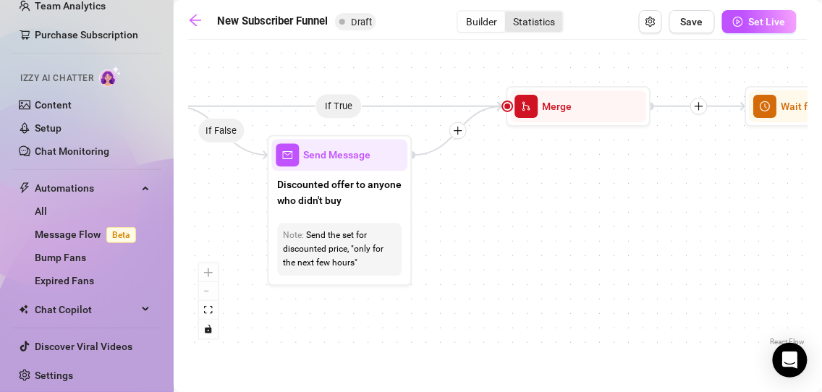
click at [531, 22] on div "Statistics" at bounding box center [534, 22] width 58 height 20
click at [509, 14] on input "Statistics" at bounding box center [509, 14] width 0 height 0
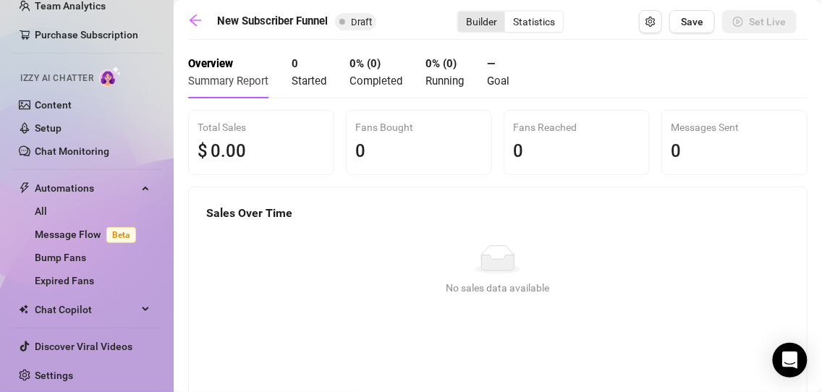
click at [478, 17] on div "Builder" at bounding box center [481, 22] width 47 height 20
click at [462, 14] on input "Builder" at bounding box center [462, 14] width 0 height 0
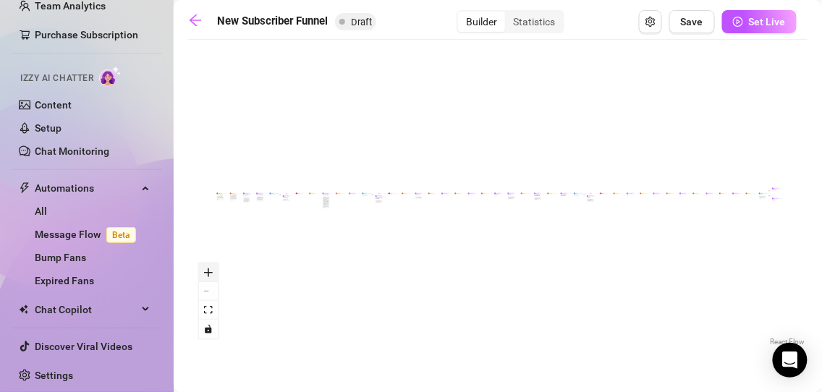
click at [213, 273] on button "zoom in" at bounding box center [208, 272] width 19 height 19
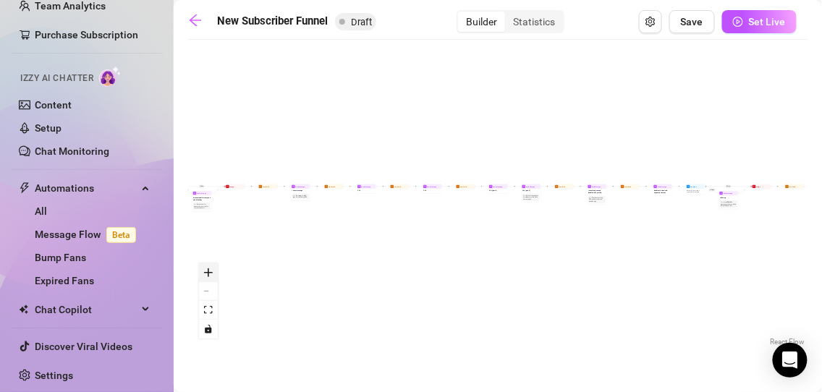
click at [213, 273] on button "zoom in" at bounding box center [208, 272] width 19 height 19
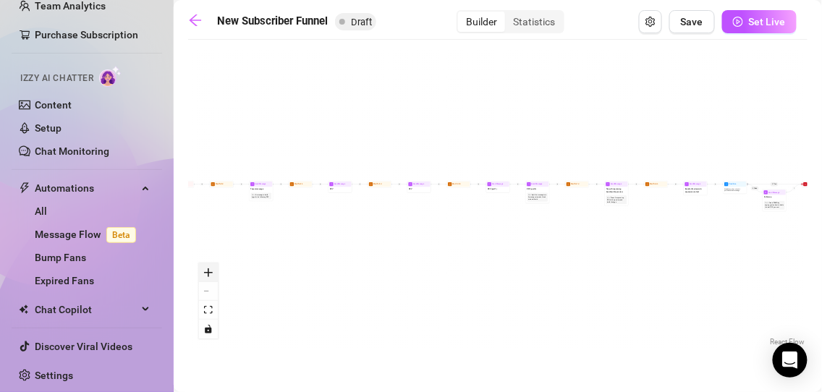
click at [213, 273] on button "zoom in" at bounding box center [208, 272] width 19 height 19
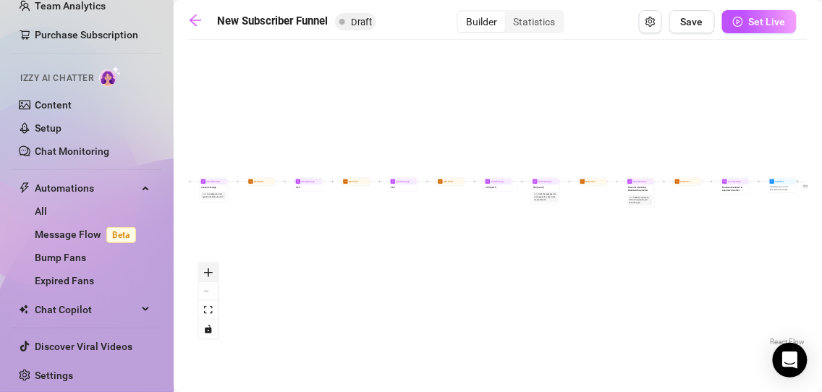
click at [213, 273] on button "zoom in" at bounding box center [208, 272] width 19 height 19
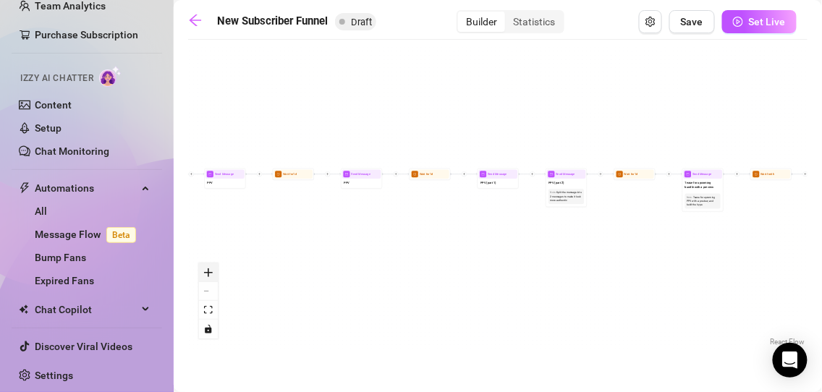
click at [213, 273] on button "zoom in" at bounding box center [208, 272] width 19 height 19
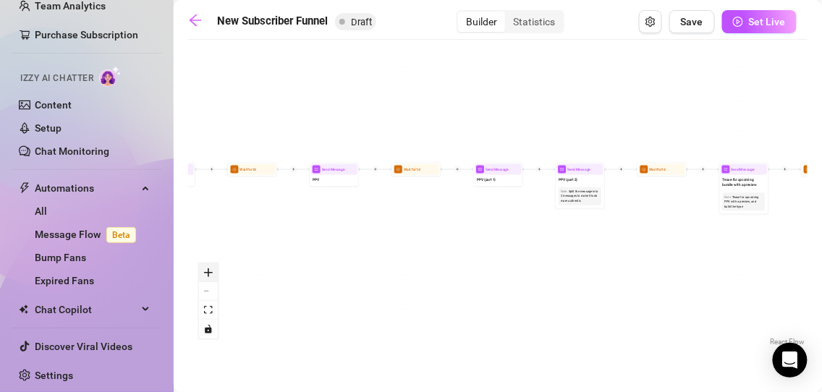
click at [213, 273] on button "zoom in" at bounding box center [208, 272] width 19 height 19
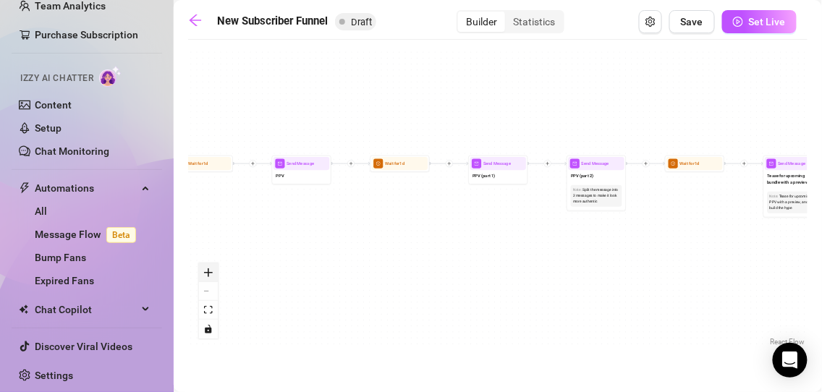
click at [213, 273] on button "zoom in" at bounding box center [208, 272] width 19 height 19
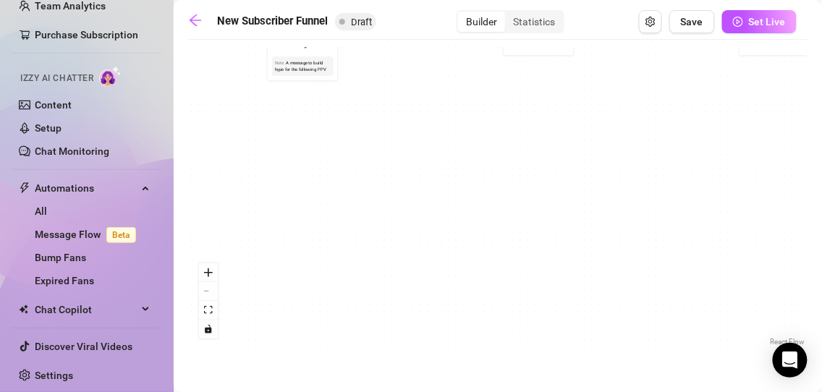
drag, startPoint x: 273, startPoint y: 208, endPoint x: 836, endPoint y: 74, distance: 577.8
click at [821, 74] on html "Setup Creator Analytics Team Analytics Purchase Subscription Izzy AI Chatter Co…" at bounding box center [411, 196] width 822 height 392
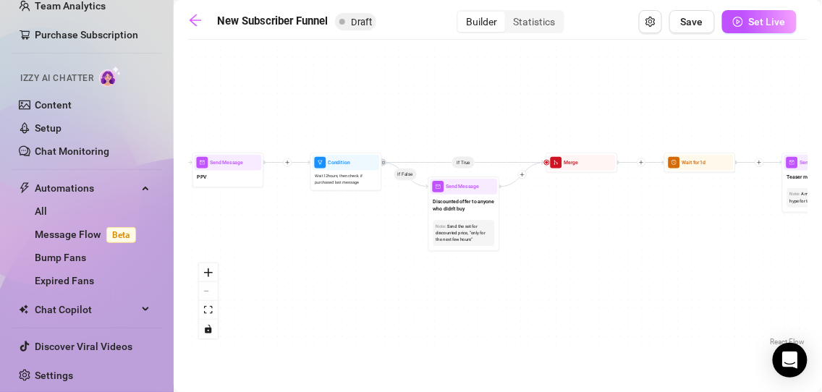
drag, startPoint x: 370, startPoint y: 132, endPoint x: 836, endPoint y: 276, distance: 486.9
click at [821, 276] on html "Setup Creator Analytics Team Analytics Purchase Subscription Izzy AI Chatter Co…" at bounding box center [411, 196] width 822 height 392
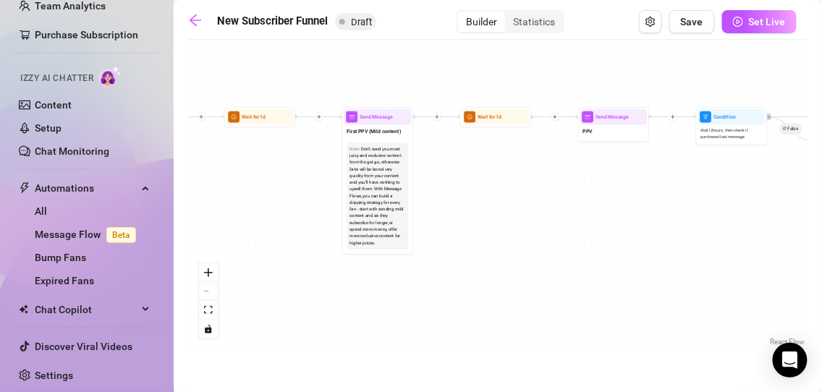
drag, startPoint x: 404, startPoint y: 294, endPoint x: 826, endPoint y: 239, distance: 426.1
click at [821, 239] on html "Setup Creator Analytics Team Analytics Purchase Subscription Izzy AI Chatter Co…" at bounding box center [411, 196] width 822 height 392
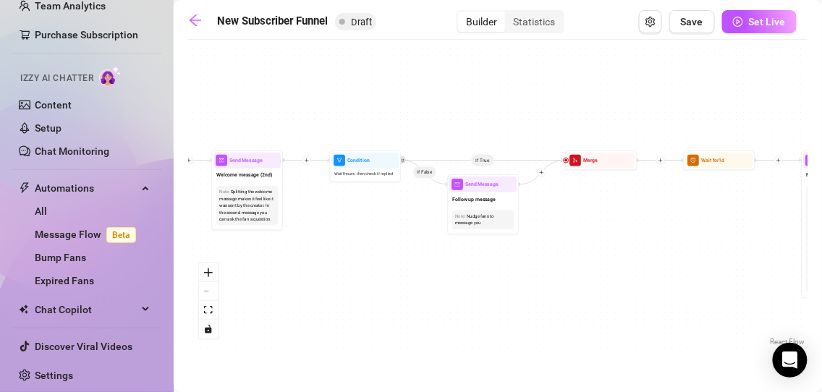
drag, startPoint x: 322, startPoint y: 241, endPoint x: 744, endPoint y: 290, distance: 425.3
click at [744, 290] on div "If True If False If True If False If True If False If True If False Merge Merge…" at bounding box center [497, 198] width 619 height 302
click at [262, 197] on div "Splitting the welcome message makes it feel like it was sent by the creator. In…" at bounding box center [247, 206] width 56 height 34
click at [255, 161] on span "Send Message" at bounding box center [245, 160] width 33 height 8
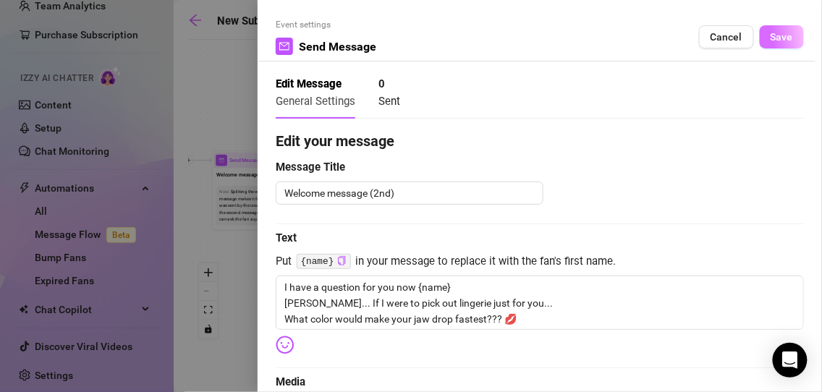
click at [770, 41] on span "Save" at bounding box center [781, 37] width 22 height 12
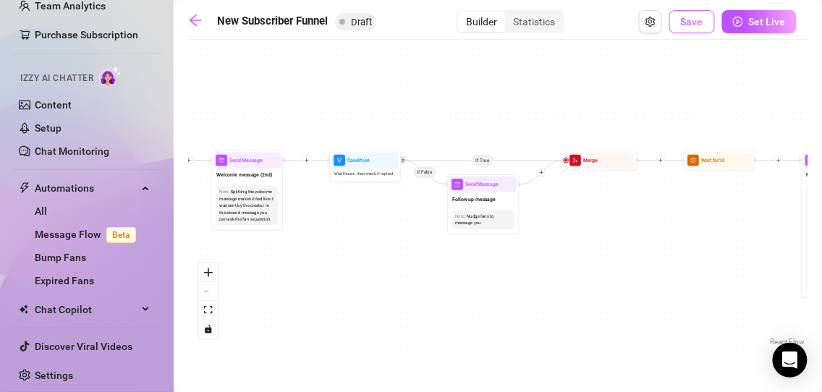
click at [689, 31] on button "Save" at bounding box center [692, 21] width 46 height 23
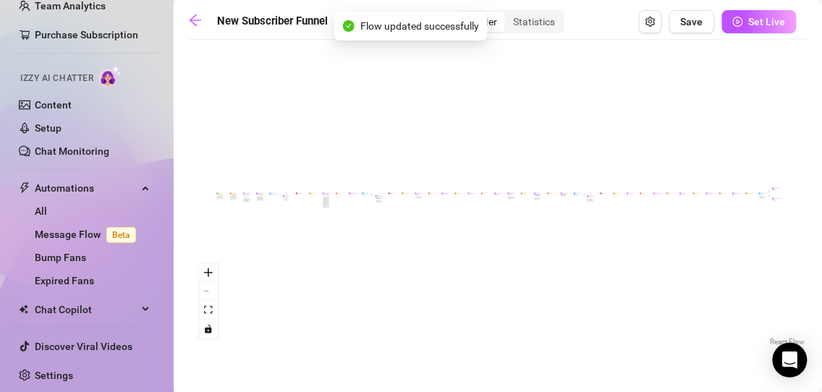
scroll to position [0, 0]
click at [218, 279] on div "If True If False If True If False If True If False If True If False Merge Merge…" at bounding box center [497, 198] width 619 height 302
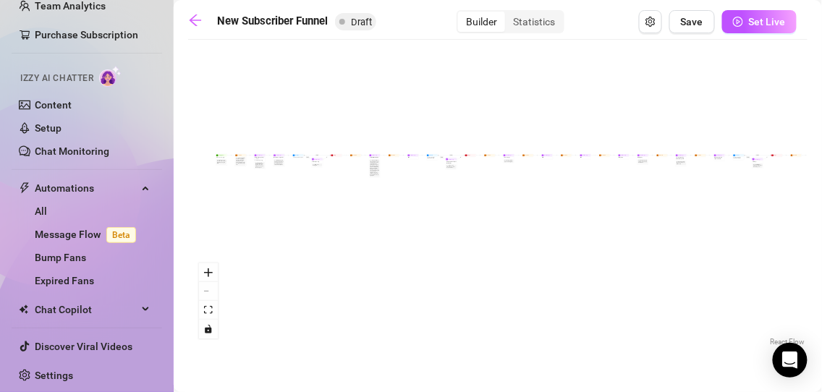
click at [218, 279] on div "If True If False If True If False If True If False If True If False Merge Merge…" at bounding box center [497, 198] width 619 height 302
click at [208, 272] on icon "zoom in" at bounding box center [208, 272] width 9 height 9
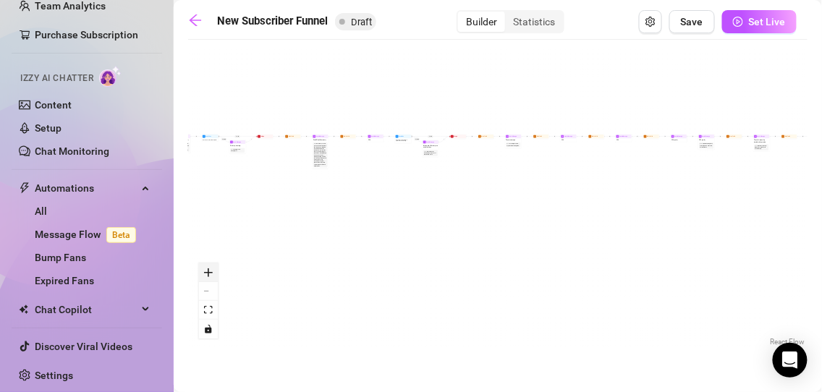
click at [208, 272] on icon "zoom in" at bounding box center [208, 272] width 9 height 9
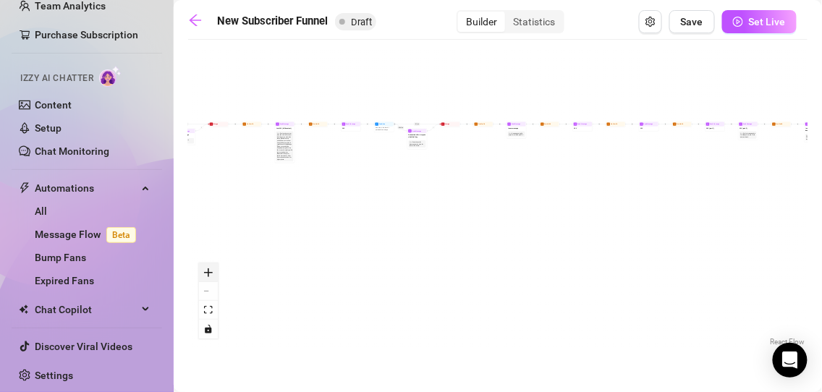
click at [208, 272] on icon "zoom in" at bounding box center [208, 272] width 9 height 9
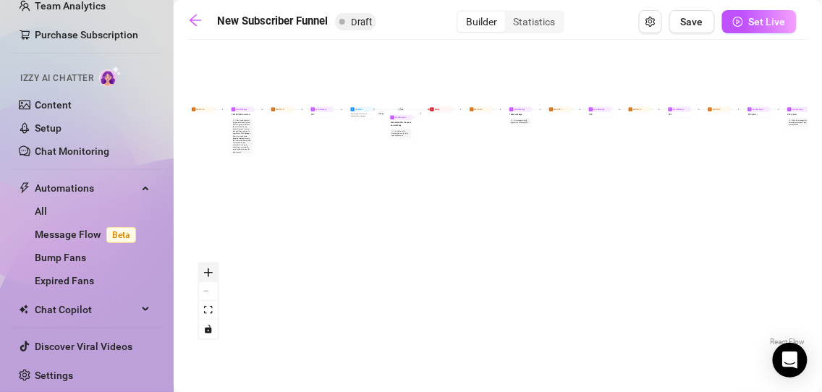
click at [208, 272] on icon "zoom in" at bounding box center [208, 272] width 9 height 9
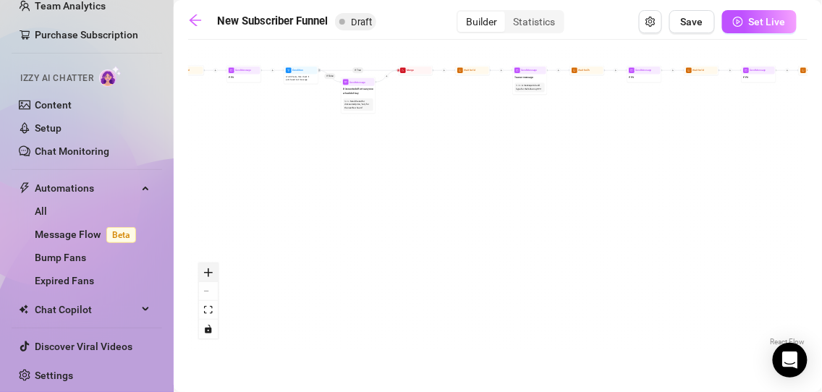
click at [208, 272] on icon "zoom in" at bounding box center [208, 272] width 9 height 9
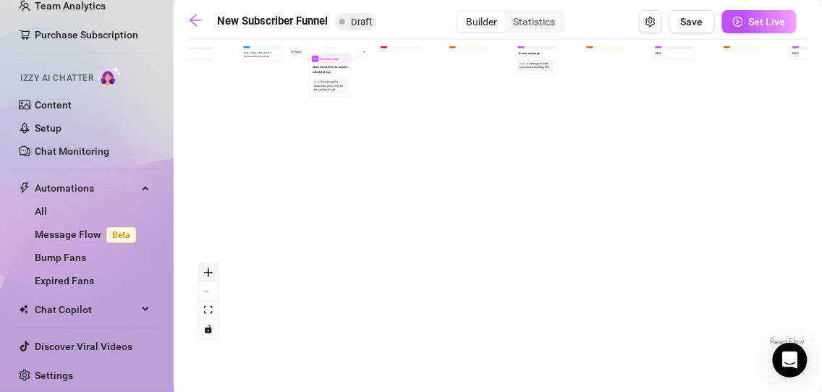
click at [208, 272] on icon "zoom in" at bounding box center [208, 272] width 9 height 9
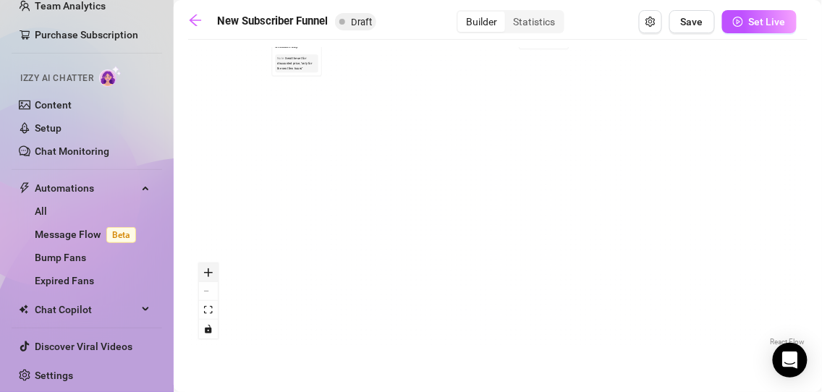
click at [208, 272] on icon "zoom in" at bounding box center [208, 272] width 9 height 9
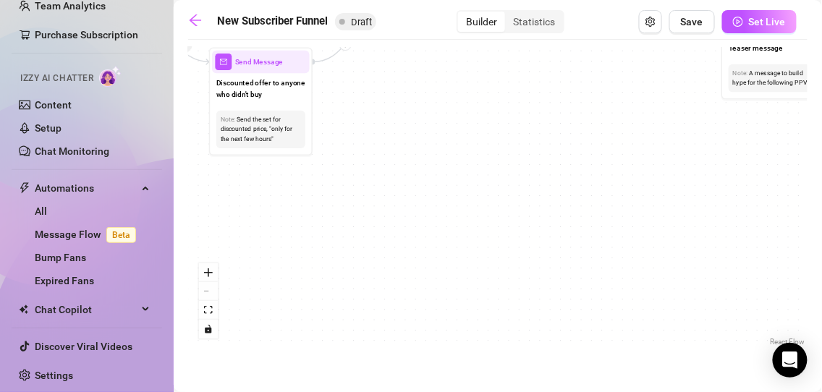
drag, startPoint x: 338, startPoint y: 127, endPoint x: 533, endPoint y: 354, distance: 299.6
click at [533, 354] on main "New Subscriber Funnel Draft Builder Statistics Save Set Live If True If False I…" at bounding box center [498, 196] width 648 height 392
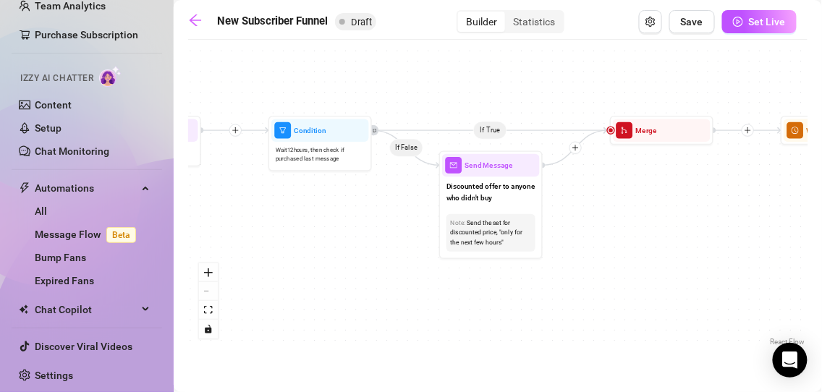
drag, startPoint x: 362, startPoint y: 211, endPoint x: 577, endPoint y: 297, distance: 231.7
click at [577, 297] on div "If True If False If True If False If True If False If True If False Merge Merge…" at bounding box center [497, 198] width 619 height 302
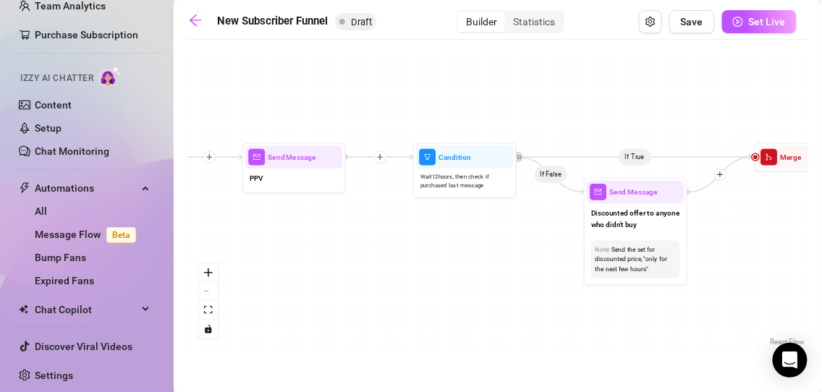
drag, startPoint x: 386, startPoint y: 276, endPoint x: 545, endPoint y: 309, distance: 162.4
click at [545, 309] on div "If True If False If True If False If True If False If True If False Merge Merge…" at bounding box center [497, 198] width 619 height 302
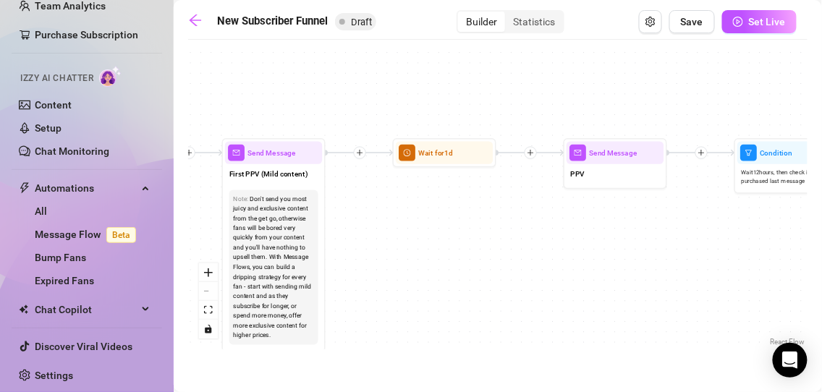
drag, startPoint x: 336, startPoint y: 260, endPoint x: 640, endPoint y: 250, distance: 304.7
click at [640, 250] on div "If True If False If True If False If True If False If True If False Merge Merge…" at bounding box center [497, 198] width 619 height 302
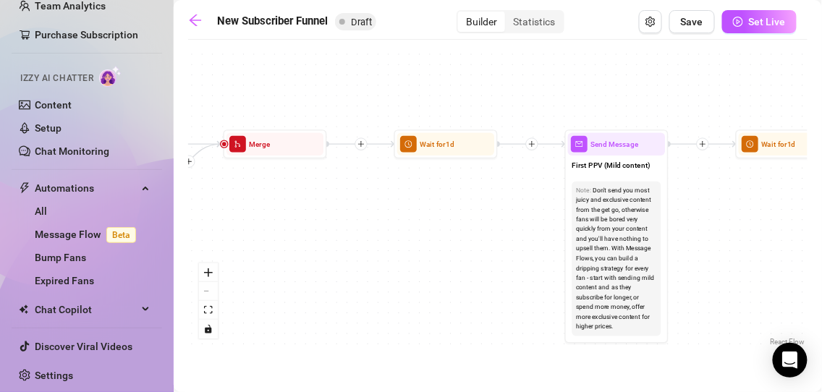
drag, startPoint x: 380, startPoint y: 264, endPoint x: 723, endPoint y: 255, distance: 343.0
click at [723, 255] on div "If True If False If True If False If True If False If True If False Merge Merge…" at bounding box center [497, 198] width 619 height 302
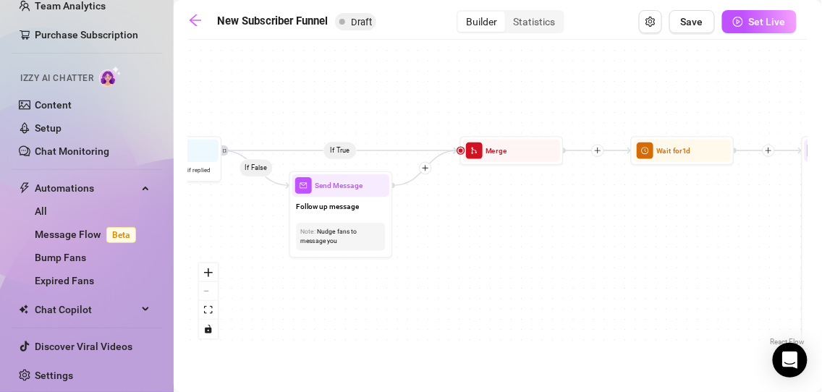
drag, startPoint x: 394, startPoint y: 229, endPoint x: 671, endPoint y: 244, distance: 276.7
click at [671, 244] on div "If True If False If True If False If True If False If True If False Merge Merge…" at bounding box center [497, 198] width 619 height 302
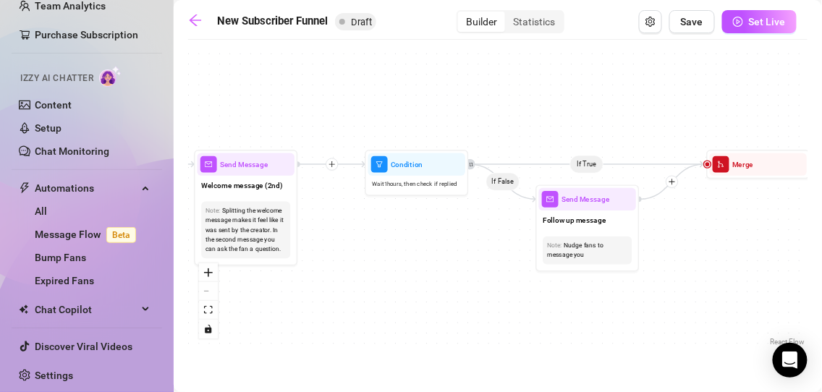
drag, startPoint x: 470, startPoint y: 263, endPoint x: 679, endPoint y: 287, distance: 209.8
click at [679, 287] on div "If True If False If True If False If True If False If True If False Merge Merge…" at bounding box center [497, 198] width 619 height 302
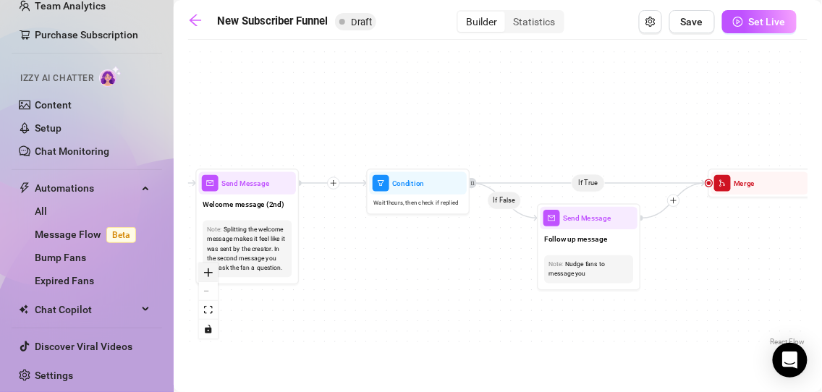
click at [212, 272] on icon "zoom in" at bounding box center [208, 272] width 9 height 9
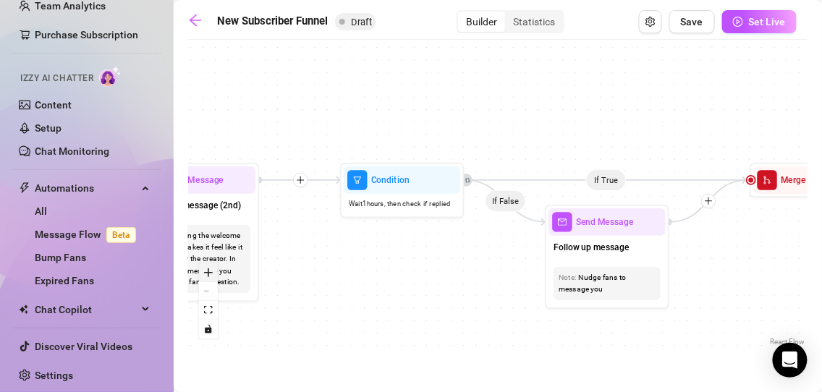
click at [212, 272] on icon "zoom in" at bounding box center [208, 272] width 9 height 9
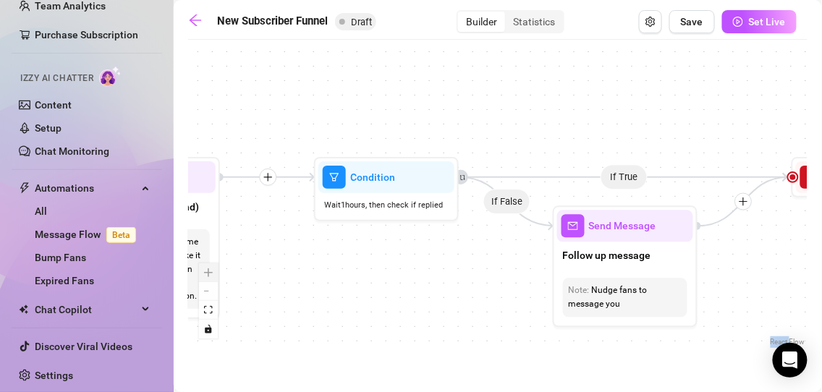
click at [212, 272] on div "React Flow controls" at bounding box center [208, 300] width 19 height 75
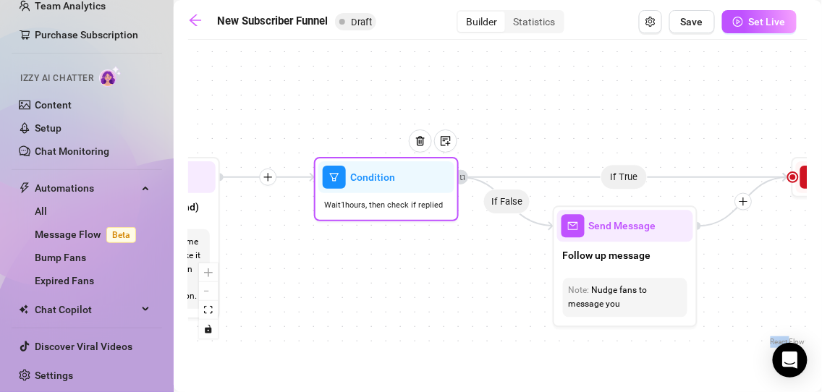
click at [370, 194] on div "Wait 1 hours, then check if replied" at bounding box center [386, 205] width 136 height 24
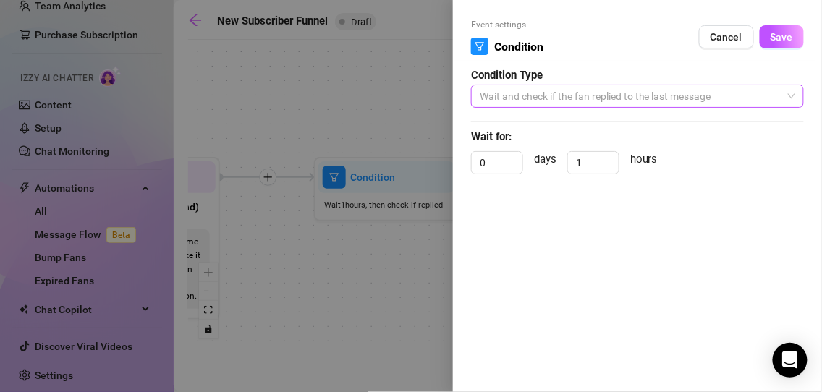
click at [603, 95] on span "Wait and check if the fan replied to the last message" at bounding box center [637, 96] width 315 height 22
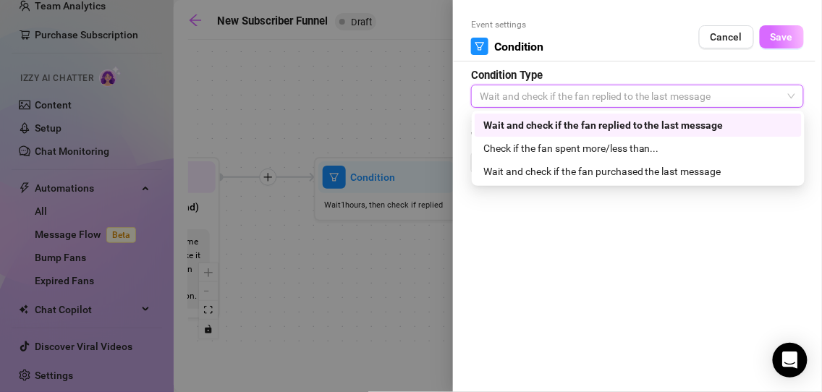
click at [773, 37] on span "Save" at bounding box center [781, 37] width 22 height 12
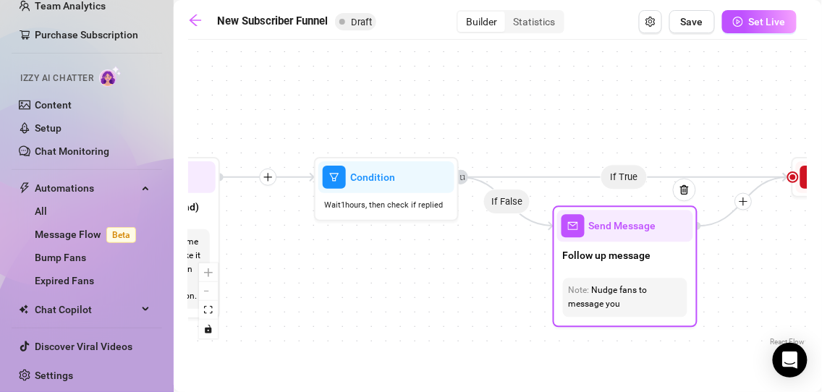
click at [619, 296] on div "Nudge fans to message you" at bounding box center [625, 297] width 113 height 27
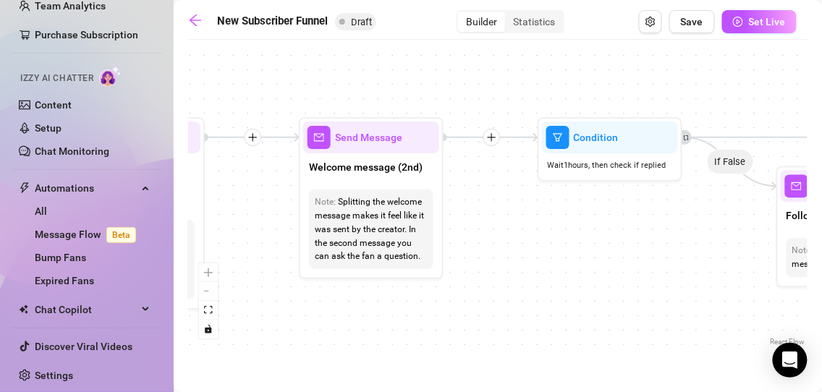
drag, startPoint x: 363, startPoint y: 315, endPoint x: 587, endPoint y: 276, distance: 227.0
click at [587, 276] on div "If True If False If True If False If True If False If True If False Merge Merge…" at bounding box center [497, 198] width 619 height 302
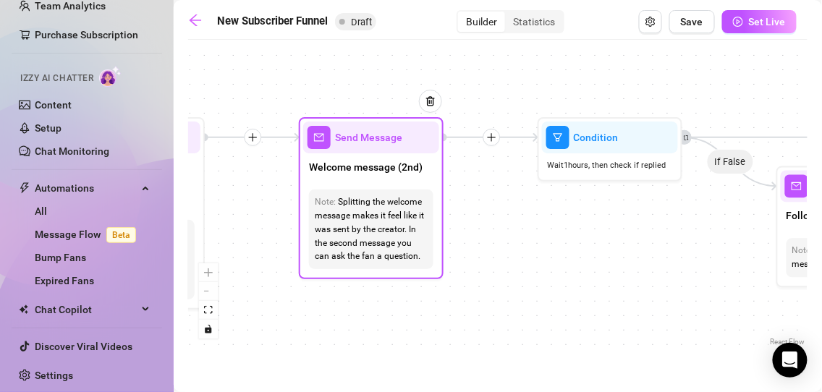
click at [402, 153] on div "Welcome message (2nd)" at bounding box center [371, 168] width 136 height 30
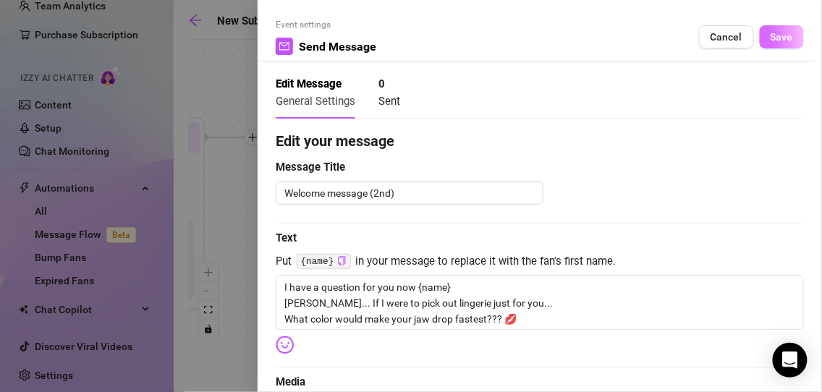
click at [770, 33] on span "Save" at bounding box center [781, 37] width 22 height 12
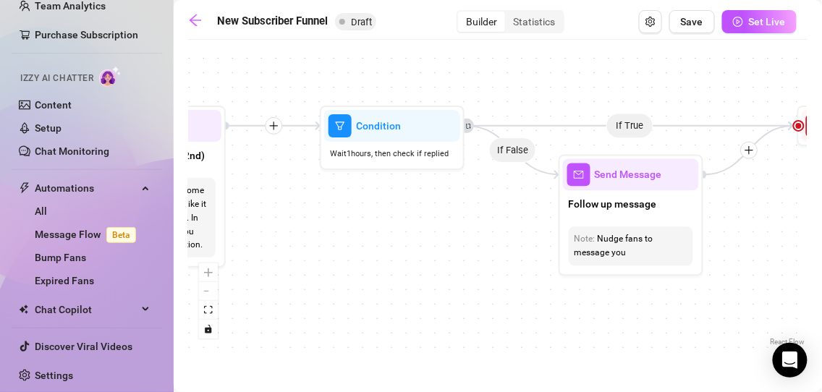
drag, startPoint x: 579, startPoint y: 250, endPoint x: 447, endPoint y: 244, distance: 131.8
click at [447, 244] on div "If True If False If True If False If True If False If True If False Merge Merge…" at bounding box center [497, 198] width 619 height 302
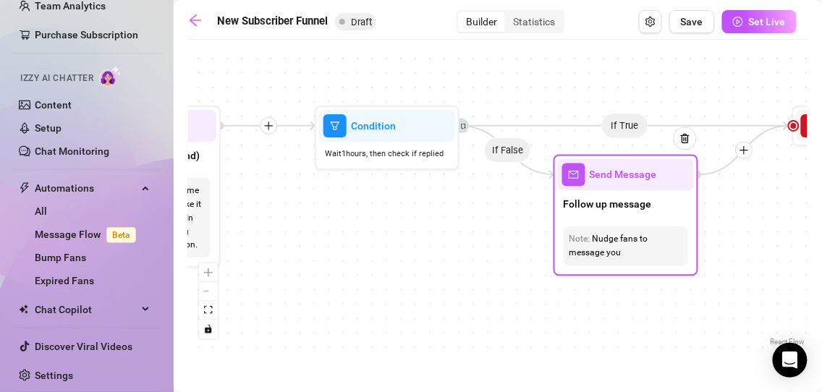
click at [624, 247] on div "Nudge fans to message you" at bounding box center [625, 246] width 113 height 27
click at [598, 171] on span "Send Message" at bounding box center [623, 175] width 67 height 16
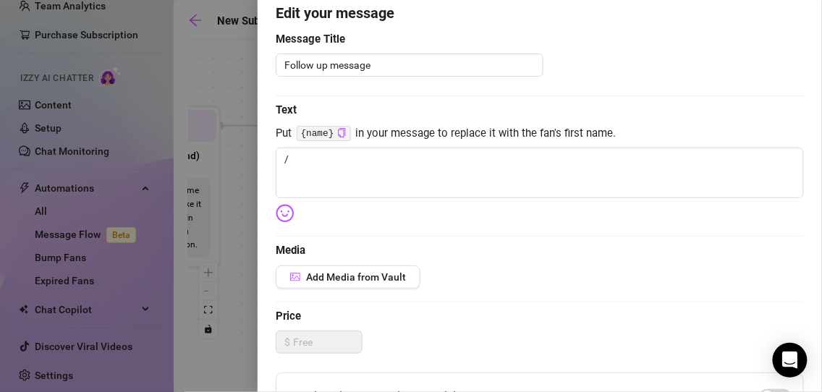
scroll to position [129, 0]
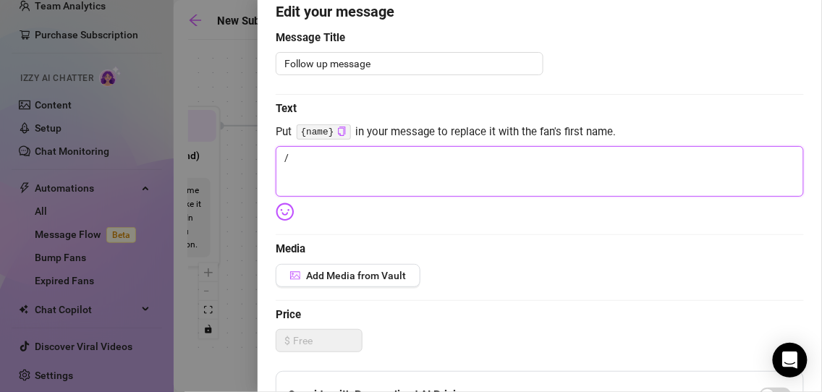
click at [361, 164] on textarea "/" at bounding box center [540, 171] width 528 height 51
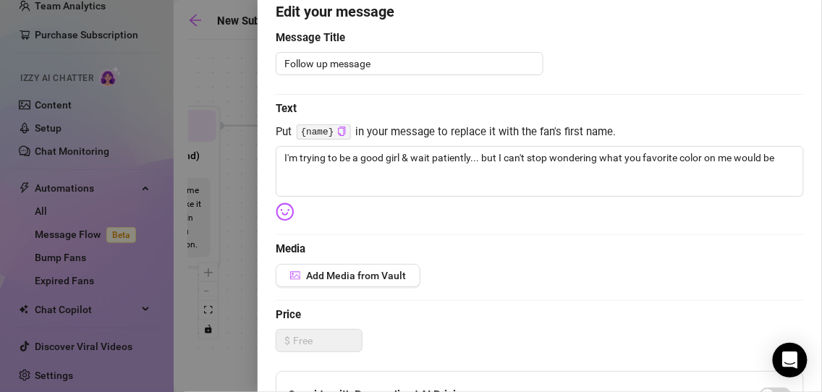
click at [287, 218] on img at bounding box center [285, 212] width 19 height 19
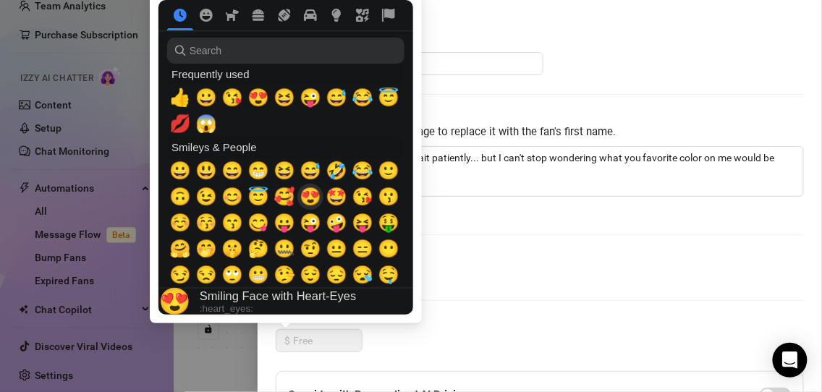
click at [313, 197] on span "😍" at bounding box center [310, 197] width 22 height 20
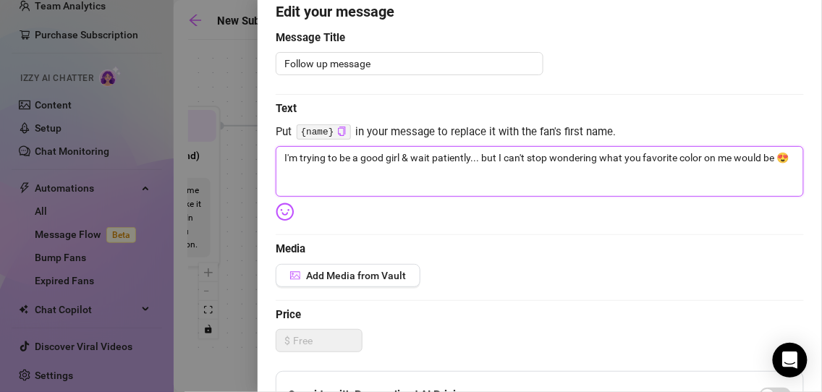
click at [516, 156] on textarea "I'm trying to be a good girl & wait patiently... but I can't stop wondering wha…" at bounding box center [540, 171] width 528 height 51
click at [781, 158] on textarea "I'm trying to be a good girl & wait patiently... but I can't stop wondering wha…" at bounding box center [540, 171] width 528 height 51
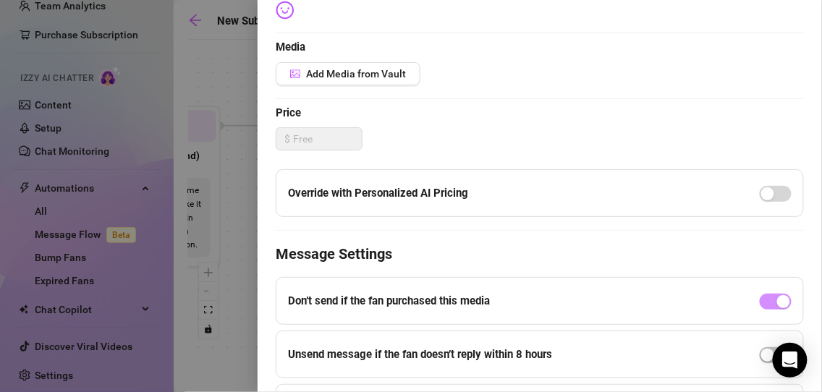
scroll to position [422, 0]
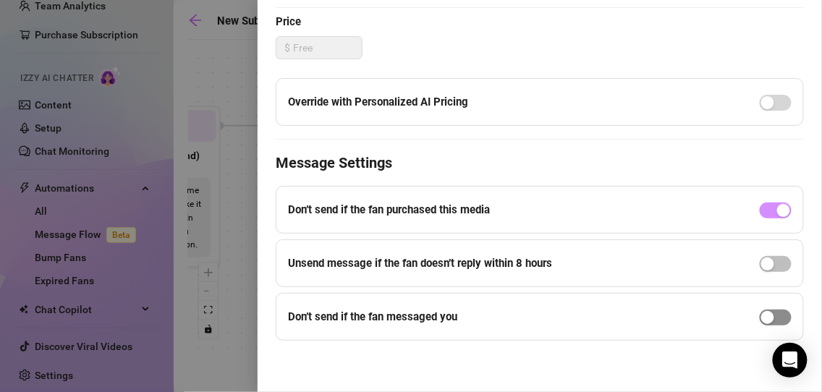
click at [761, 317] on div "button" at bounding box center [767, 317] width 13 height 13
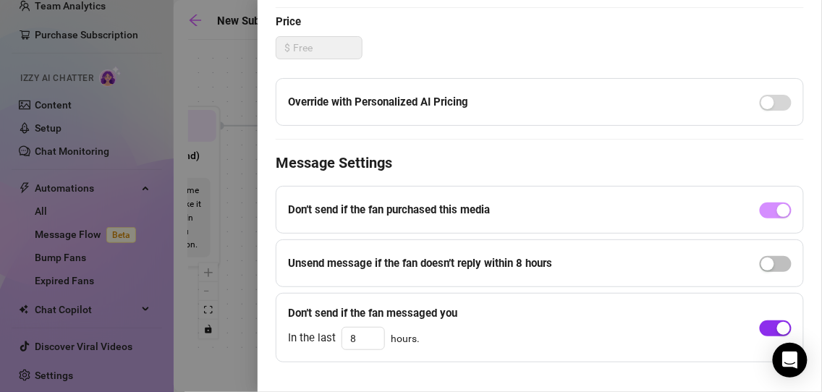
click at [777, 326] on div "button" at bounding box center [783, 328] width 13 height 13
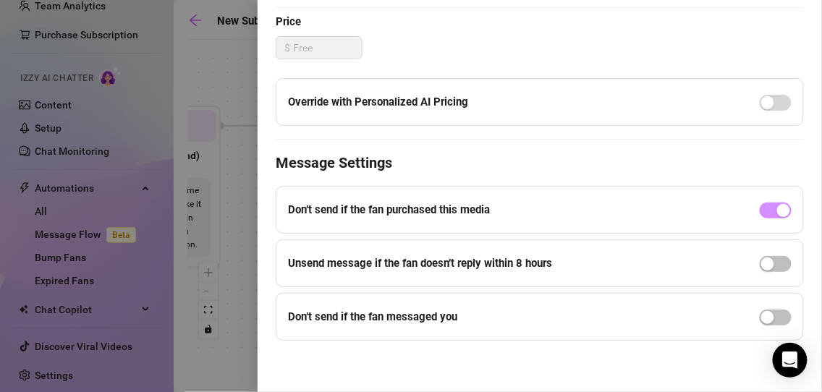
click at [247, 265] on div at bounding box center [411, 196] width 822 height 392
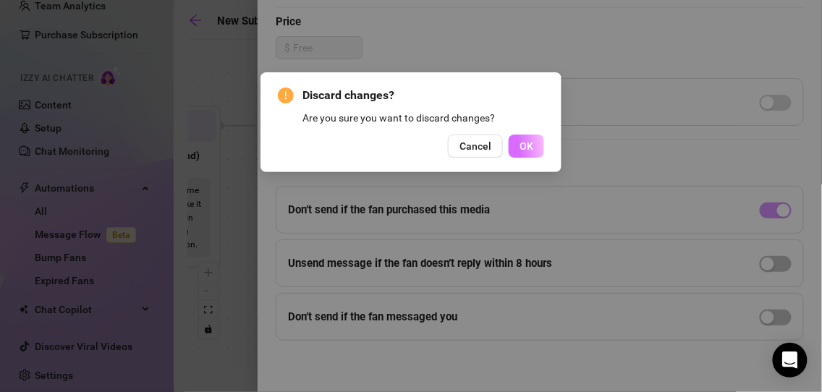
click at [528, 142] on span "OK" at bounding box center [526, 146] width 14 height 12
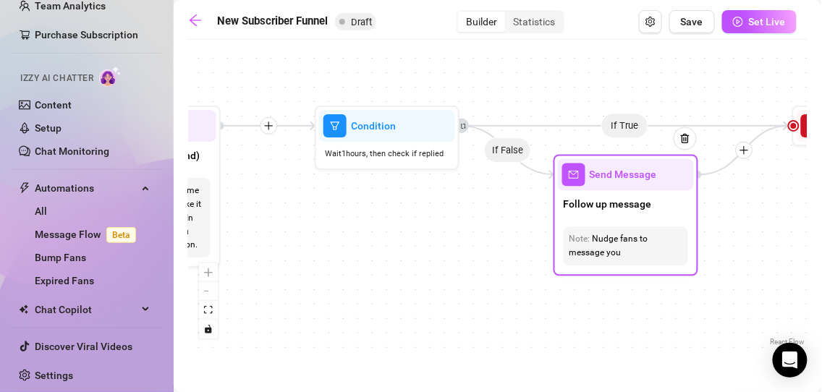
click at [595, 195] on div "Follow up message" at bounding box center [626, 206] width 136 height 30
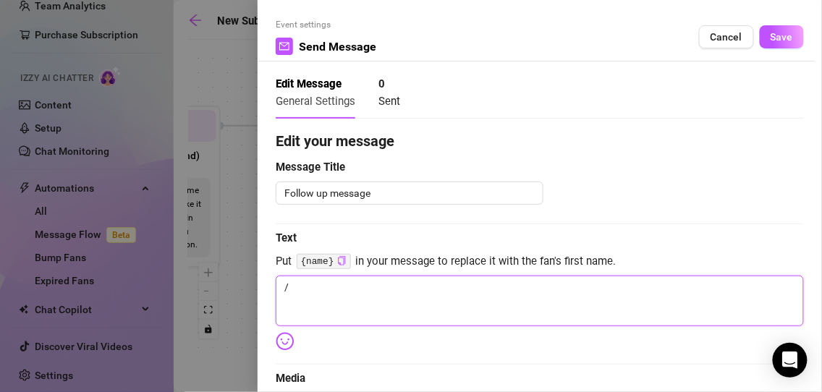
click at [354, 281] on textarea "/" at bounding box center [540, 301] width 528 height 51
click at [467, 279] on textarea "I'm trying to be a good girl & wait pate" at bounding box center [540, 301] width 528 height 51
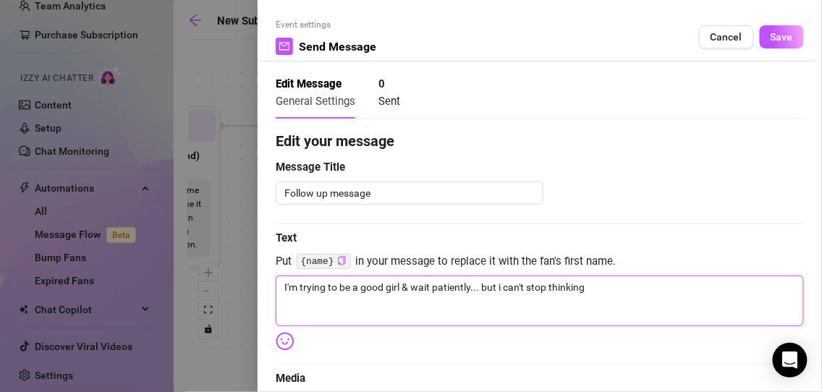
click at [499, 289] on textarea "I'm trying to be a good girl & wait patiently... but i can't stop thinking" at bounding box center [540, 301] width 528 height 51
click at [496, 286] on textarea "I'm trying to be a good girl & wait patiently... but i can't stop thinking" at bounding box center [540, 301] width 528 height 51
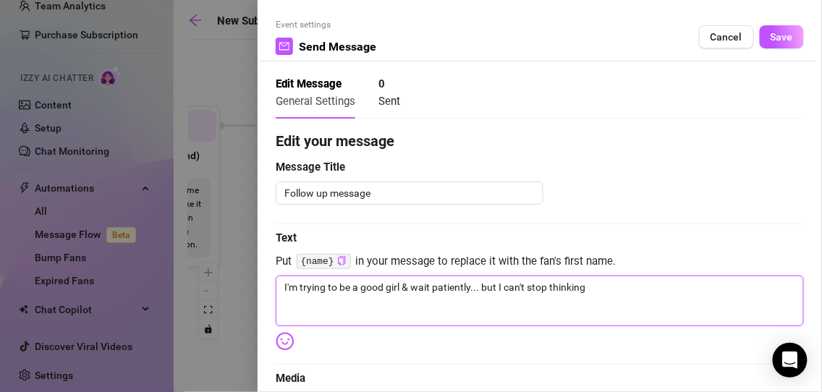
click at [618, 287] on textarea "I'm trying to be a good girl & wait patiently... but I can't stop thinking" at bounding box center [540, 301] width 528 height 51
click at [571, 284] on textarea "I'm trying to be a good girl & wait patiently... but I can't stop thinking" at bounding box center [540, 301] width 528 height 51
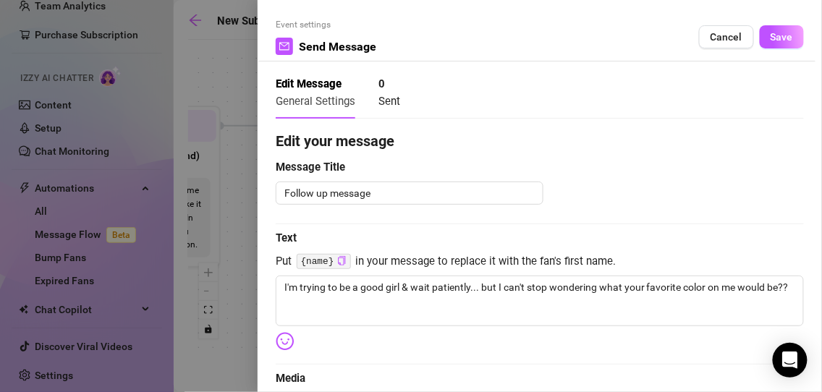
click at [272, 340] on div "Event settings Send Message Cancel Save Edit Message General Settings 0 Sent Ed…" at bounding box center [540, 196] width 564 height 392
click at [276, 340] on img at bounding box center [285, 341] width 19 height 19
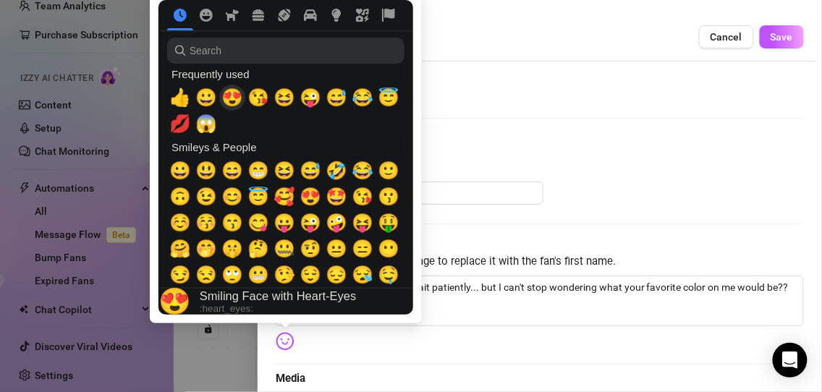
click at [227, 99] on span "😍" at bounding box center [232, 98] width 22 height 20
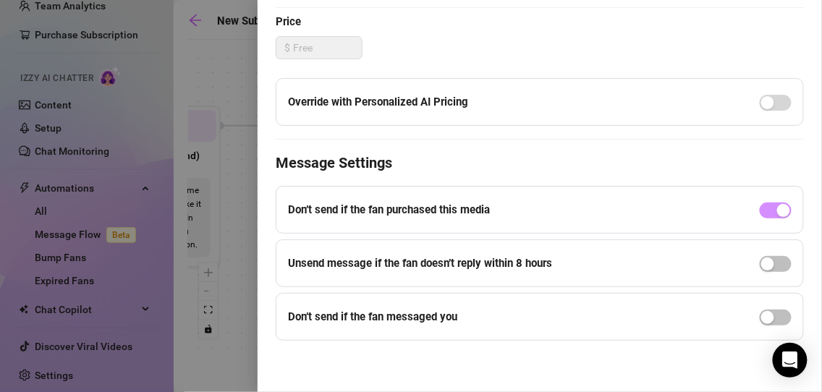
scroll to position [0, 0]
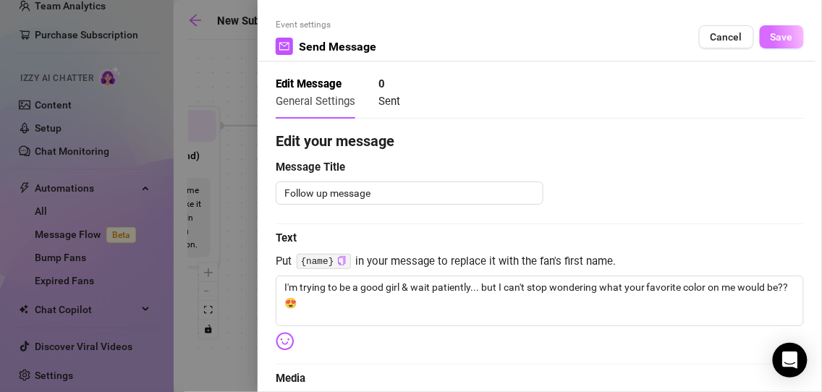
click at [786, 34] on button "Save" at bounding box center [782, 36] width 44 height 23
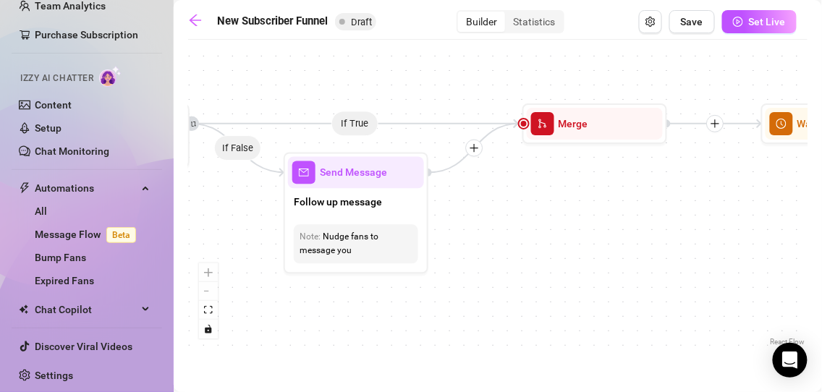
drag, startPoint x: 606, startPoint y: 284, endPoint x: 321, endPoint y: 279, distance: 285.0
click at [321, 279] on div "If True If False If True If False If True If False If True If False Merge Merge…" at bounding box center [497, 198] width 619 height 302
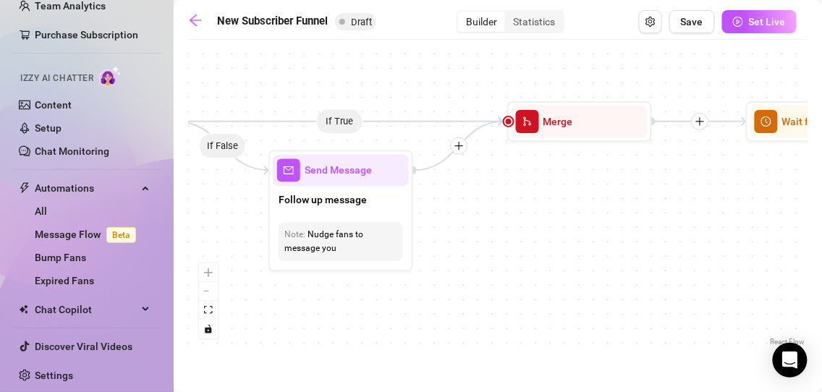
click at [330, 127] on div "If True If False If True If False If True If False If True If False Merge Merge…" at bounding box center [497, 198] width 619 height 302
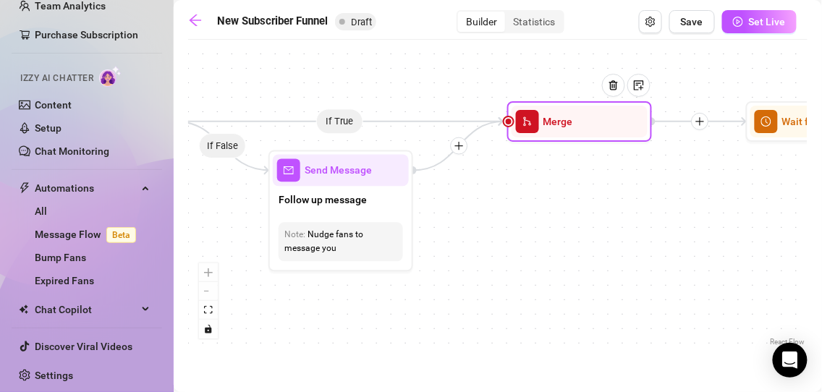
click at [514, 127] on div "Merge" at bounding box center [579, 122] width 136 height 32
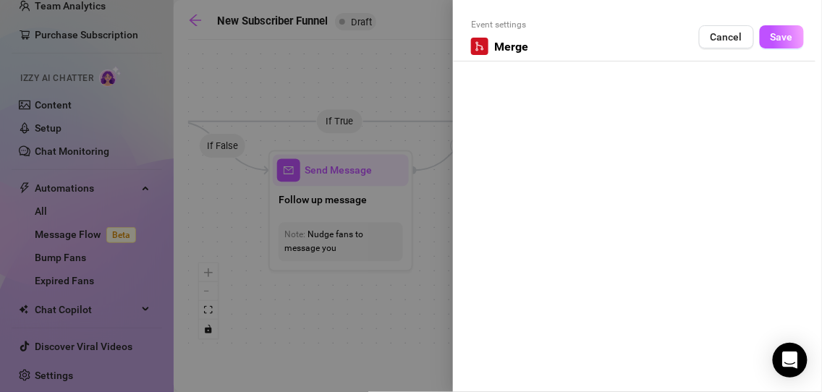
click at [500, 56] on div "Event settings Merge Cancel Save" at bounding box center [637, 39] width 333 height 43
click at [497, 47] on span "Merge" at bounding box center [511, 47] width 34 height 18
click at [412, 75] on div at bounding box center [411, 196] width 822 height 392
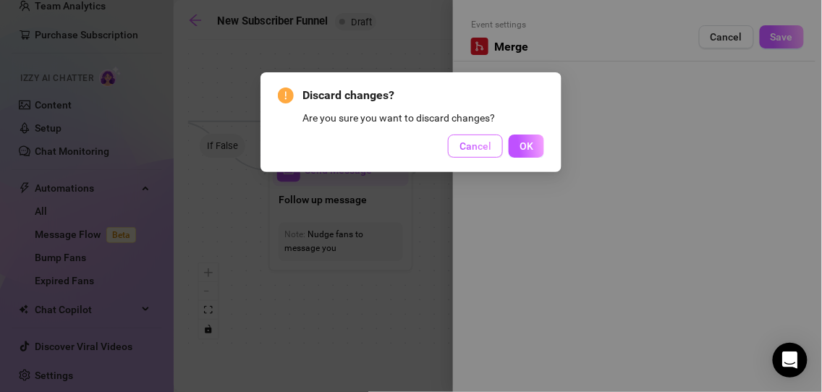
click at [479, 148] on span "Cancel" at bounding box center [475, 146] width 32 height 12
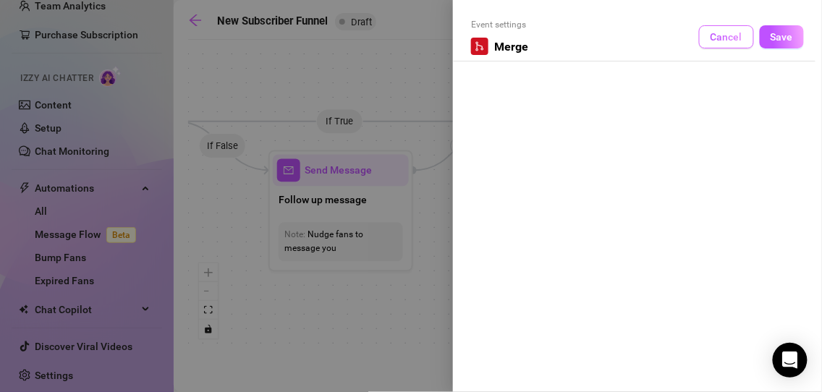
click at [723, 44] on button "Cancel" at bounding box center [726, 36] width 55 height 23
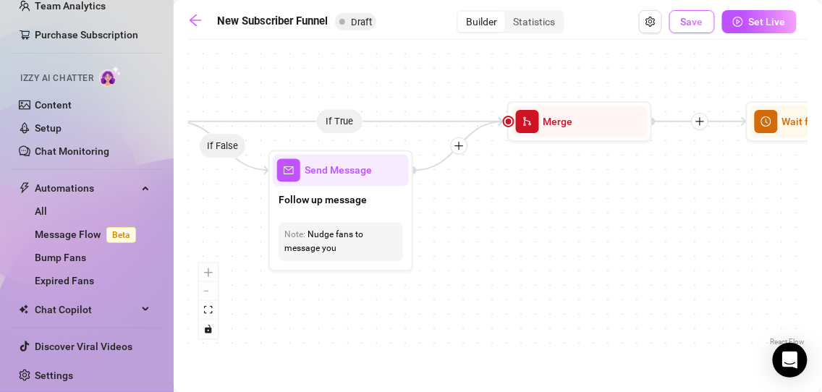
click at [697, 18] on span "Save" at bounding box center [692, 22] width 22 height 12
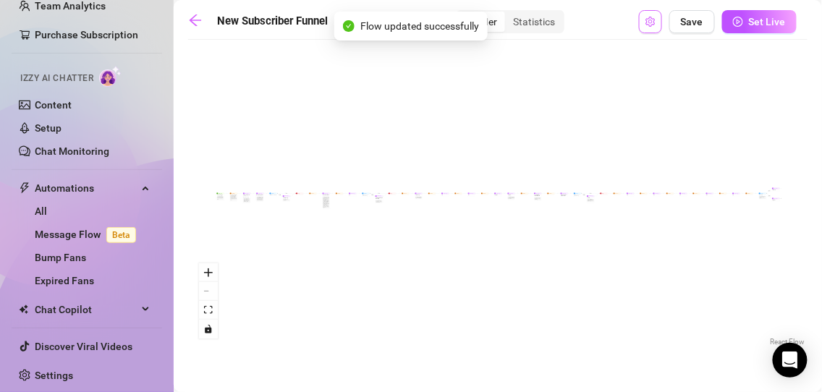
click at [659, 27] on button "Open Exit Rules" at bounding box center [650, 21] width 23 height 23
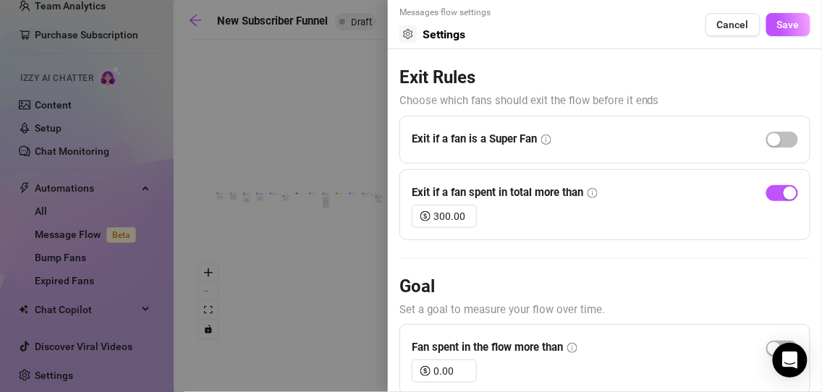
scroll to position [7, 0]
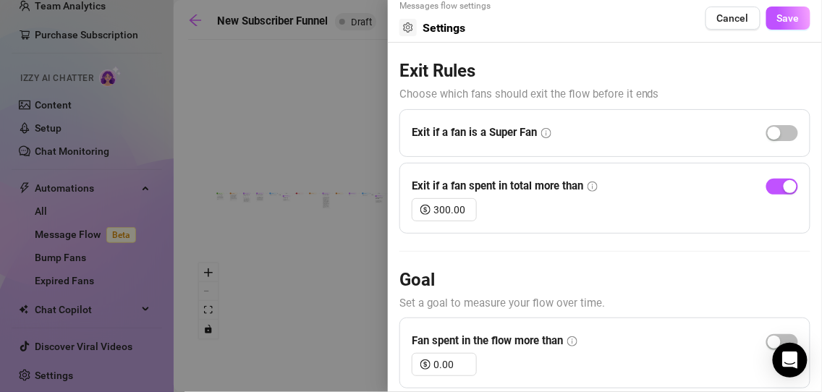
click at [305, 273] on div at bounding box center [411, 196] width 822 height 392
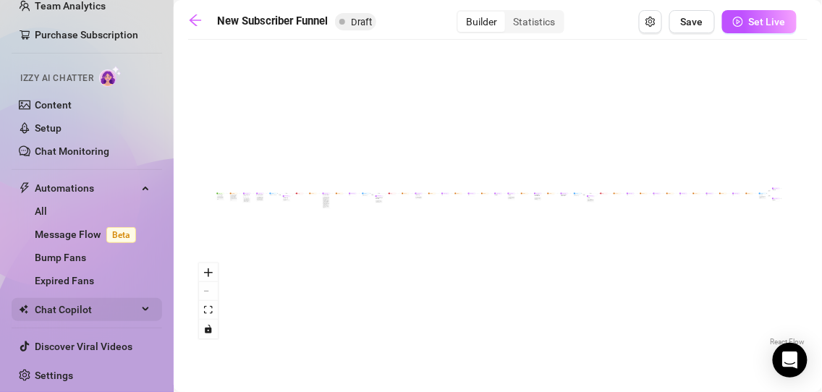
click at [111, 308] on span "Chat Copilot" at bounding box center [86, 309] width 103 height 23
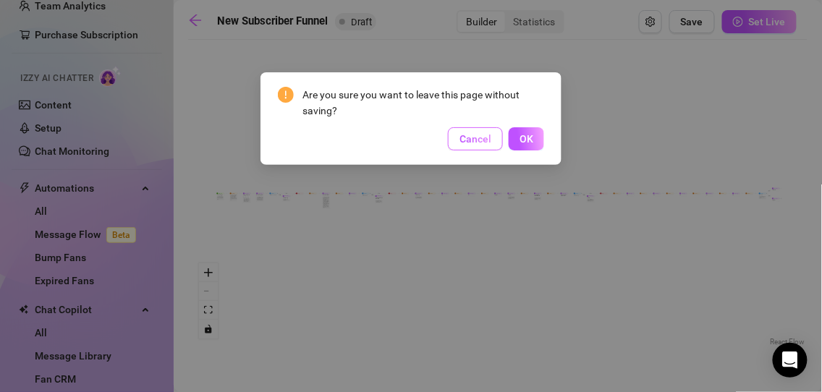
click at [473, 132] on button "Cancel" at bounding box center [475, 138] width 55 height 23
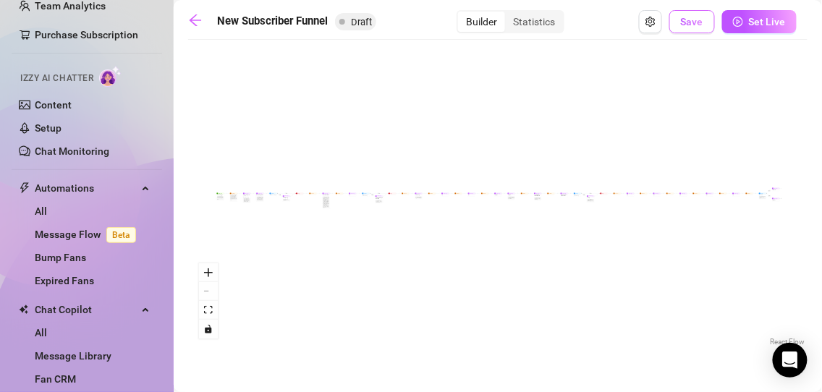
click at [687, 13] on button "Save" at bounding box center [692, 21] width 46 height 23
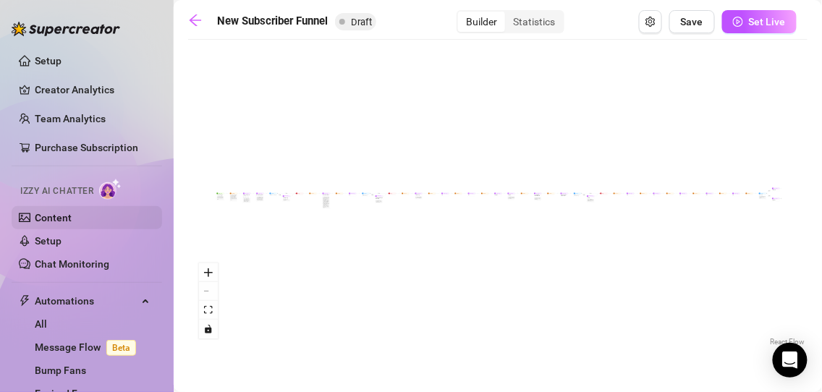
scroll to position [0, 0]
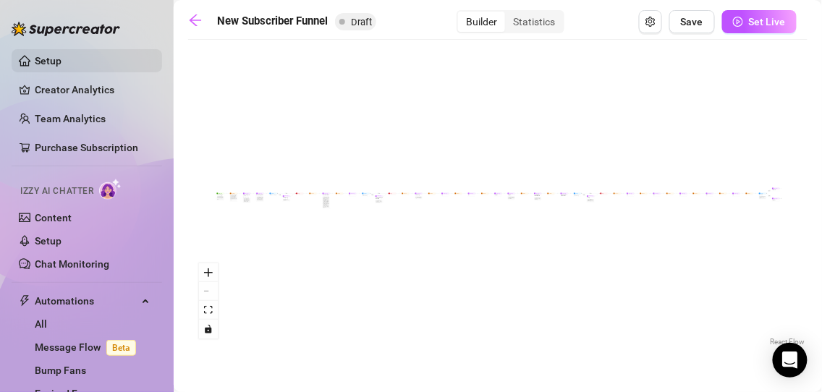
click at [61, 64] on link "Setup" at bounding box center [48, 61] width 27 height 12
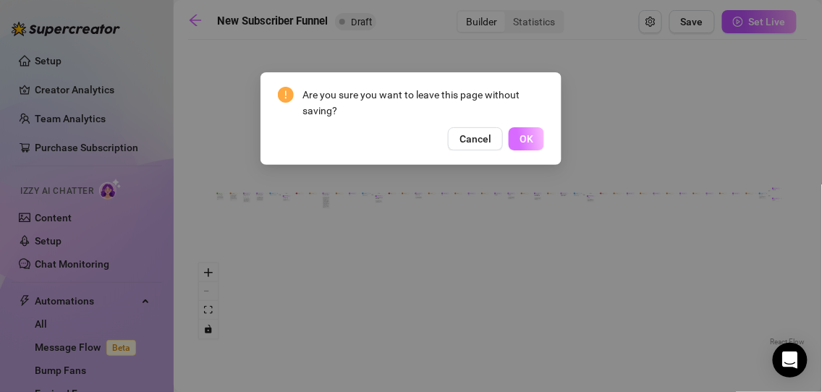
click at [525, 139] on span "OK" at bounding box center [526, 139] width 14 height 12
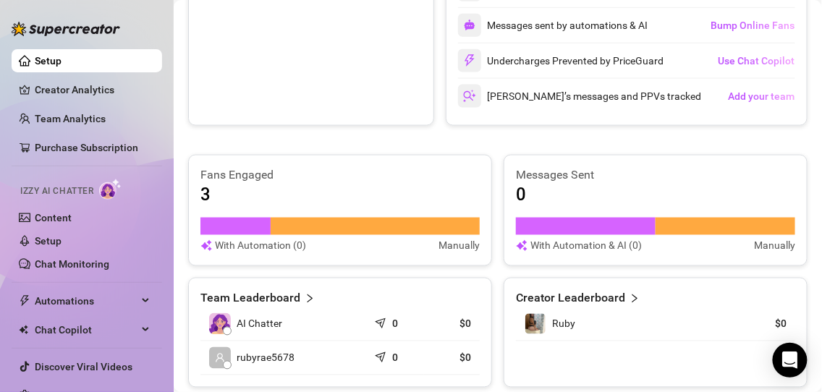
scroll to position [429, 0]
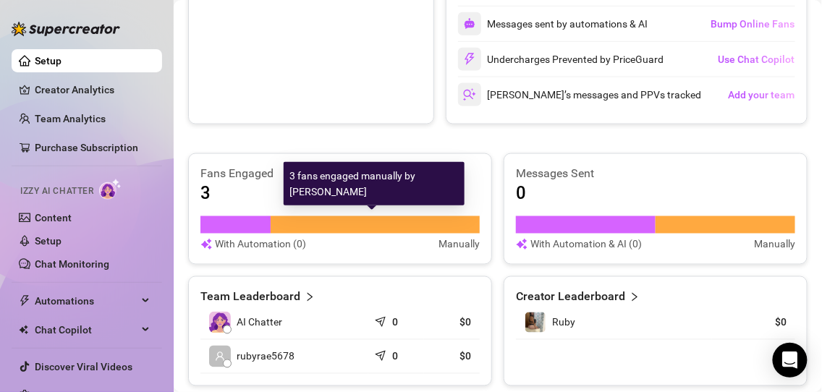
click at [309, 221] on div at bounding box center [376, 224] width 210 height 17
click at [252, 198] on div "3" at bounding box center [339, 193] width 279 height 23
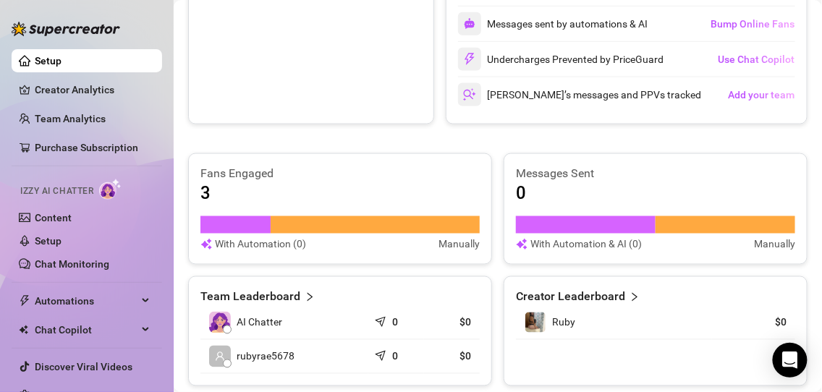
click at [252, 198] on div "3" at bounding box center [339, 193] width 279 height 23
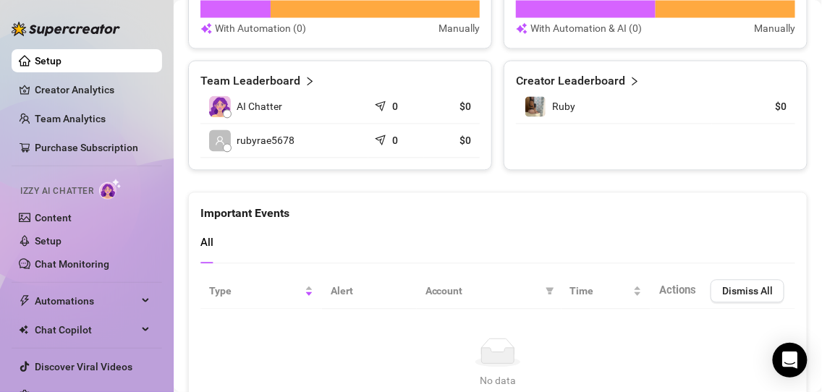
scroll to position [659, 0]
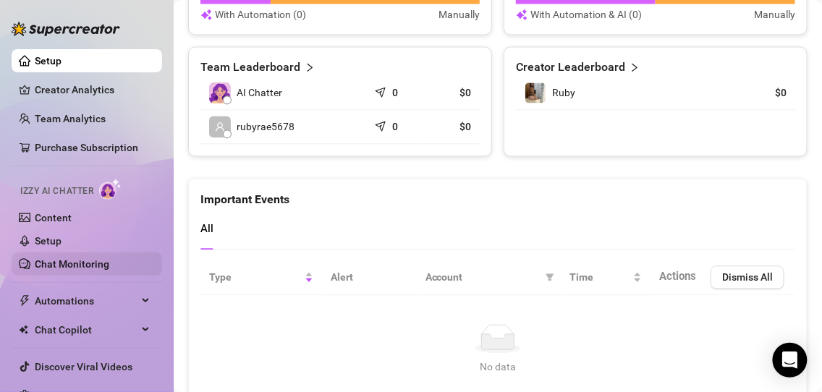
click at [59, 258] on link "Chat Monitoring" at bounding box center [72, 264] width 75 height 12
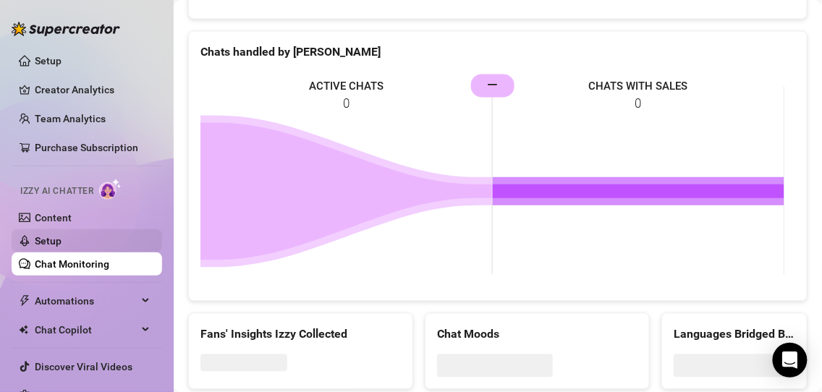
scroll to position [20, 0]
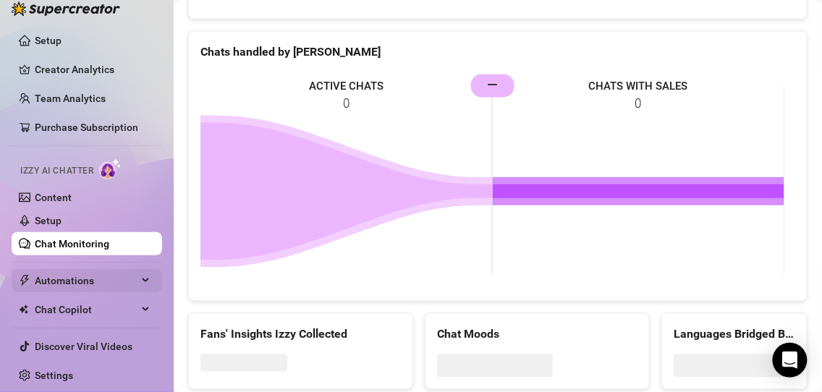
click at [69, 276] on span "Automations" at bounding box center [86, 280] width 103 height 23
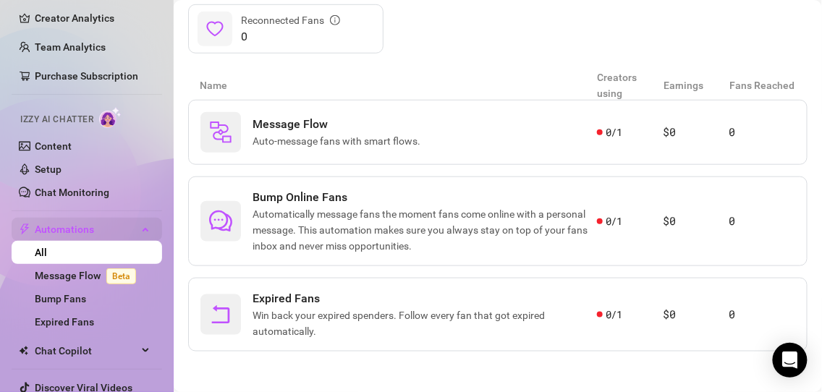
scroll to position [113, 0]
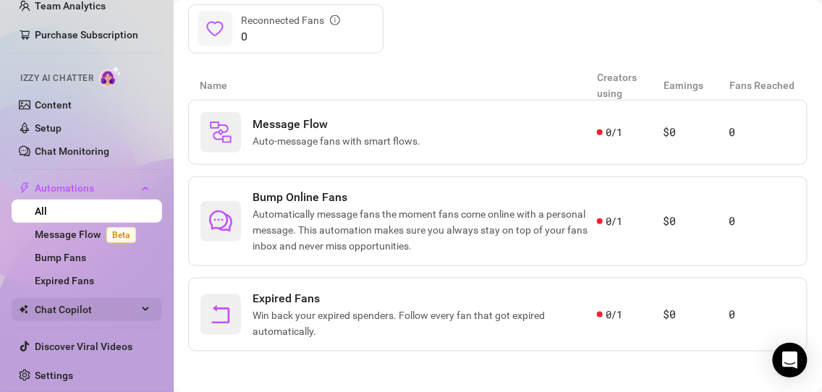
click at [78, 306] on span "Chat Copilot" at bounding box center [86, 309] width 103 height 23
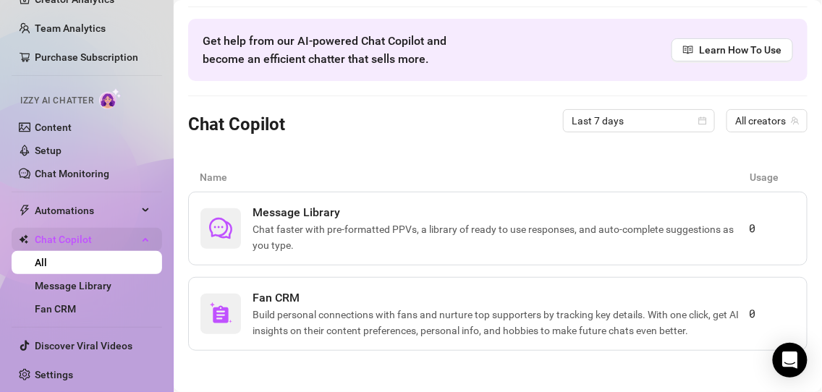
scroll to position [90, 0]
click at [58, 370] on link "Settings" at bounding box center [54, 376] width 38 height 12
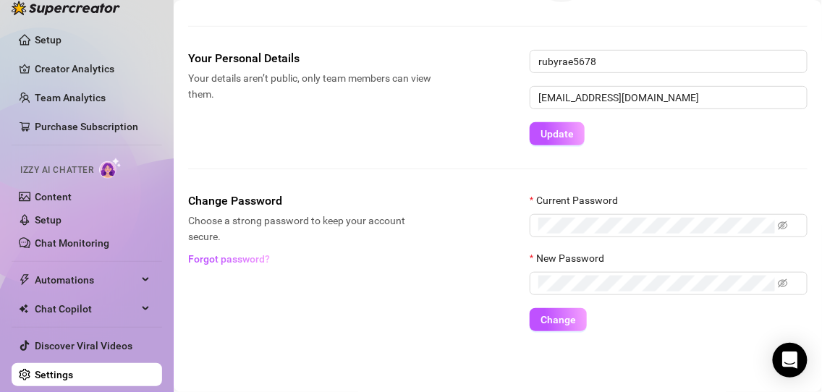
scroll to position [20, 0]
click at [91, 64] on link "Creator Analytics" at bounding box center [93, 69] width 116 height 23
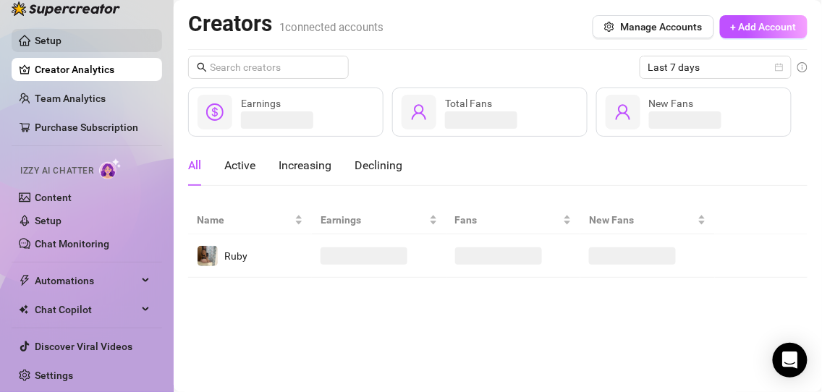
click at [61, 35] on link "Setup" at bounding box center [48, 41] width 27 height 12
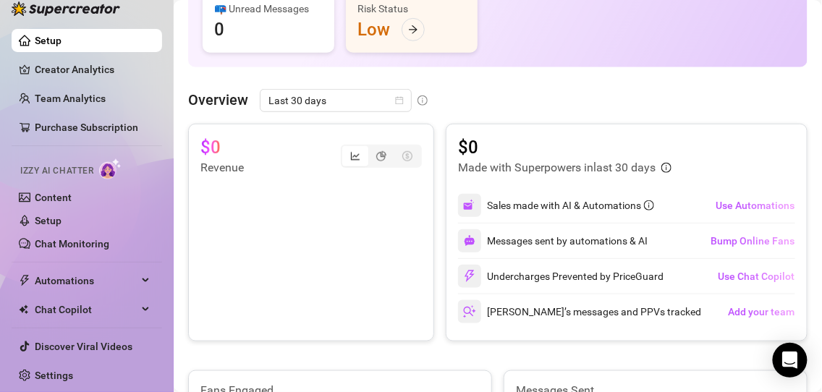
scroll to position [212, 0]
click at [733, 208] on span "Use Automations" at bounding box center [754, 206] width 79 height 12
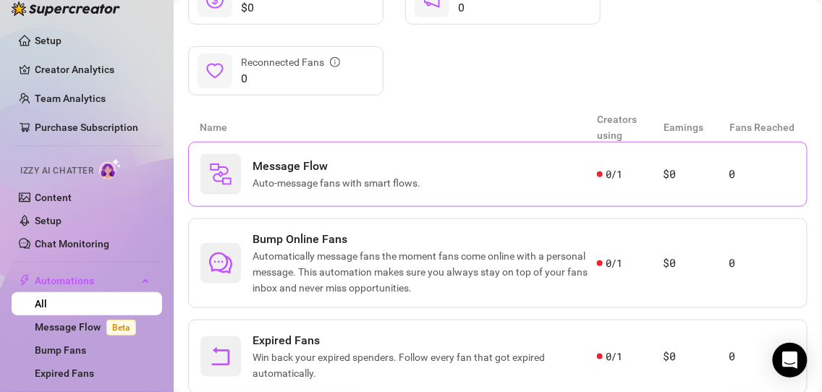
click at [473, 184] on div "Message Flow Auto-message fans with smart flows." at bounding box center [398, 174] width 396 height 41
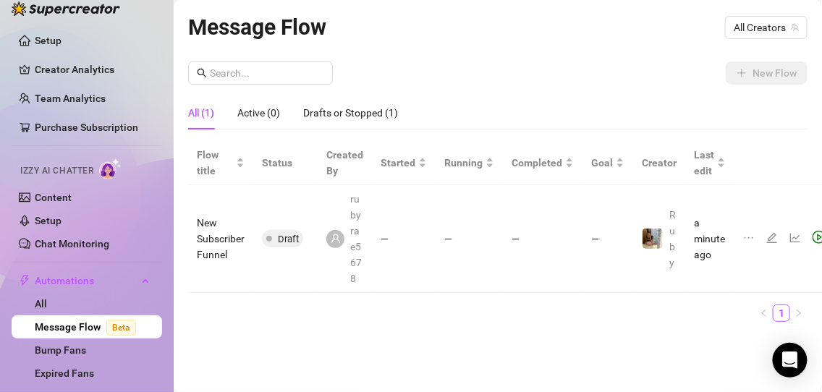
click at [387, 214] on td "—" at bounding box center [404, 239] width 64 height 108
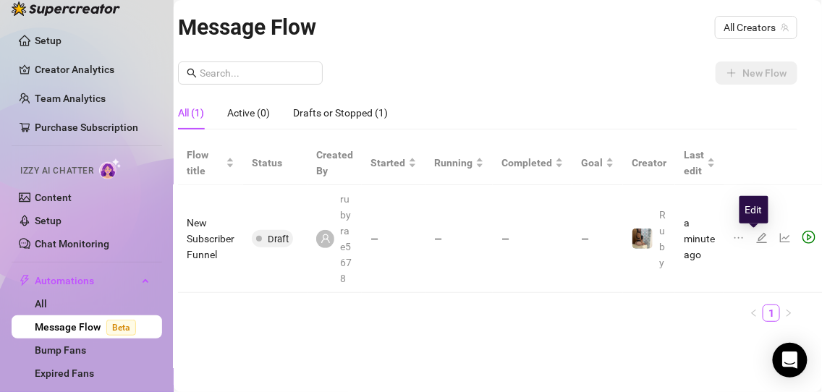
click at [757, 236] on icon "edit" at bounding box center [762, 238] width 10 height 10
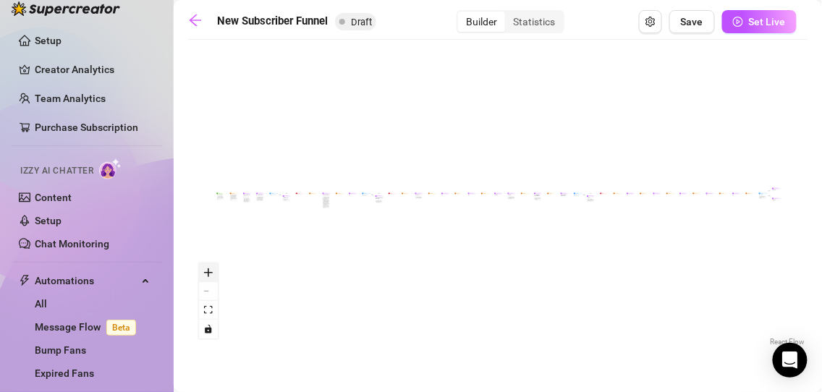
click at [211, 273] on icon "zoom in" at bounding box center [208, 272] width 9 height 9
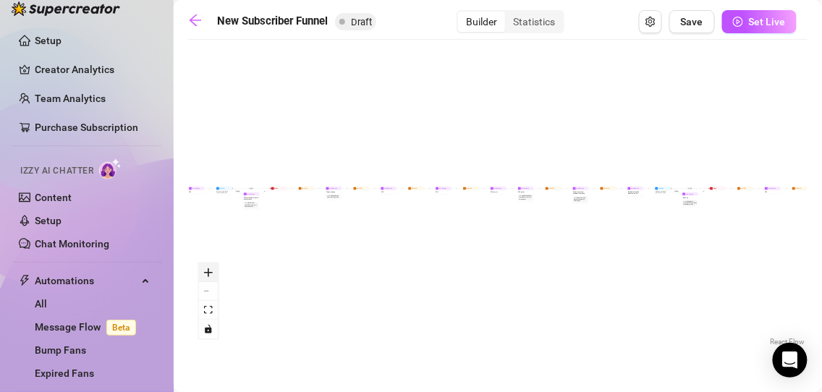
click at [211, 273] on icon "zoom in" at bounding box center [208, 272] width 9 height 9
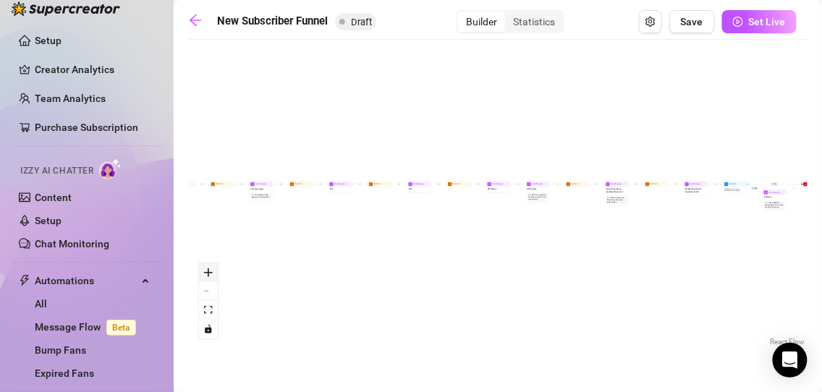
click at [211, 273] on icon "zoom in" at bounding box center [208, 272] width 9 height 9
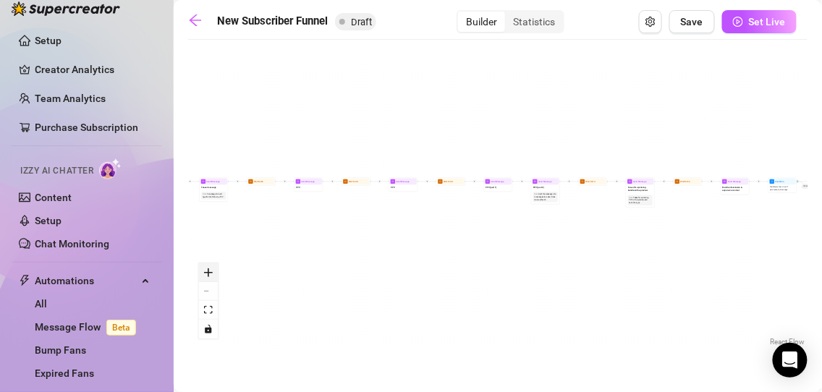
click at [211, 273] on icon "zoom in" at bounding box center [208, 272] width 9 height 9
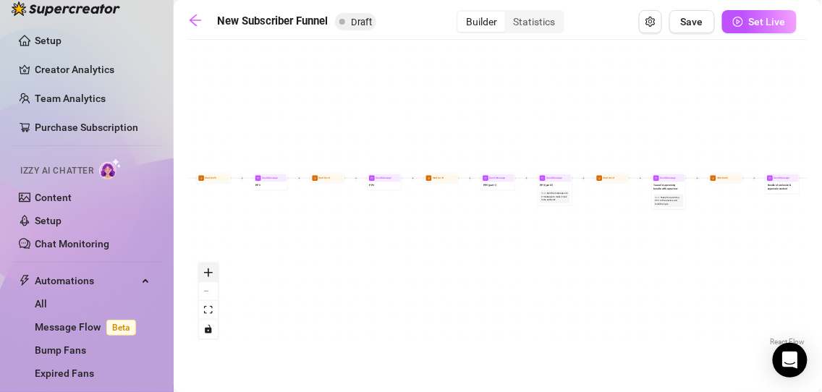
click at [211, 273] on icon "zoom in" at bounding box center [208, 272] width 9 height 9
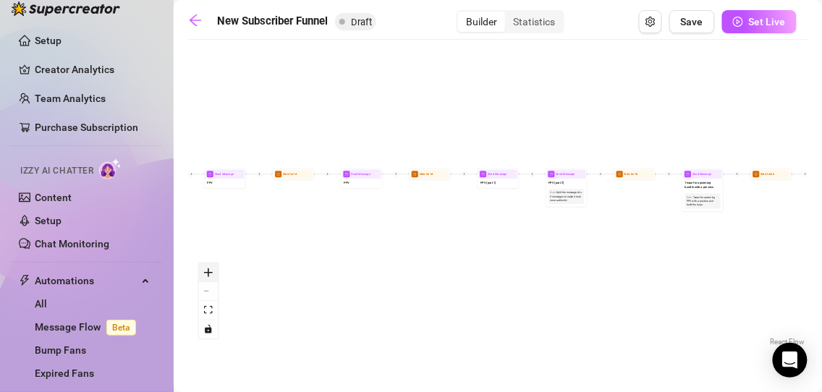
click at [211, 273] on icon "zoom in" at bounding box center [208, 272] width 9 height 9
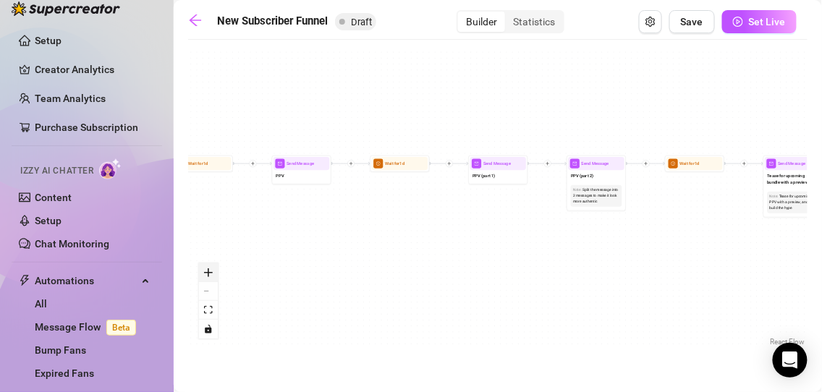
click at [211, 273] on icon "zoom in" at bounding box center [208, 272] width 9 height 9
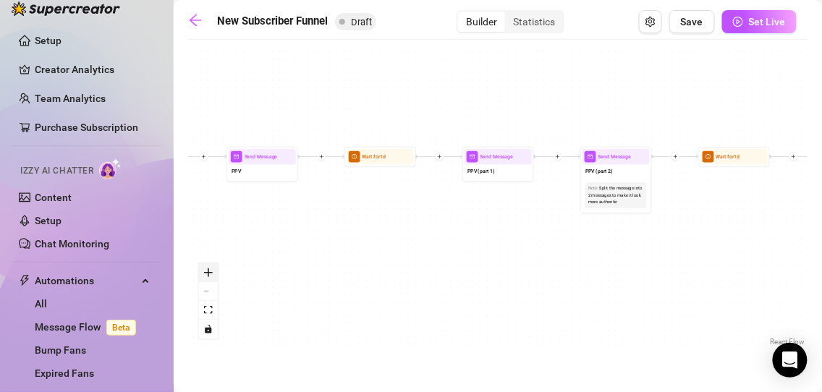
click at [211, 273] on icon "zoom in" at bounding box center [208, 272] width 9 height 9
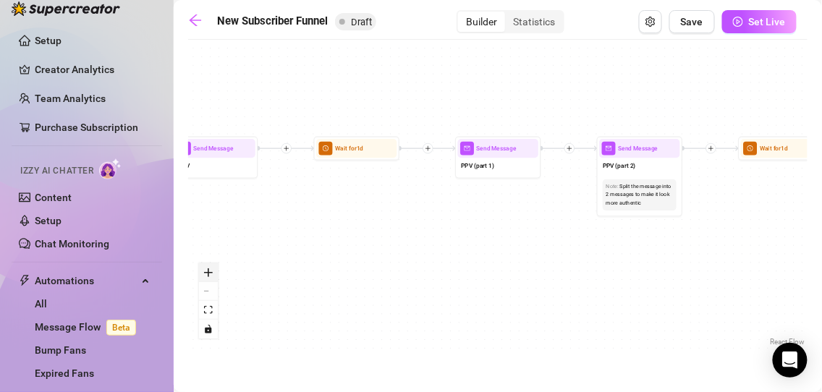
click at [211, 273] on icon "zoom in" at bounding box center [208, 272] width 9 height 9
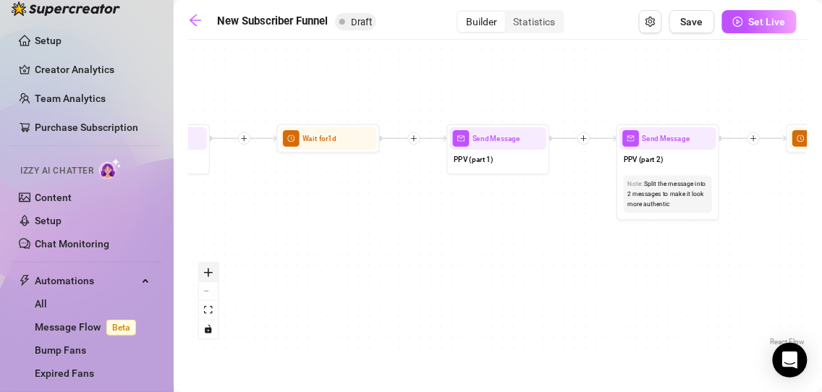
click at [211, 273] on icon "zoom in" at bounding box center [208, 272] width 9 height 9
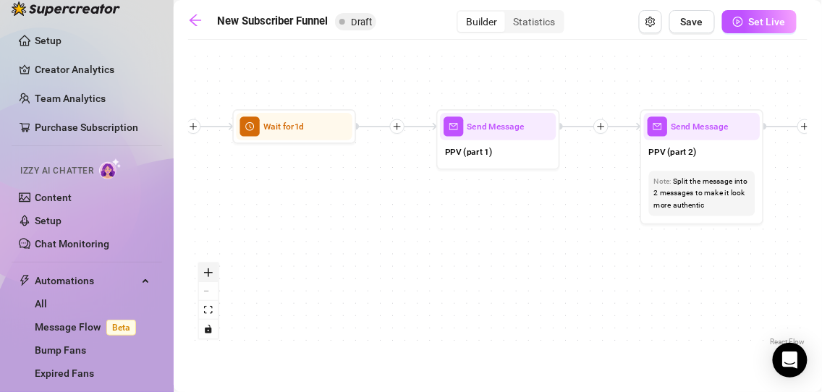
click at [211, 273] on icon "zoom in" at bounding box center [208, 272] width 9 height 9
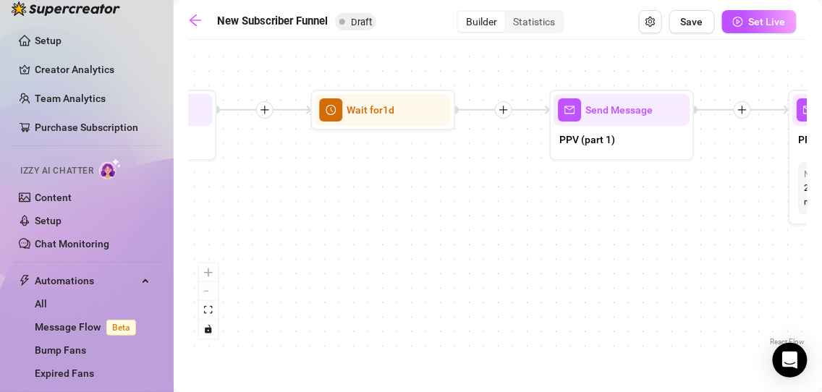
drag, startPoint x: 352, startPoint y: 264, endPoint x: 545, endPoint y: 247, distance: 194.6
click at [545, 247] on div "If True If True If True If False If False If False If True If False Merge Merge…" at bounding box center [497, 198] width 619 height 302
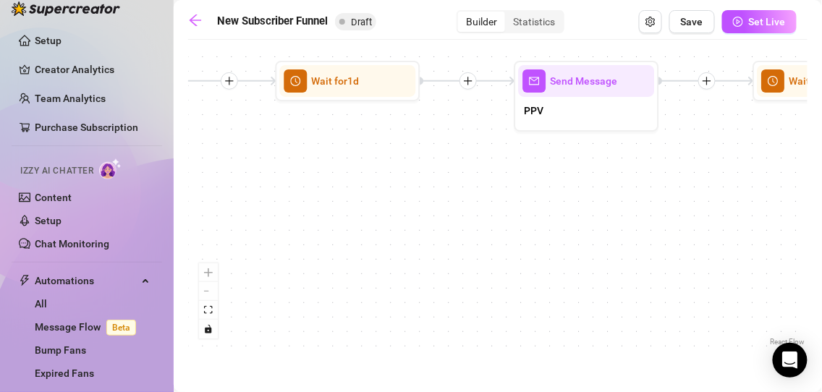
drag, startPoint x: 318, startPoint y: 200, endPoint x: 666, endPoint y: 191, distance: 347.3
click at [666, 191] on div "If True If True If True If False If False If False If True If False Merge Merge…" at bounding box center [497, 198] width 619 height 302
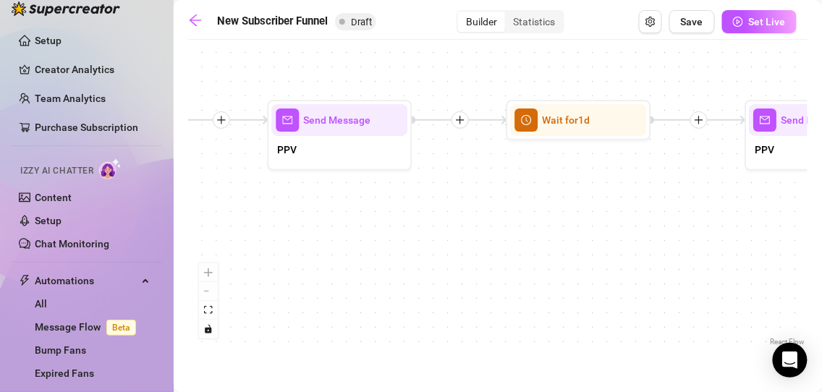
drag, startPoint x: 374, startPoint y: 201, endPoint x: 573, endPoint y: 238, distance: 202.3
click at [573, 238] on div "If True If True If True If False If False If False If True If False Merge Merge…" at bounding box center [497, 198] width 619 height 302
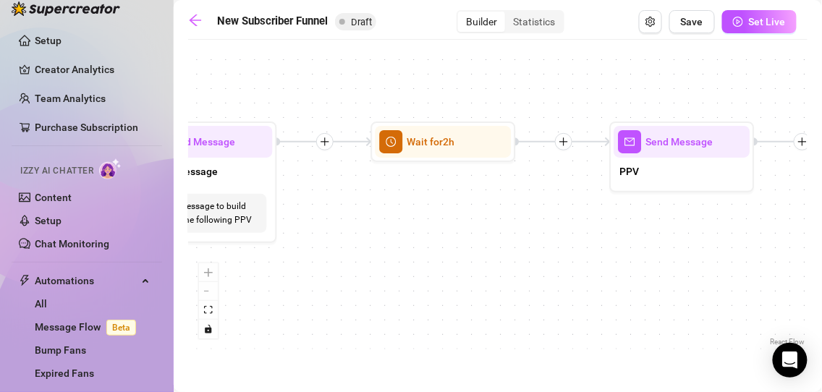
drag, startPoint x: 476, startPoint y: 214, endPoint x: 733, endPoint y: 236, distance: 257.7
click at [733, 236] on div "If True If True If True If False If False If False If True If False Merge Merge…" at bounding box center [497, 198] width 619 height 302
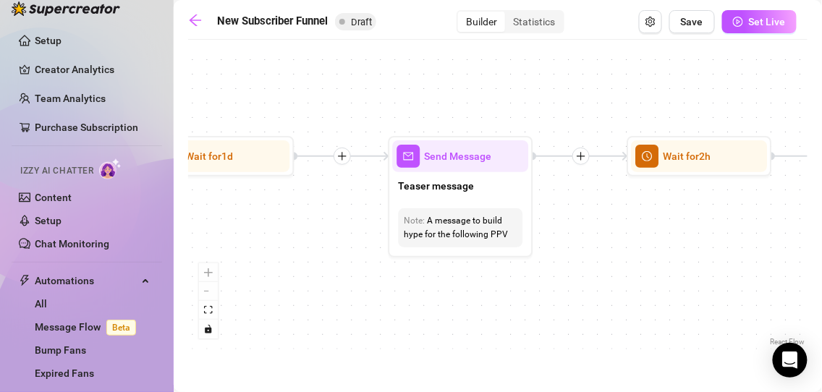
drag, startPoint x: 592, startPoint y: 196, endPoint x: 783, endPoint y: 221, distance: 191.9
click at [783, 221] on div "If True If True If True If False If False If False If True If False Merge Merge…" at bounding box center [497, 198] width 619 height 302
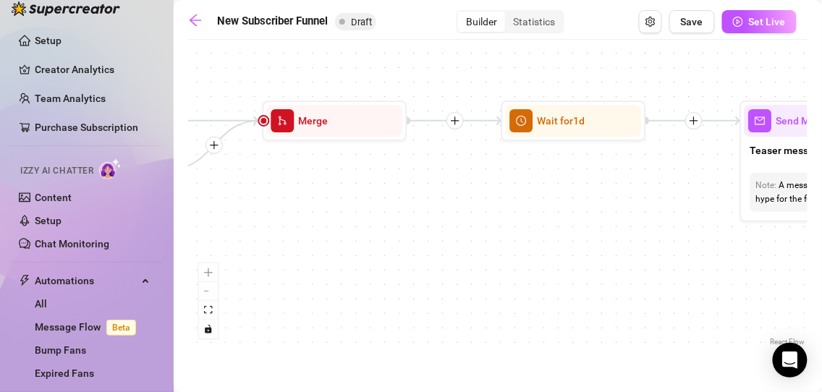
drag, startPoint x: 271, startPoint y: 241, endPoint x: 607, endPoint y: 205, distance: 338.3
click at [607, 205] on div "If True If True If True If False If False If False If True If False Merge Merge…" at bounding box center [497, 198] width 619 height 302
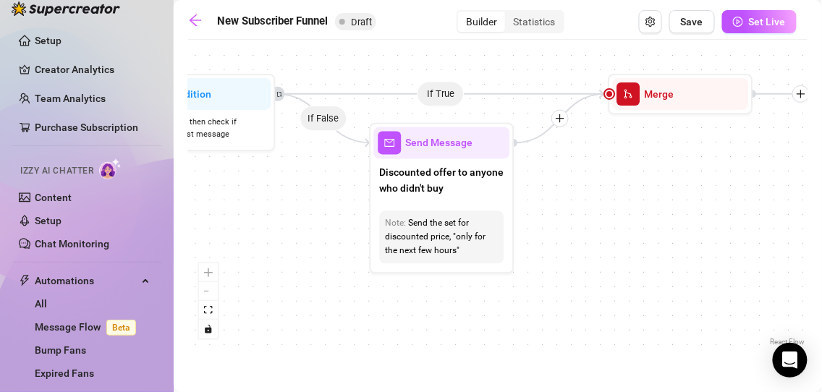
drag, startPoint x: 362, startPoint y: 210, endPoint x: 652, endPoint y: 197, distance: 289.6
click at [652, 197] on div "If True If True If True If False If False If False If True If False Merge Merge…" at bounding box center [497, 198] width 619 height 302
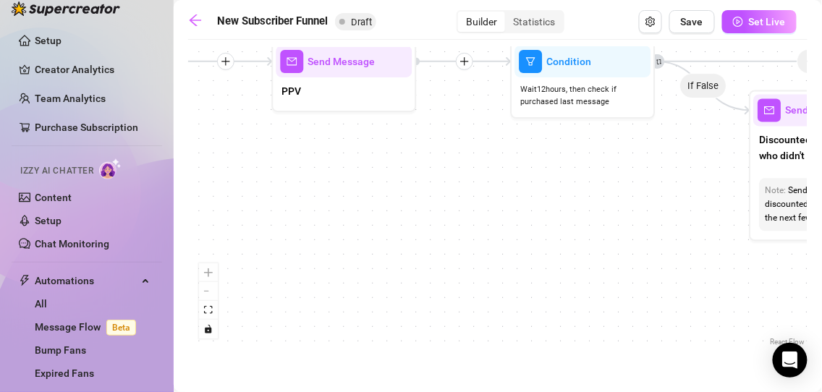
drag, startPoint x: 285, startPoint y: 234, endPoint x: 666, endPoint y: 202, distance: 382.6
click at [666, 202] on div "If True If True If True If False If False If False If True If False Merge Merge…" at bounding box center [497, 198] width 619 height 302
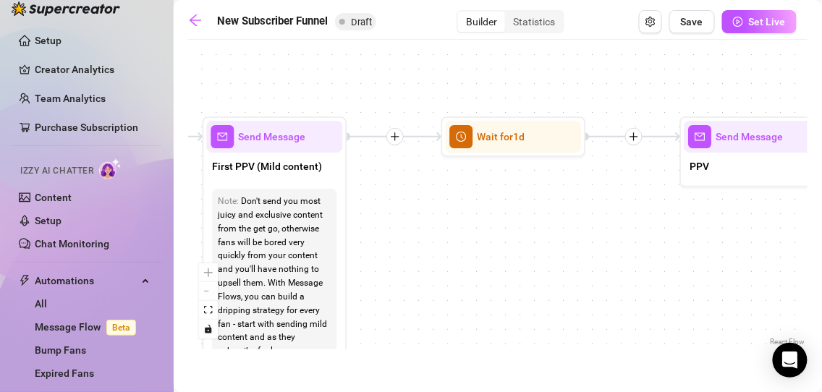
drag, startPoint x: 352, startPoint y: 224, endPoint x: 745, endPoint y: 300, distance: 400.8
click at [745, 300] on div "If True If True If True If False If False If False If True If False Merge Merge…" at bounding box center [497, 198] width 619 height 302
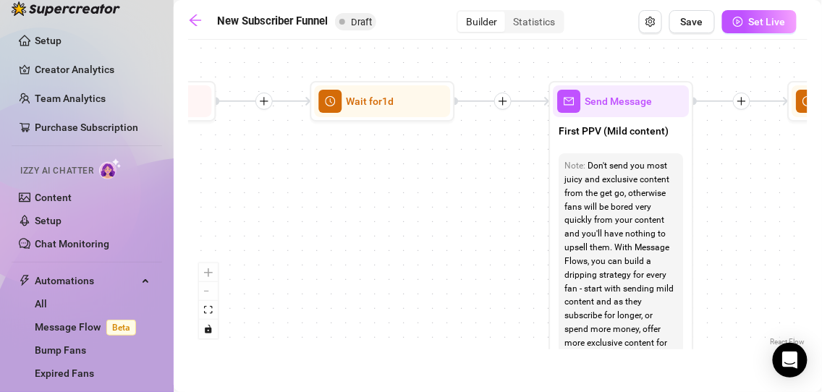
drag, startPoint x: 420, startPoint y: 254, endPoint x: 766, endPoint y: 219, distance: 347.5
click at [766, 219] on div "If True If True If True If False If False If False If True If False Merge Merge…" at bounding box center [497, 198] width 619 height 302
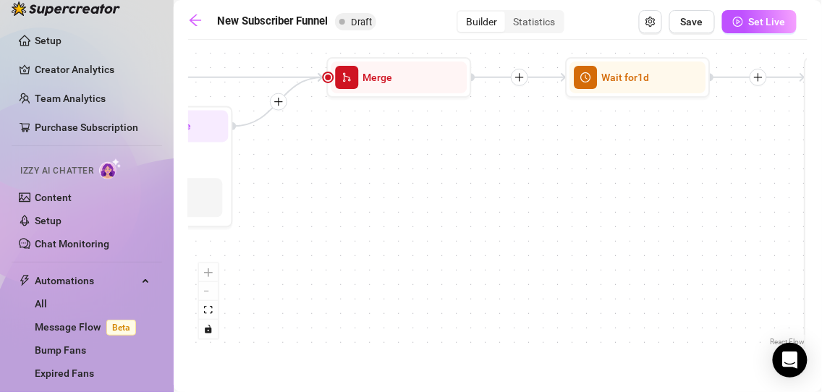
drag, startPoint x: 357, startPoint y: 197, endPoint x: 689, endPoint y: 176, distance: 332.0
click at [689, 176] on div "If True If True If True If False If False If False If True If False Merge Merge…" at bounding box center [497, 198] width 619 height 302
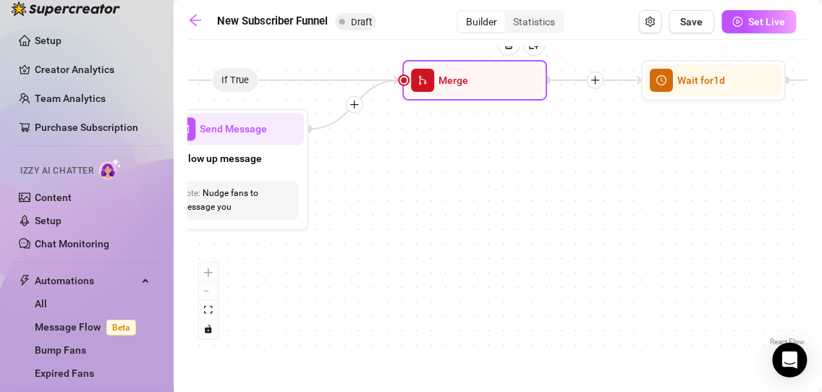
click at [485, 93] on div "Merge" at bounding box center [475, 80] width 136 height 32
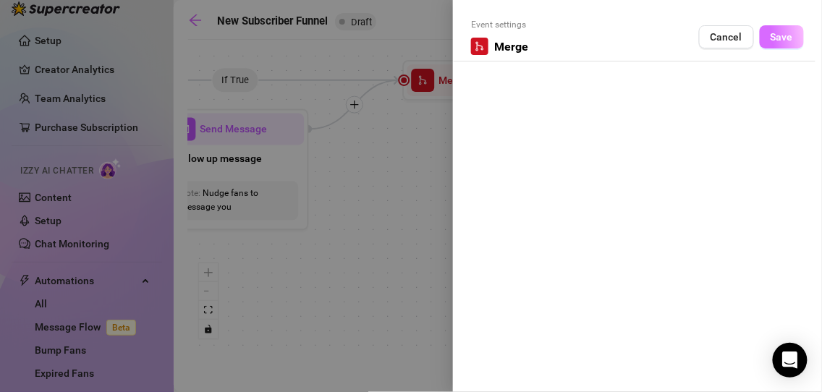
click at [788, 35] on span "Save" at bounding box center [781, 37] width 22 height 12
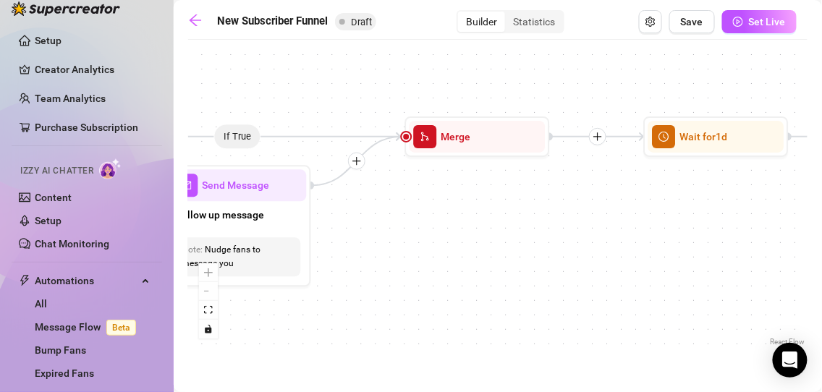
drag, startPoint x: 505, startPoint y: 214, endPoint x: 504, endPoint y: 292, distance: 78.1
click at [504, 292] on div "If True If True If True If False If False If False If True If False Merge Merge…" at bounding box center [497, 198] width 619 height 302
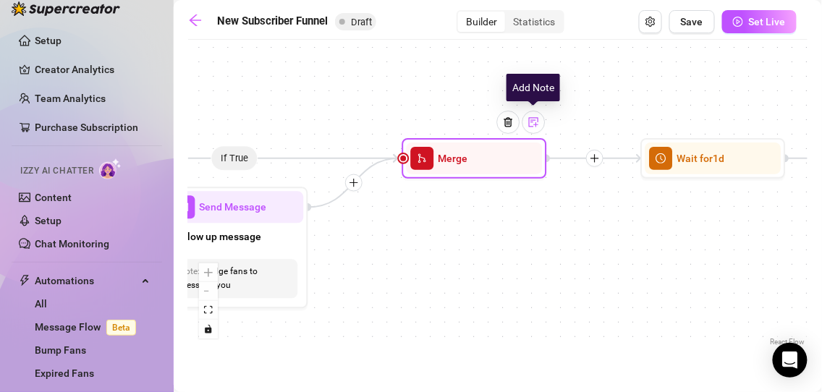
click at [537, 124] on img at bounding box center [534, 122] width 12 height 12
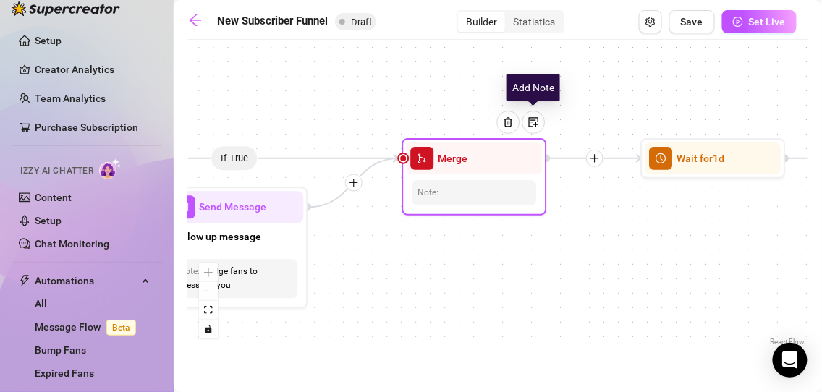
click at [537, 124] on img at bounding box center [534, 122] width 12 height 12
click at [537, 125] on img at bounding box center [534, 122] width 12 height 12
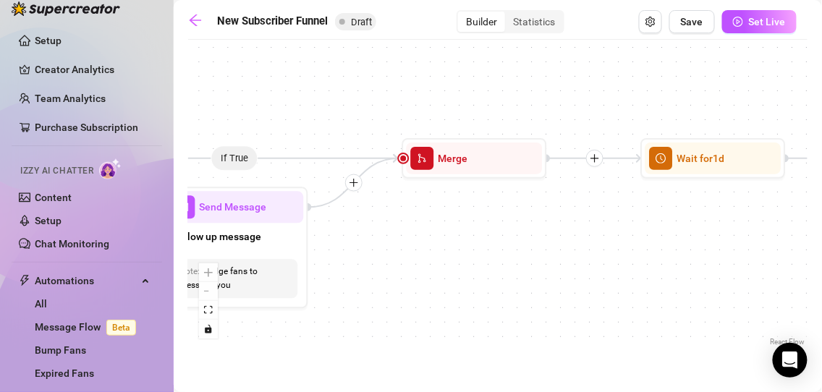
click at [609, 238] on div "If True If True If True If False If False If False If True If False Merge Merge…" at bounding box center [497, 198] width 619 height 302
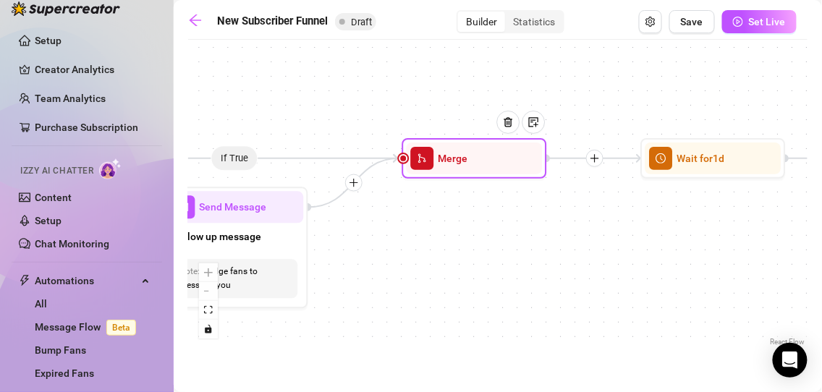
click at [480, 174] on div "Merge" at bounding box center [474, 158] width 145 height 41
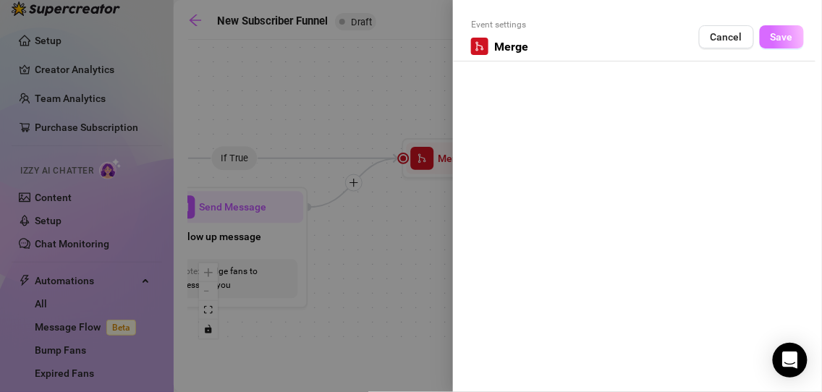
click at [778, 43] on button "Save" at bounding box center [782, 36] width 44 height 23
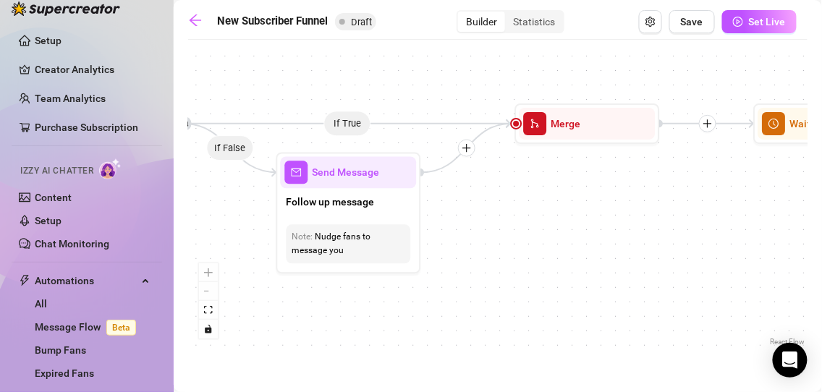
drag, startPoint x: 648, startPoint y: 273, endPoint x: 761, endPoint y: 238, distance: 118.1
click at [761, 238] on div "If True If True If True If False If False If False If True If False Merge Merge…" at bounding box center [497, 198] width 619 height 302
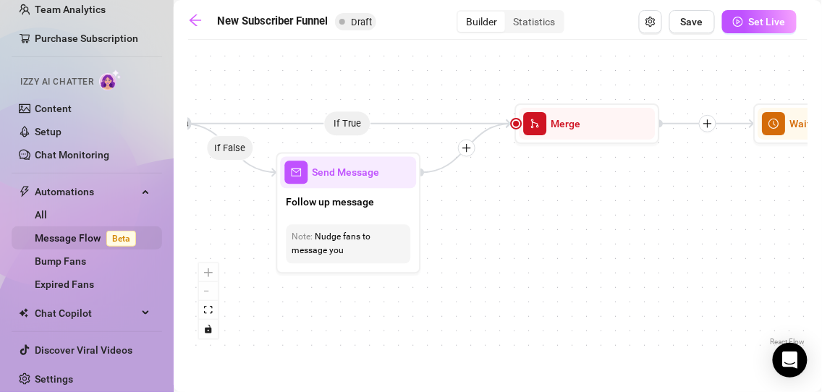
scroll to position [113, 0]
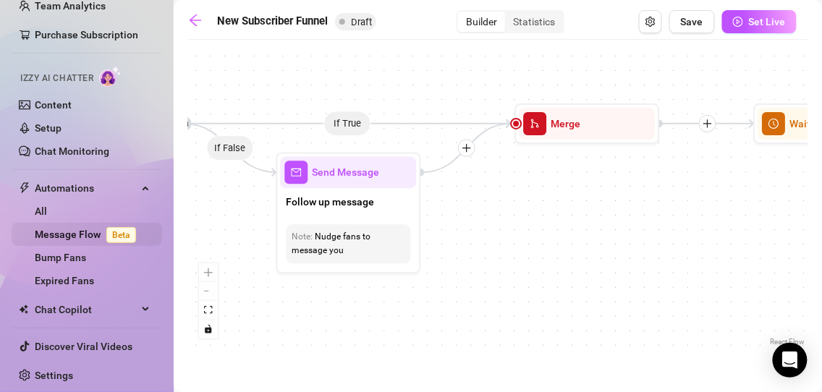
click at [93, 230] on link "Message Flow Beta" at bounding box center [88, 235] width 107 height 12
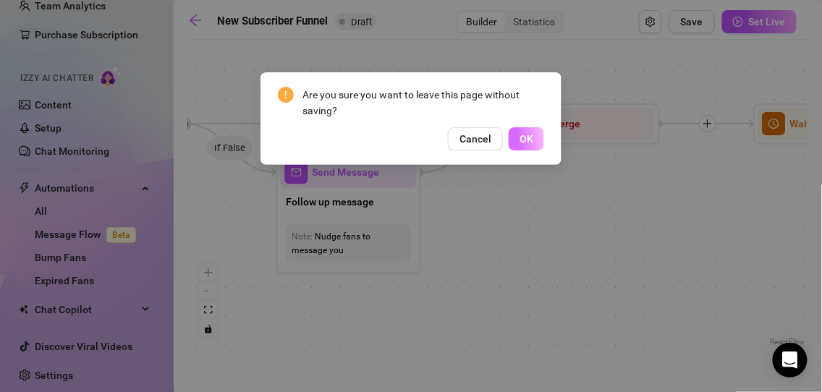
click at [525, 143] on span "OK" at bounding box center [526, 139] width 14 height 12
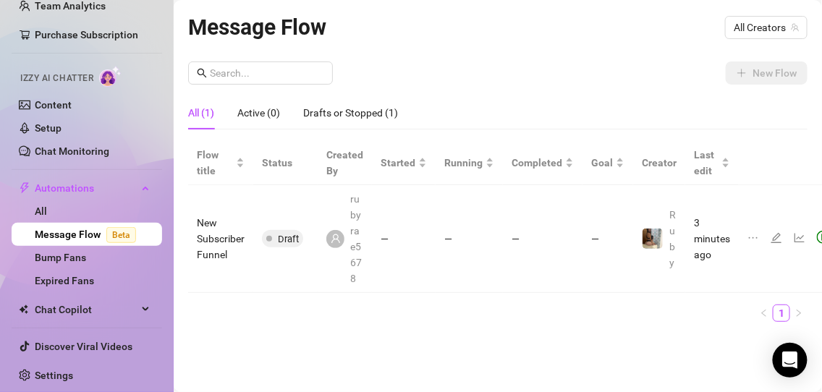
click at [219, 241] on td "New Subscriber Funnel" at bounding box center [220, 239] width 65 height 108
click at [770, 233] on icon "edit" at bounding box center [776, 238] width 12 height 12
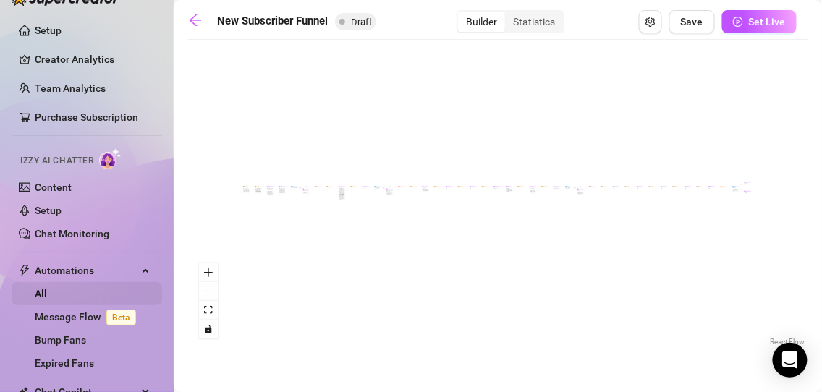
scroll to position [113, 0]
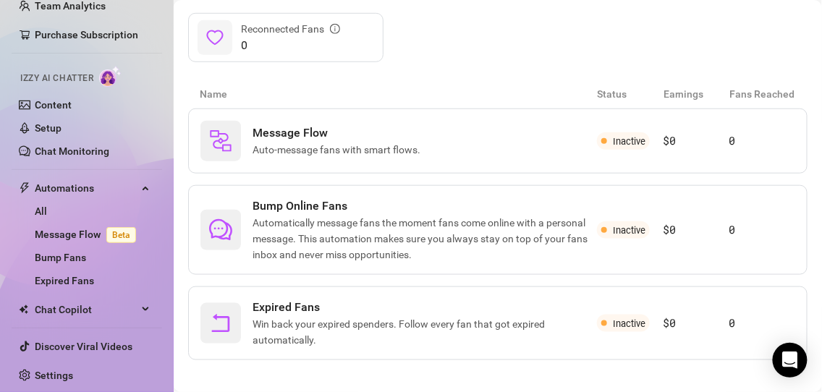
scroll to position [254, 0]
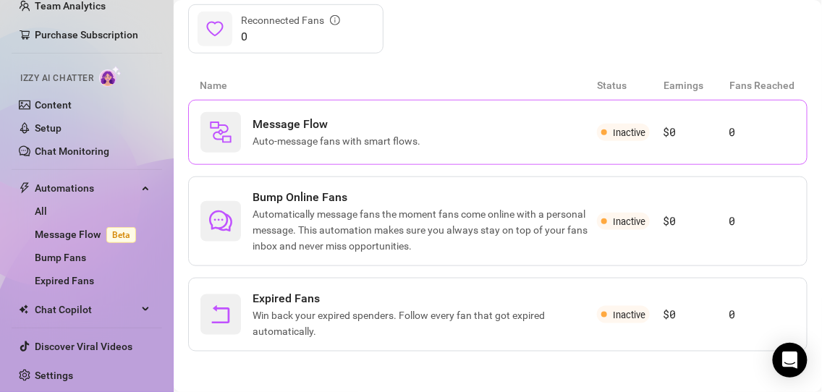
click at [325, 148] on div "Message Flow Auto-message fans with smart flows." at bounding box center [398, 132] width 396 height 41
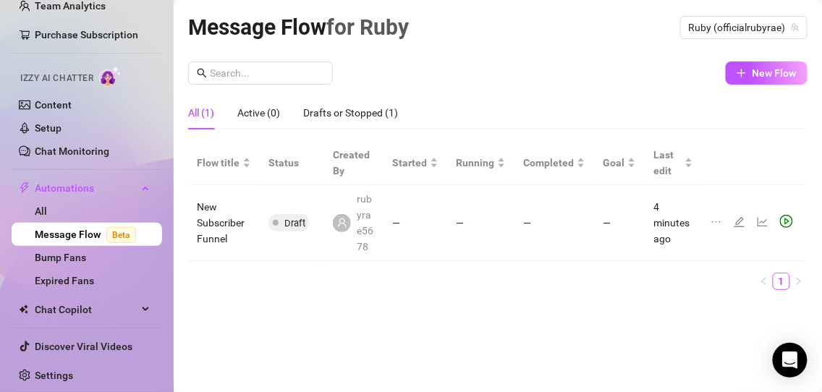
click at [218, 216] on td "New Subscriber Funnel" at bounding box center [224, 223] width 72 height 76
click at [344, 216] on span at bounding box center [342, 223] width 18 height 18
click at [383, 220] on td "rubyrae5678" at bounding box center [353, 223] width 59 height 76
click at [741, 223] on icon "edit" at bounding box center [740, 222] width 12 height 12
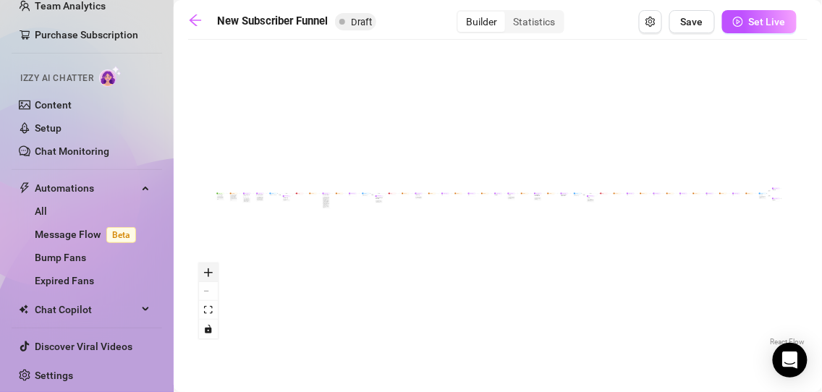
click at [211, 279] on button "zoom in" at bounding box center [208, 272] width 19 height 19
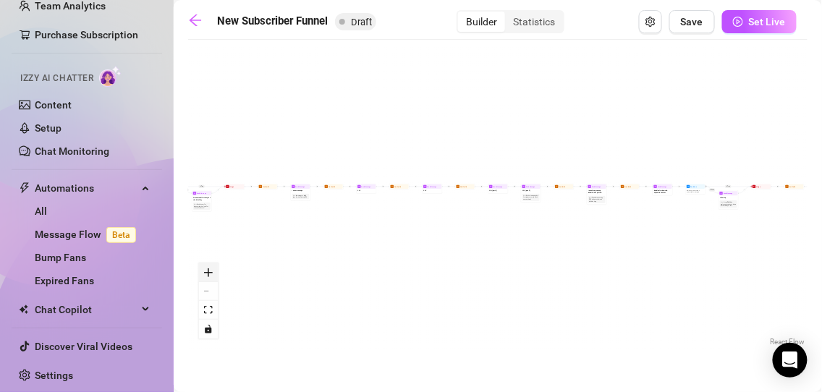
click at [211, 279] on button "zoom in" at bounding box center [208, 272] width 19 height 19
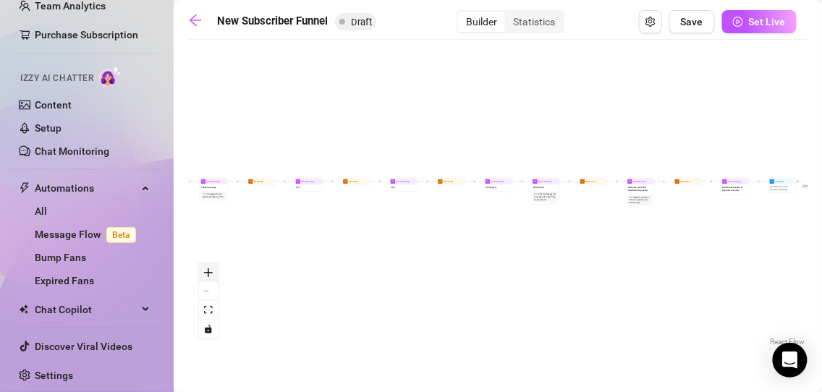
click at [211, 279] on button "zoom in" at bounding box center [208, 272] width 19 height 19
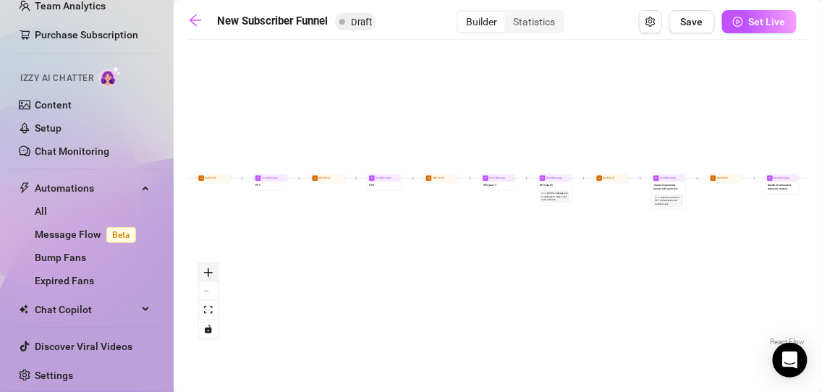
click at [211, 279] on button "zoom in" at bounding box center [208, 272] width 19 height 19
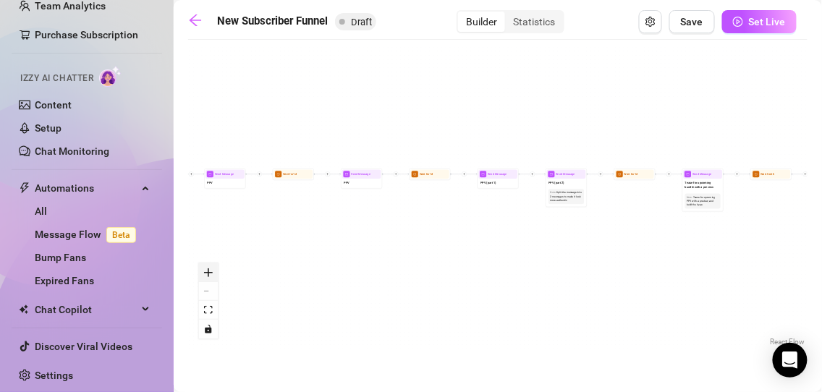
click at [211, 279] on button "zoom in" at bounding box center [208, 272] width 19 height 19
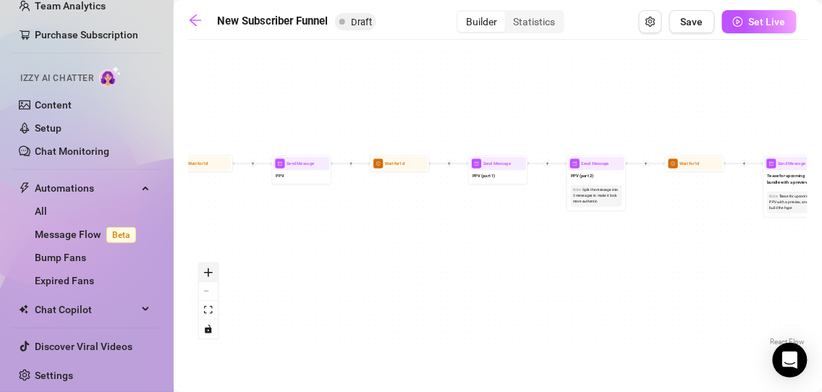
click at [211, 279] on button "zoom in" at bounding box center [208, 272] width 19 height 19
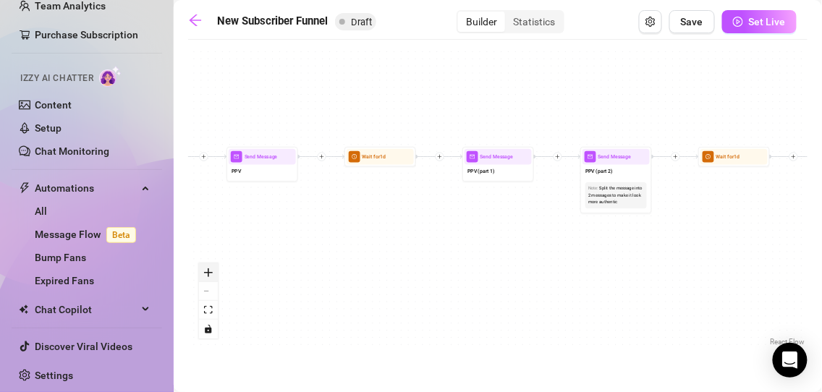
click at [211, 279] on button "zoom in" at bounding box center [208, 272] width 19 height 19
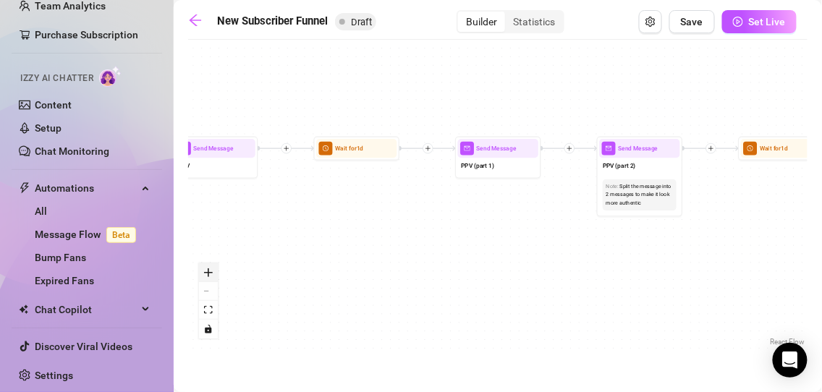
click at [211, 279] on button "zoom in" at bounding box center [208, 272] width 19 height 19
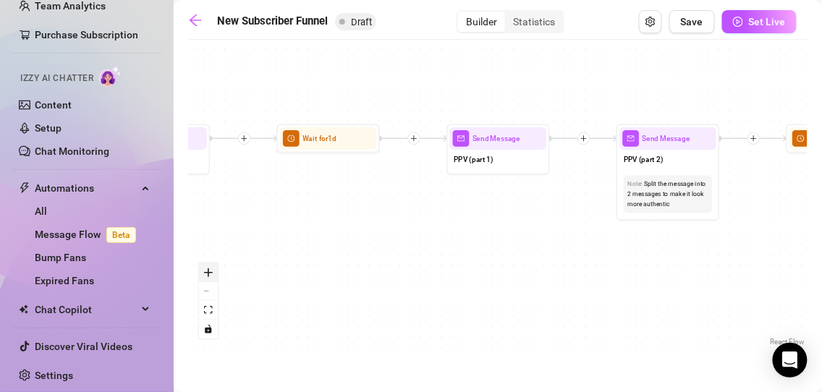
click at [211, 279] on button "zoom in" at bounding box center [208, 272] width 19 height 19
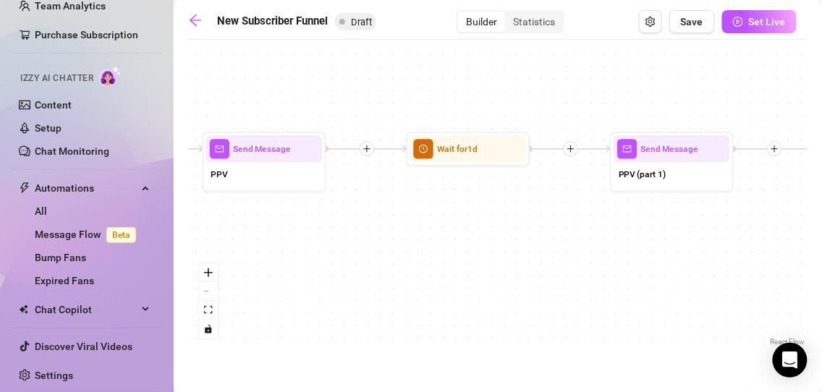
drag, startPoint x: 272, startPoint y: 235, endPoint x: 649, endPoint y: 254, distance: 377.3
click at [649, 254] on div "If True If True If True If False If False If False If True If False Merge Merge…" at bounding box center [497, 198] width 619 height 302
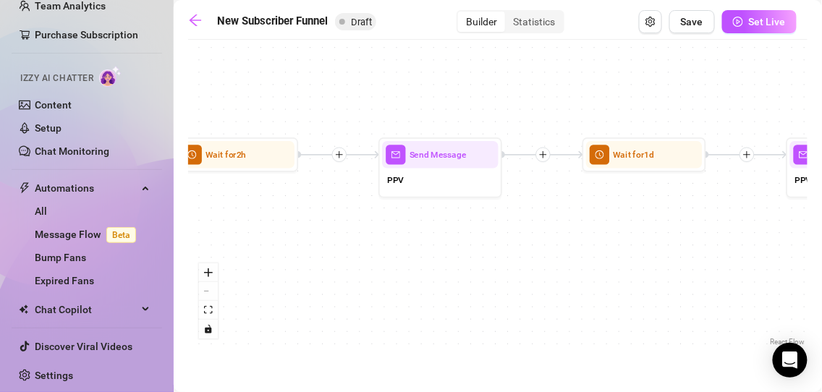
drag, startPoint x: 312, startPoint y: 273, endPoint x: 781, endPoint y: 283, distance: 468.9
click at [781, 283] on div "If True If True If True If False If False If False If True If False Merge Merge…" at bounding box center [497, 198] width 619 height 302
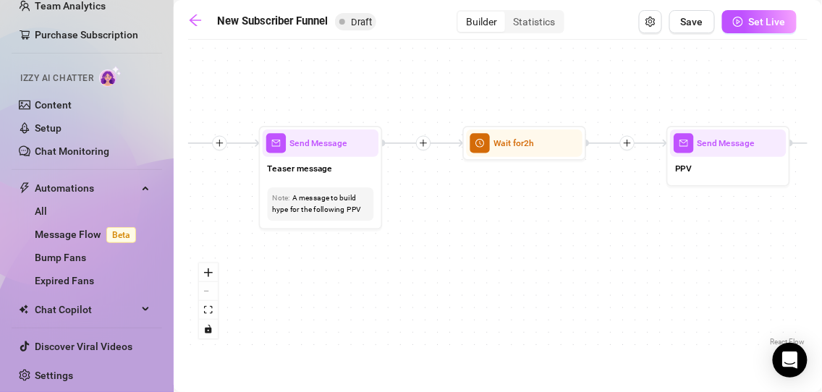
drag, startPoint x: 681, startPoint y: 280, endPoint x: 836, endPoint y: 250, distance: 157.0
click at [821, 250] on html "Setup Creator Analytics Team Analytics Purchase Subscription Izzy AI Chatter Co…" at bounding box center [411, 196] width 822 height 392
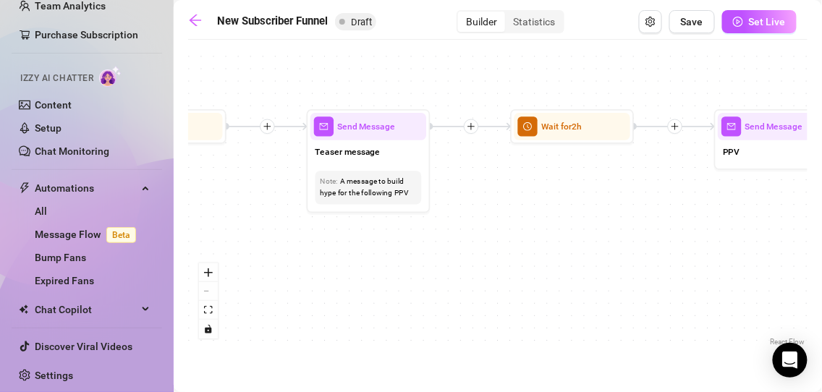
drag, startPoint x: 446, startPoint y: 226, endPoint x: 836, endPoint y: 226, distance: 389.9
click at [821, 226] on html "Setup Creator Analytics Team Analytics Purchase Subscription Izzy AI Chatter Co…" at bounding box center [411, 196] width 822 height 392
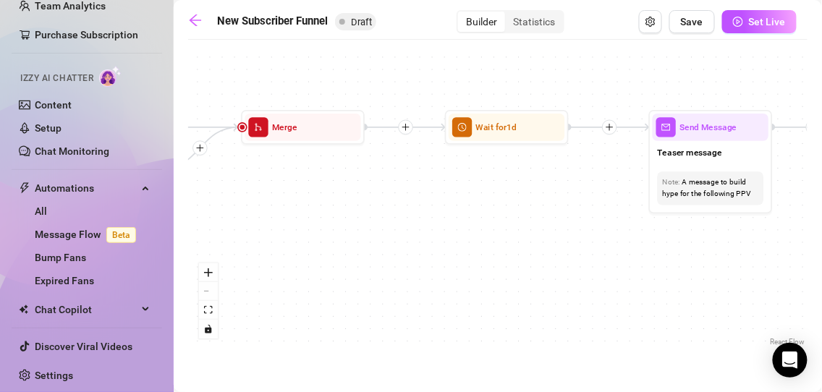
drag, startPoint x: 336, startPoint y: 224, endPoint x: 828, endPoint y: 221, distance: 491.9
click at [821, 221] on html "Setup Creator Analytics Team Analytics Purchase Subscription Izzy AI Chatter Co…" at bounding box center [411, 196] width 822 height 392
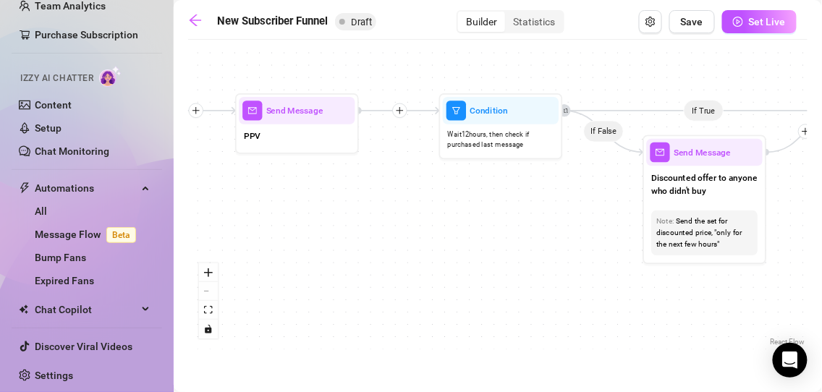
drag, startPoint x: 530, startPoint y: 224, endPoint x: 836, endPoint y: 204, distance: 306.6
click at [821, 204] on html "Setup Creator Analytics Team Analytics Purchase Subscription Izzy AI Chatter Co…" at bounding box center [411, 196] width 822 height 392
